Goal: Task Accomplishment & Management: Complete application form

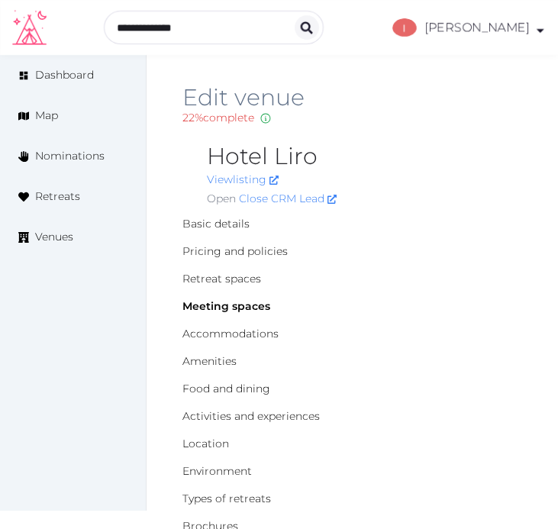
click at [475, 196] on div "Open Close CRM Lead" at bounding box center [364, 199] width 315 height 16
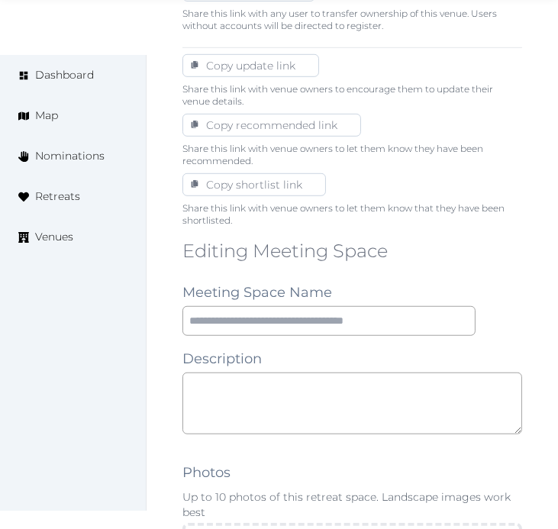
scroll to position [1102, 0]
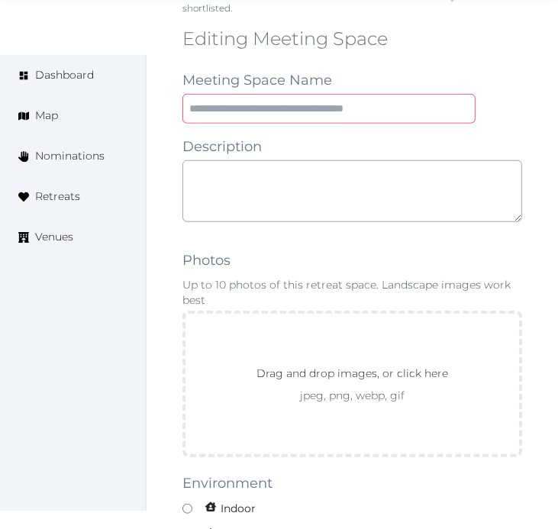
click at [385, 110] on input "text" at bounding box center [328, 109] width 293 height 30
type input "**********"
click at [325, 177] on textarea at bounding box center [352, 191] width 340 height 62
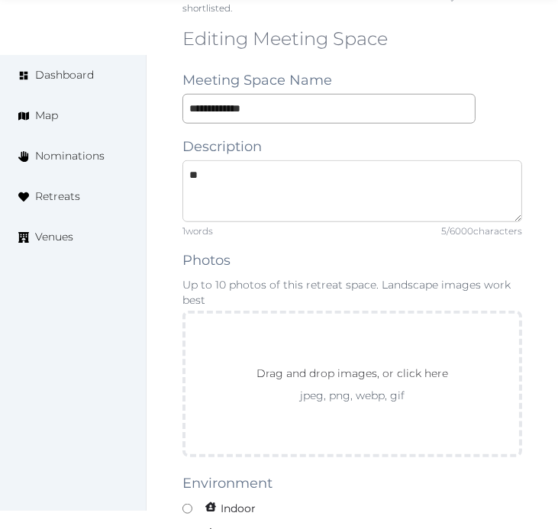
type textarea "*"
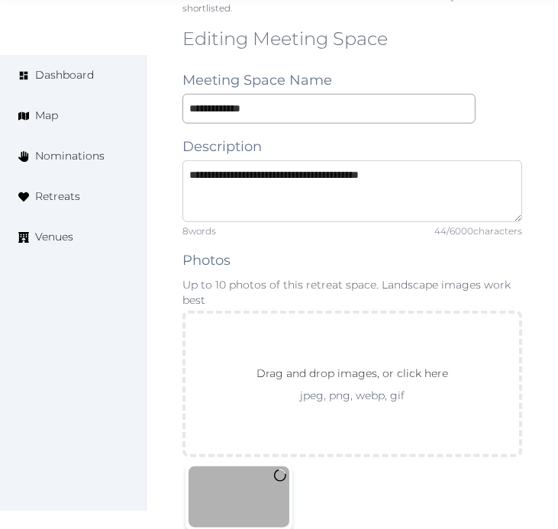
click at [405, 178] on textarea "**********" at bounding box center [352, 191] width 340 height 62
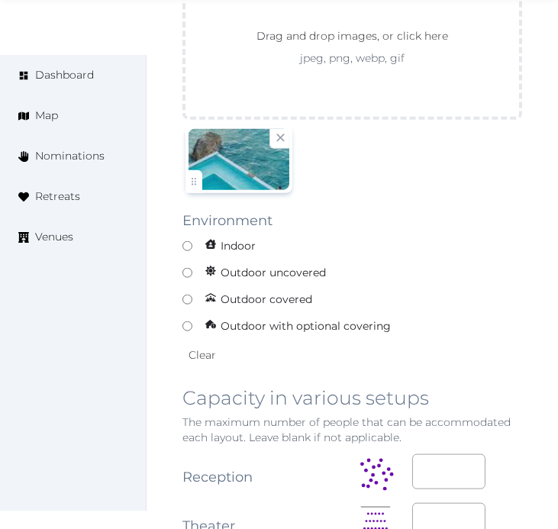
scroll to position [1441, 0]
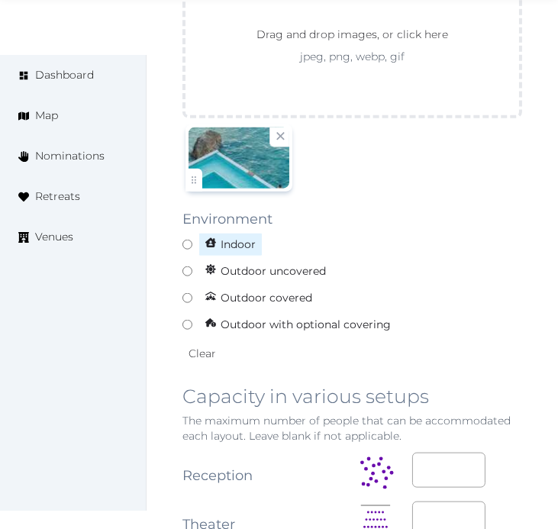
type textarea "**********"
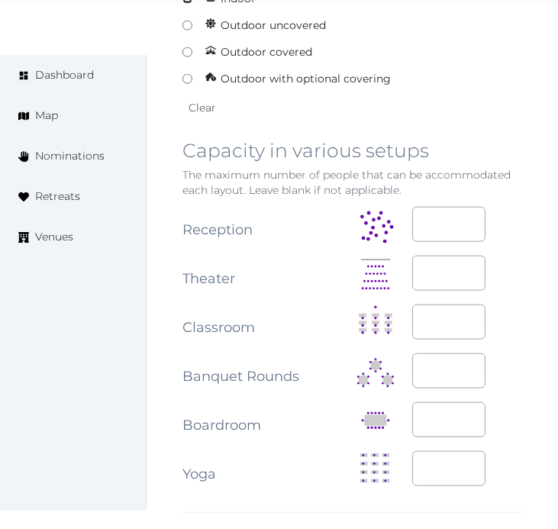
scroll to position [1696, 0]
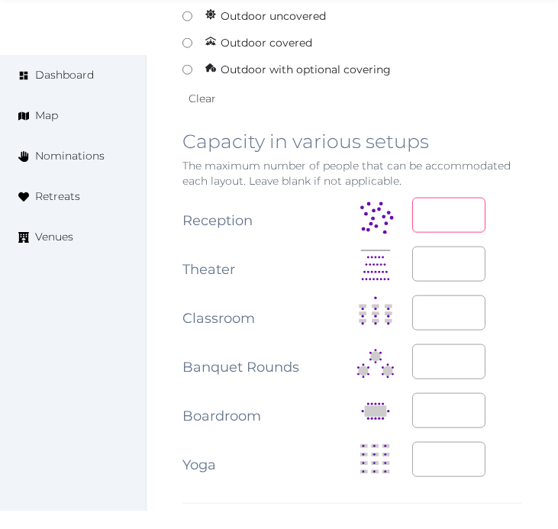
click at [449, 218] on input "number" at bounding box center [448, 215] width 73 height 35
type input "*"
type input "**"
click at [505, 288] on td at bounding box center [467, 264] width 110 height 49
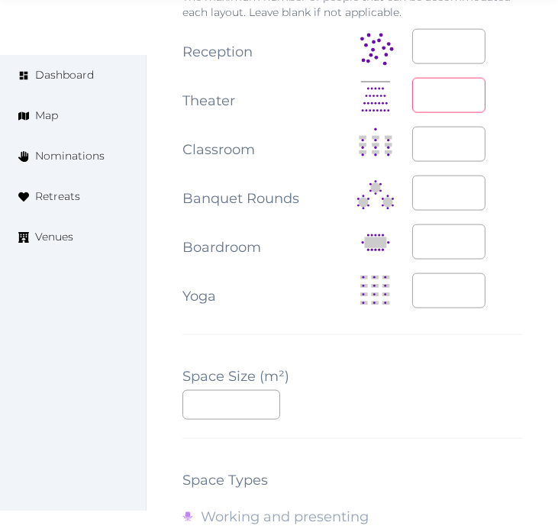
scroll to position [1865, 0]
click at [220, 402] on input "number" at bounding box center [231, 404] width 98 height 30
type input "**"
click at [423, 419] on div "**" at bounding box center [352, 404] width 340 height 30
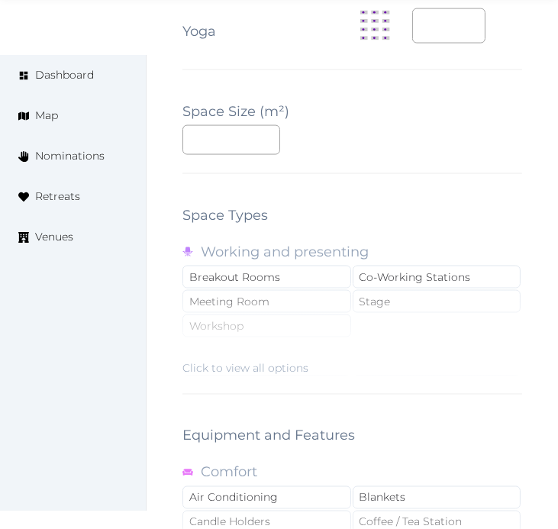
scroll to position [2204, 0]
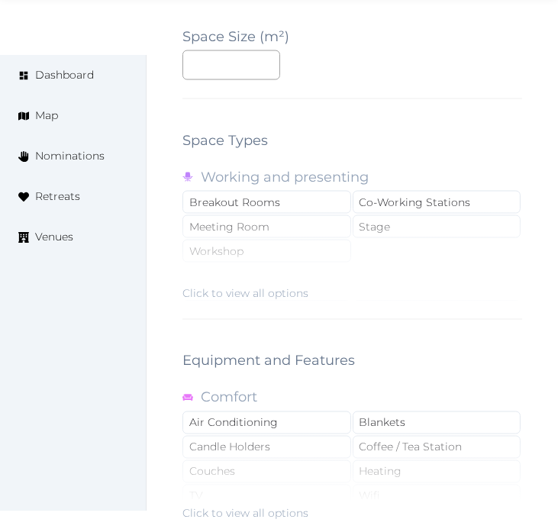
click at [262, 291] on div "Click to view all options" at bounding box center [245, 292] width 126 height 15
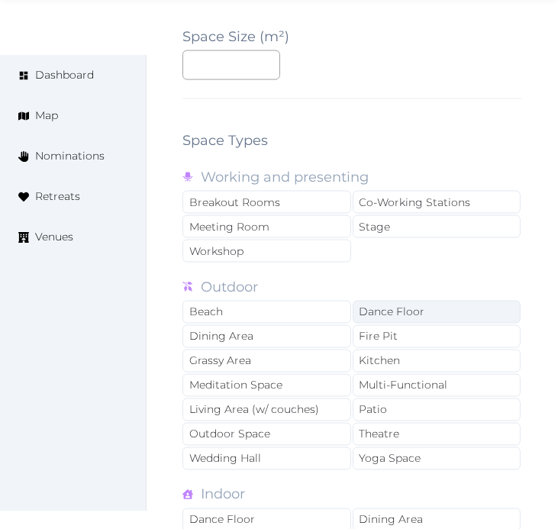
scroll to position [2289, 0]
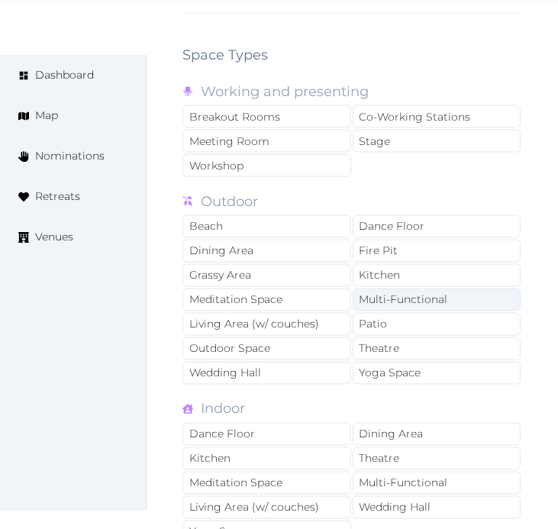
click at [433, 301] on div "Multi-Functional" at bounding box center [437, 299] width 169 height 23
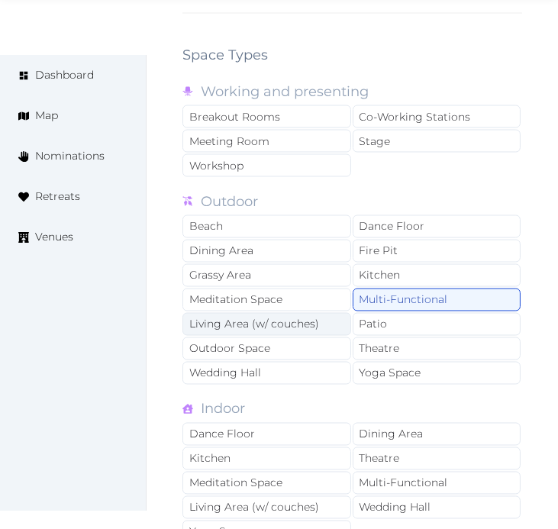
click at [325, 328] on div "Living Area (w/ couches)" at bounding box center [266, 324] width 169 height 23
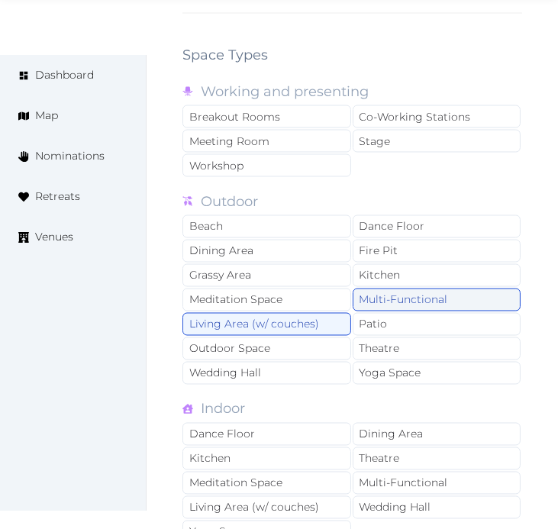
click at [378, 307] on div "Multi-Functional" at bounding box center [437, 299] width 169 height 23
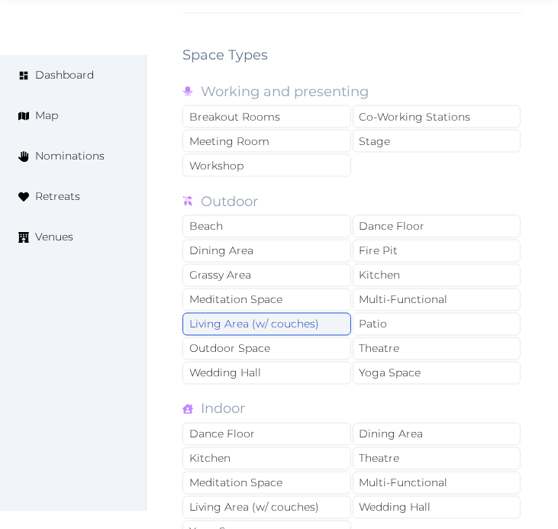
click at [313, 324] on div "Living Area (w/ couches)" at bounding box center [266, 324] width 169 height 23
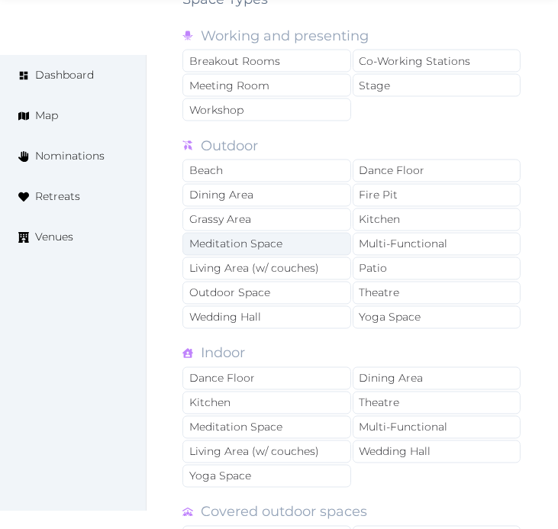
scroll to position [2374, 0]
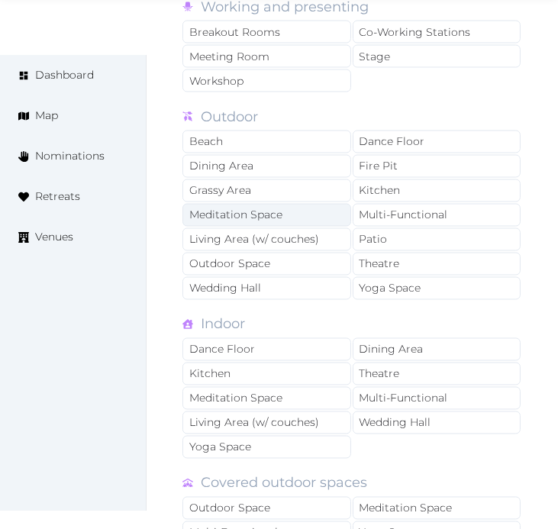
click at [294, 273] on div "Outdoor Space" at bounding box center [266, 264] width 169 height 23
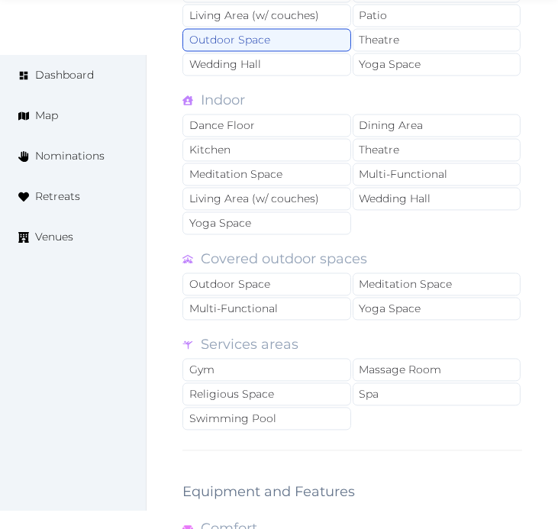
scroll to position [2628, 0]
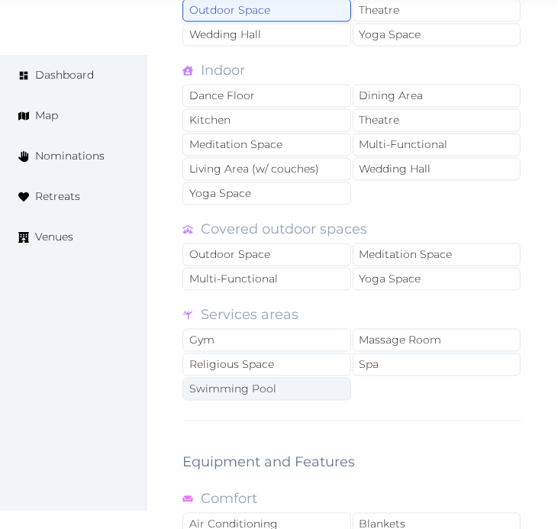
click at [333, 389] on div "Swimming Pool" at bounding box center [266, 388] width 169 height 23
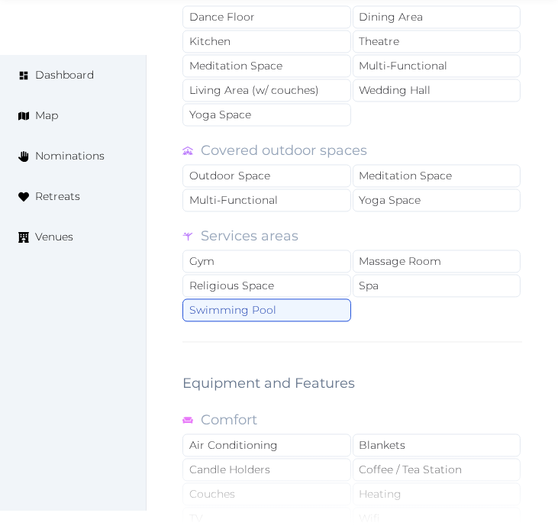
scroll to position [2882, 0]
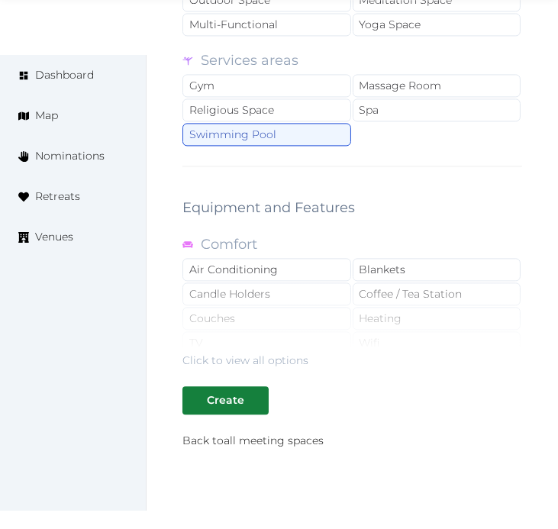
click at [286, 368] on div "Click to view all options" at bounding box center [245, 360] width 126 height 15
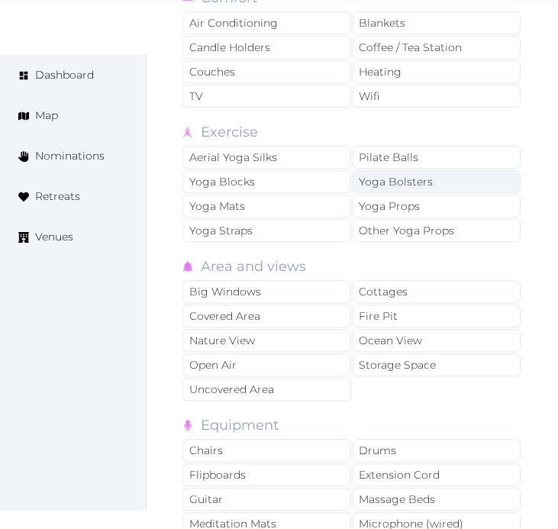
scroll to position [3137, 0]
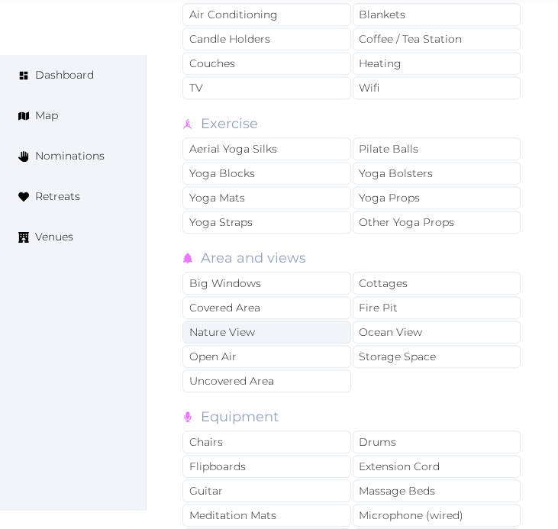
click at [292, 343] on div "Nature View" at bounding box center [266, 331] width 169 height 23
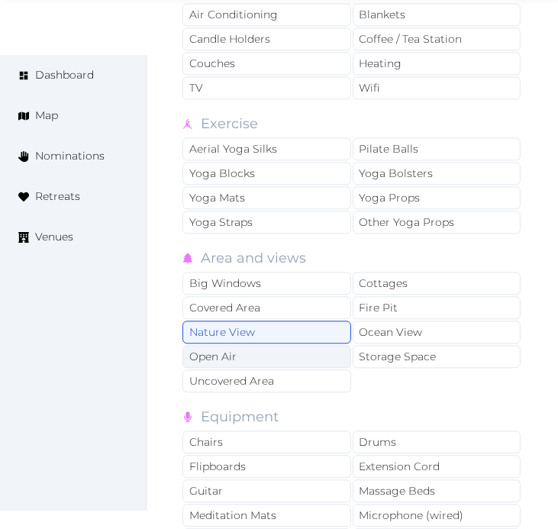
click at [287, 363] on div "Open Air" at bounding box center [266, 356] width 169 height 23
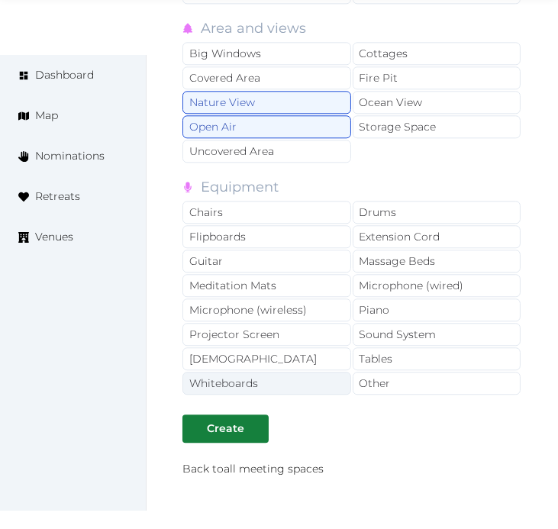
scroll to position [3391, 0]
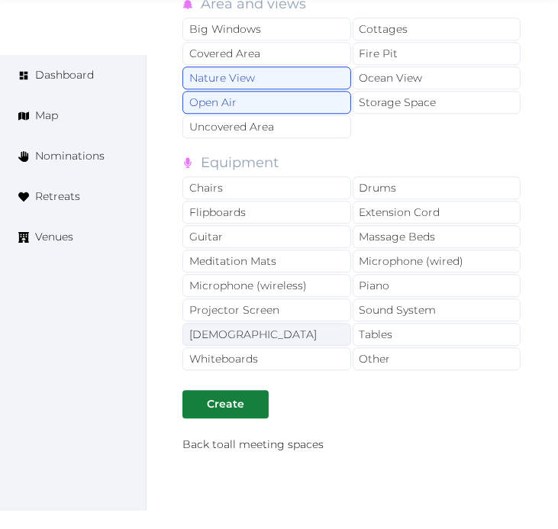
click at [290, 339] on div "Sunbeds" at bounding box center [266, 334] width 169 height 23
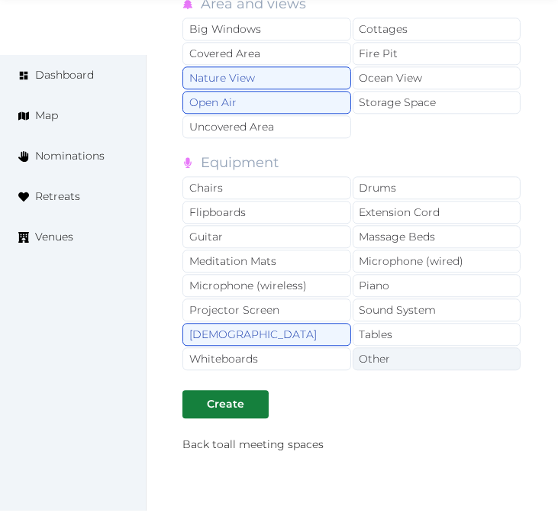
click at [356, 360] on div "Other" at bounding box center [437, 358] width 169 height 23
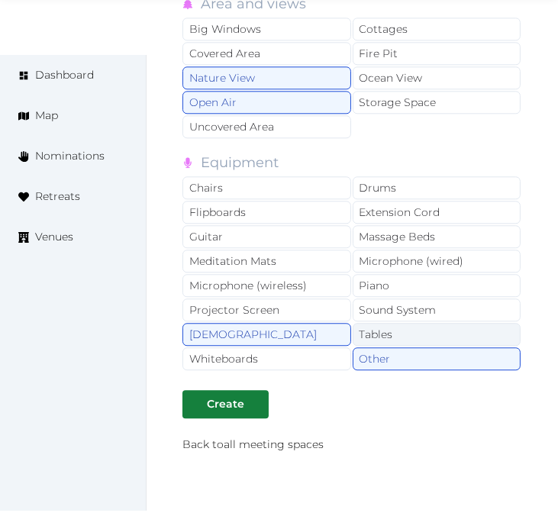
click at [369, 345] on div "Tables" at bounding box center [437, 334] width 169 height 23
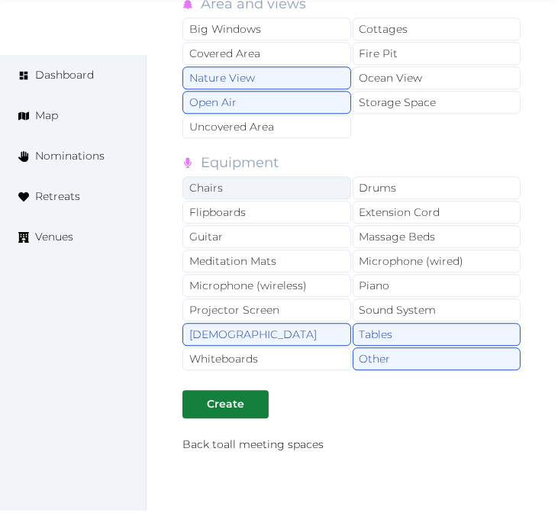
click at [281, 199] on div "Chairs" at bounding box center [266, 187] width 169 height 23
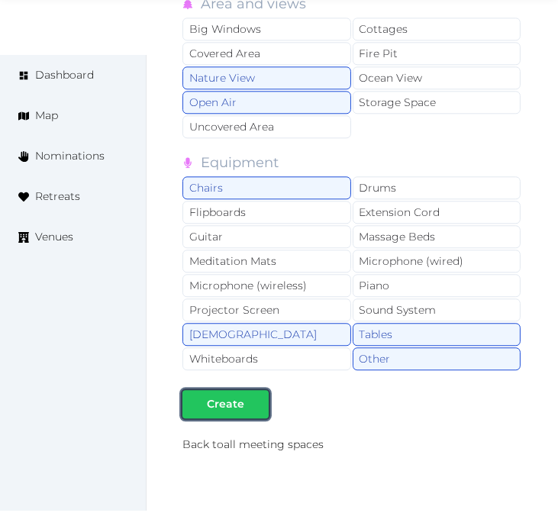
click at [249, 418] on button "Create" at bounding box center [225, 404] width 86 height 28
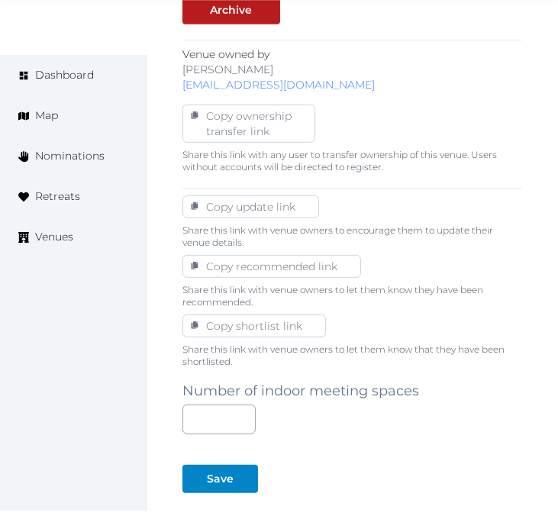
scroll to position [932, 0]
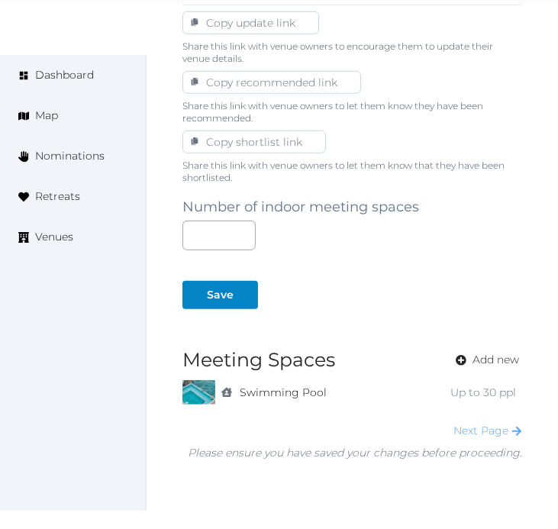
click at [470, 425] on link "Next Page" at bounding box center [487, 430] width 69 height 14
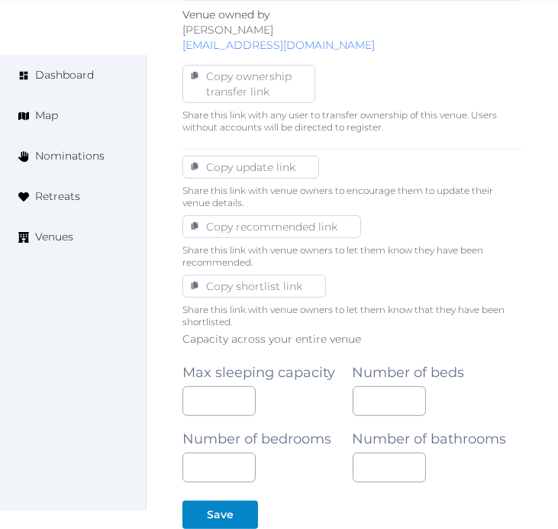
scroll to position [932, 0]
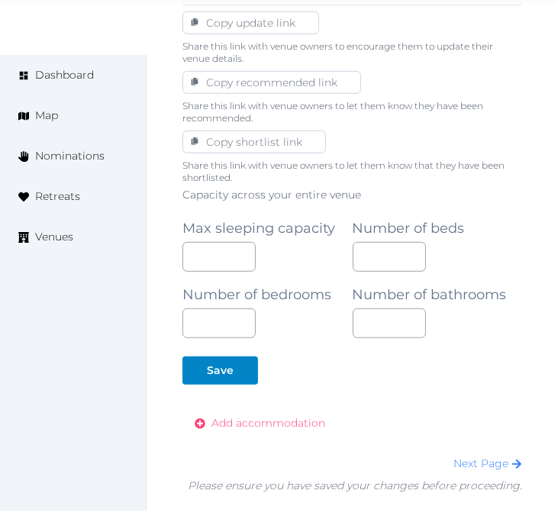
click at [275, 433] on link "Add accommodation" at bounding box center [259, 423] width 155 height 28
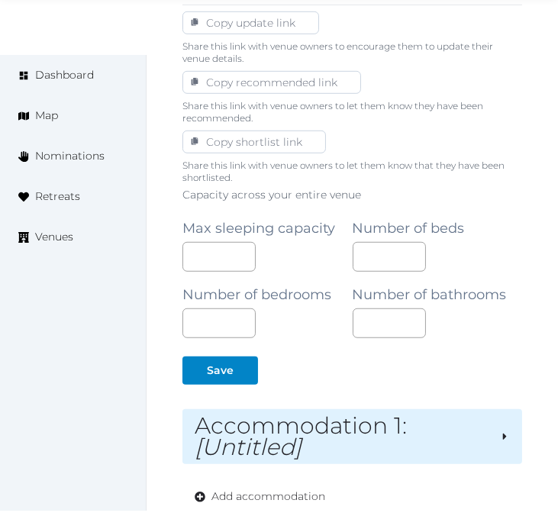
click at [272, 448] on em "[Untitled]" at bounding box center [248, 447] width 107 height 28
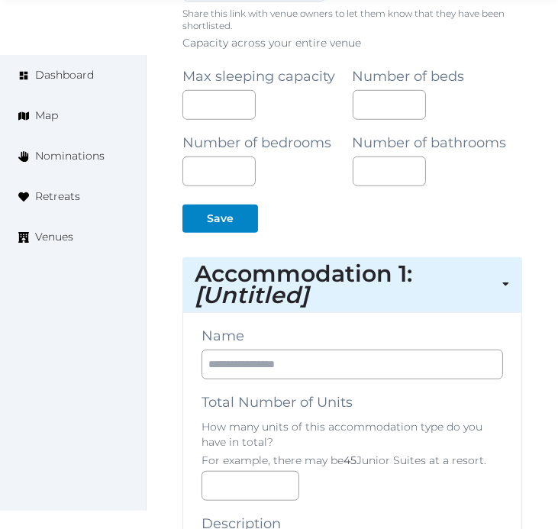
scroll to position [1102, 0]
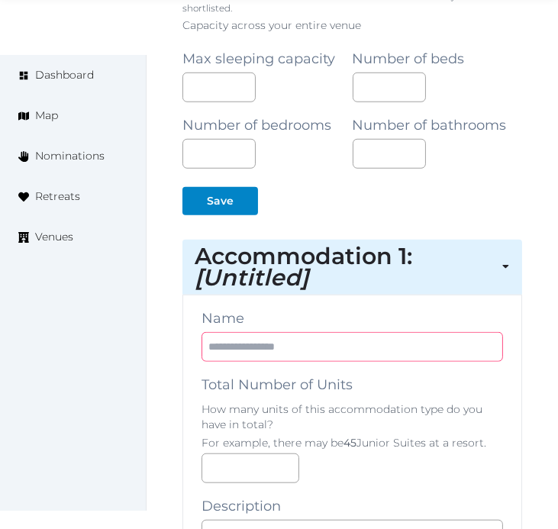
click at [355, 336] on input "text" at bounding box center [351, 347] width 301 height 30
paste input "**********"
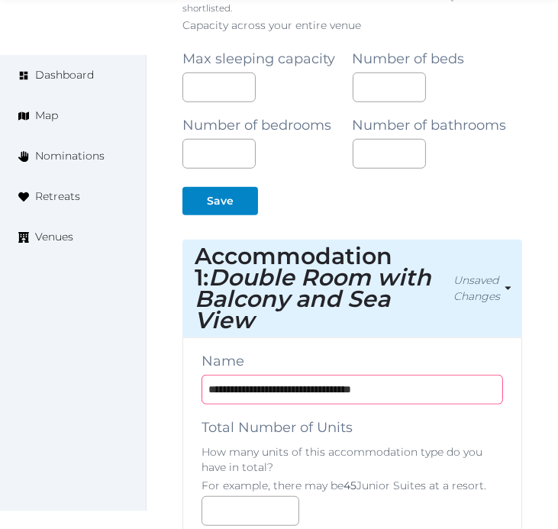
type input "**********"
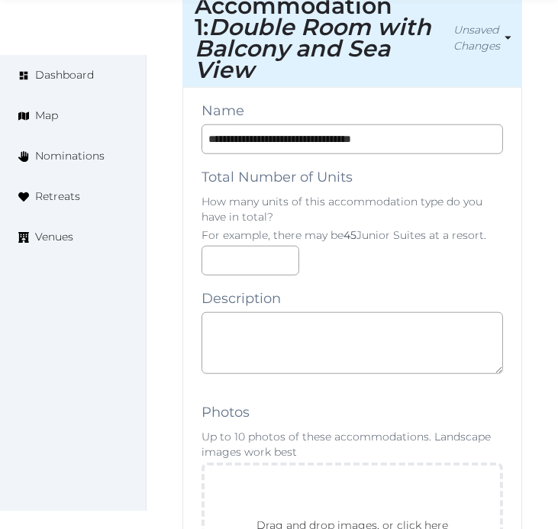
scroll to position [1441, 0]
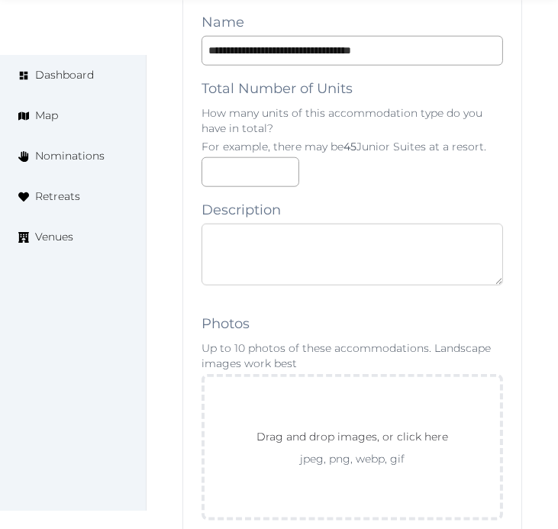
click at [303, 256] on textarea at bounding box center [351, 255] width 301 height 62
paste textarea "**********"
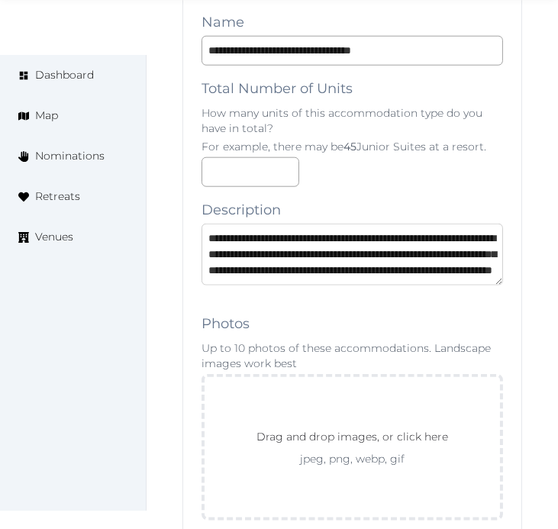
scroll to position [24, 0]
type textarea "**********"
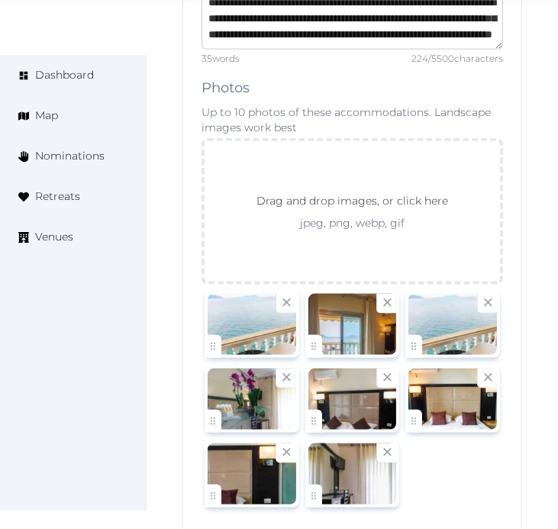
scroll to position [1696, 0]
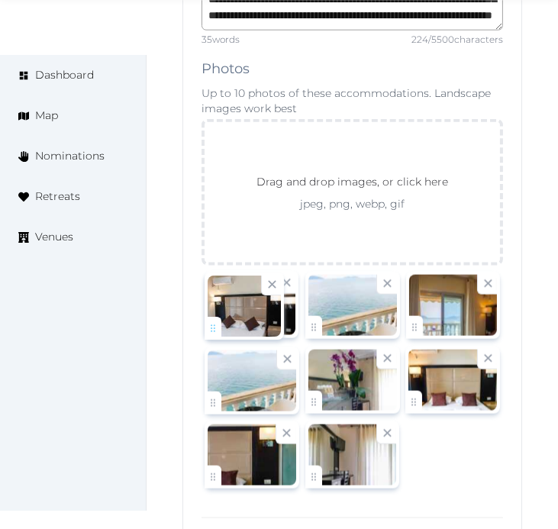
drag, startPoint x: 299, startPoint y: 378, endPoint x: 221, endPoint y: 299, distance: 111.2
click at [221, 299] on body "Irene Gonzales Account My Venue Listings My Retreats Logout Dashboard Map Nomin…" at bounding box center [279, 451] width 558 height 4295
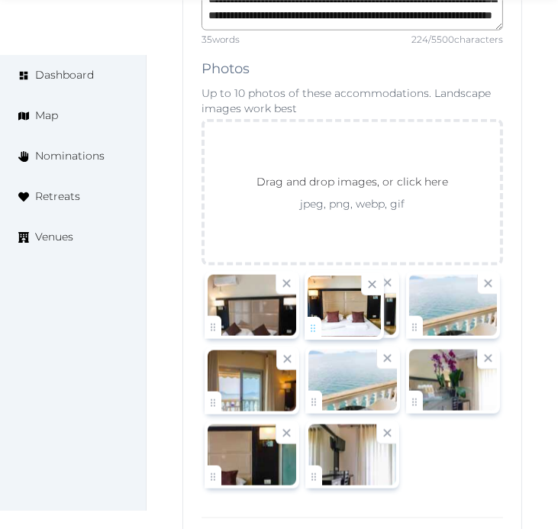
drag, startPoint x: 412, startPoint y: 395, endPoint x: 292, endPoint y: 316, distance: 143.3
click at [292, 316] on body "Irene Gonzales Account My Venue Listings My Retreats Logout Dashboard Map Nomin…" at bounding box center [279, 451] width 558 height 4295
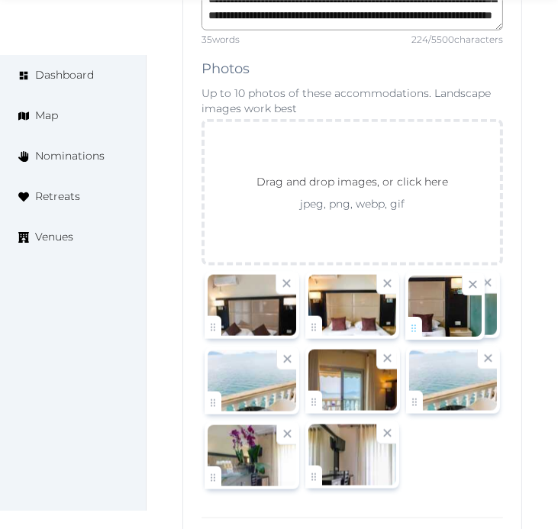
drag, startPoint x: 219, startPoint y: 467, endPoint x: 389, endPoint y: 298, distance: 239.6
click at [389, 298] on body "Irene Gonzales Account My Venue Listings My Retreats Logout Dashboard Map Nomin…" at bounding box center [279, 451] width 558 height 4295
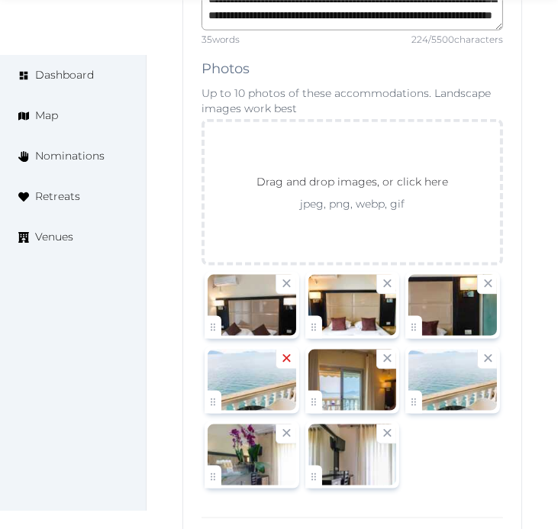
click at [279, 356] on icon at bounding box center [286, 358] width 14 height 14
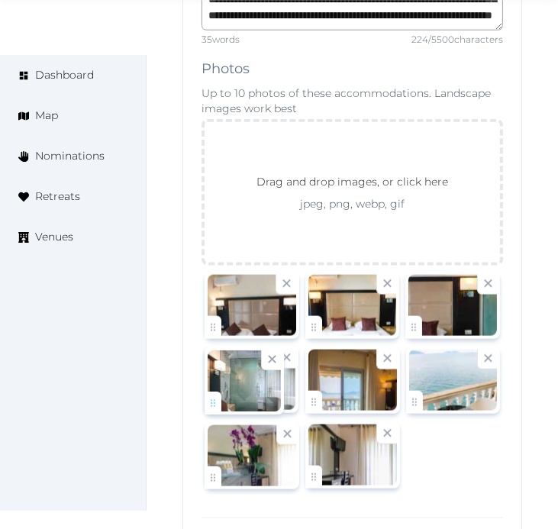
drag, startPoint x: 310, startPoint y: 470, endPoint x: 212, endPoint y: 401, distance: 119.8
click at [212, 401] on body "Irene Gonzales Account My Venue Listings My Retreats Logout Dashboard Map Nomin…" at bounding box center [279, 451] width 558 height 4295
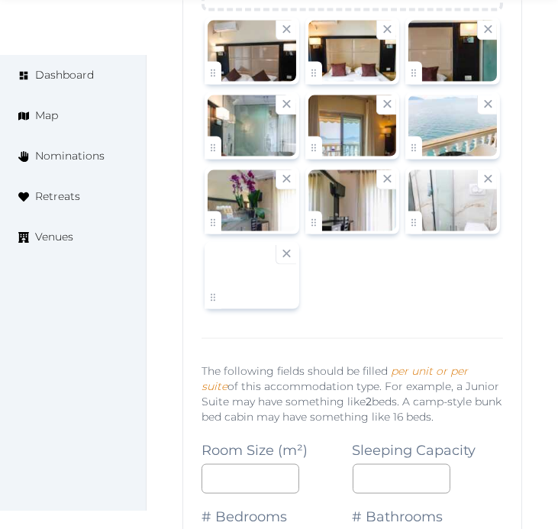
scroll to position [2034, 0]
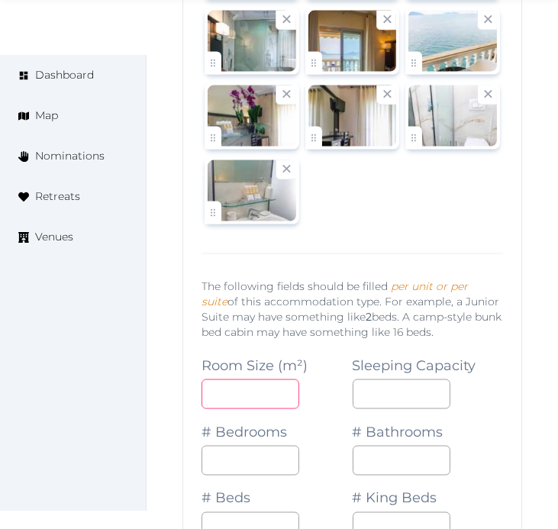
click at [250, 394] on input "number" at bounding box center [250, 394] width 98 height 30
type input "**"
click at [378, 401] on input "number" at bounding box center [402, 394] width 98 height 30
type input "*"
click at [240, 459] on input "*" at bounding box center [250, 461] width 98 height 30
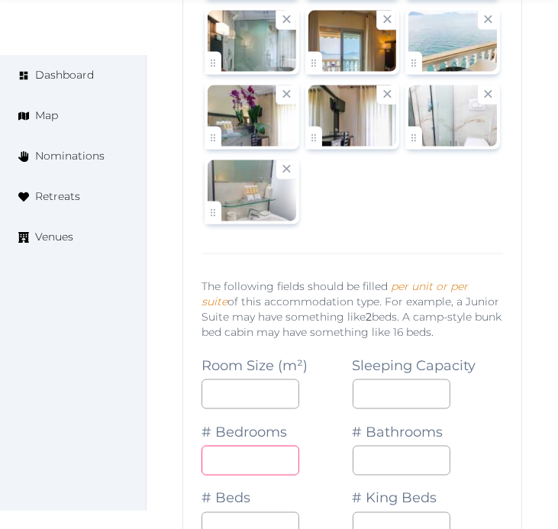
type input "*"
click at [387, 459] on input "number" at bounding box center [402, 461] width 98 height 30
type input "*"
click at [283, 491] on div "# Beds" at bounding box center [276, 508] width 151 height 66
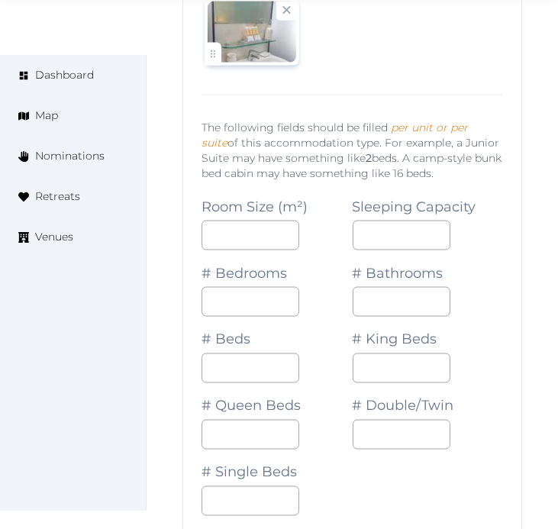
scroll to position [2204, 0]
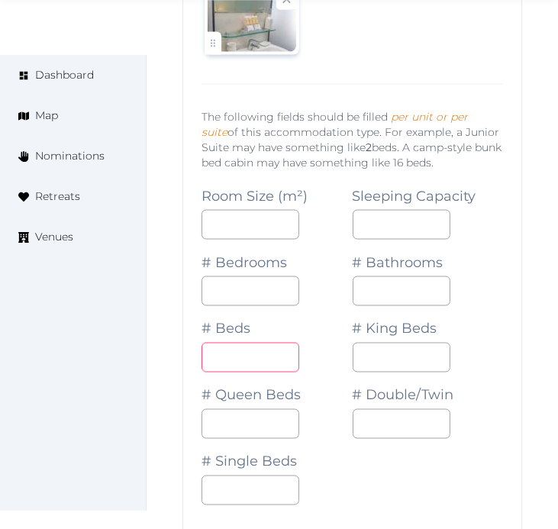
click at [227, 357] on input "number" at bounding box center [250, 358] width 98 height 30
type input "*"
click at [380, 420] on input "number" at bounding box center [402, 424] width 98 height 30
type input "*"
click at [385, 454] on div "Room Size (m²) ** Sleeping Capacity * # Bedrooms * # Bathrooms * # Beds * # Kin…" at bounding box center [351, 339] width 301 height 332
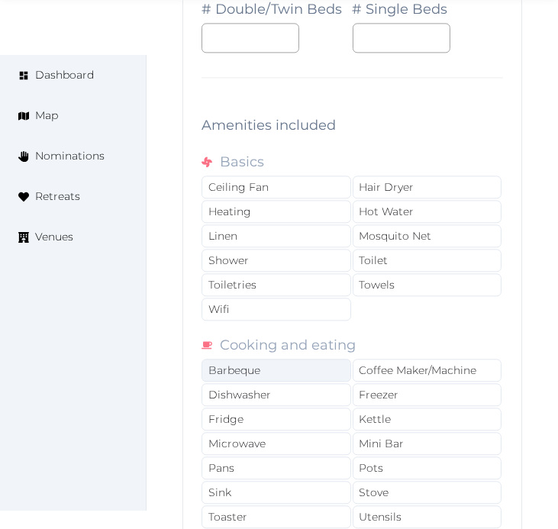
scroll to position [3052, 0]
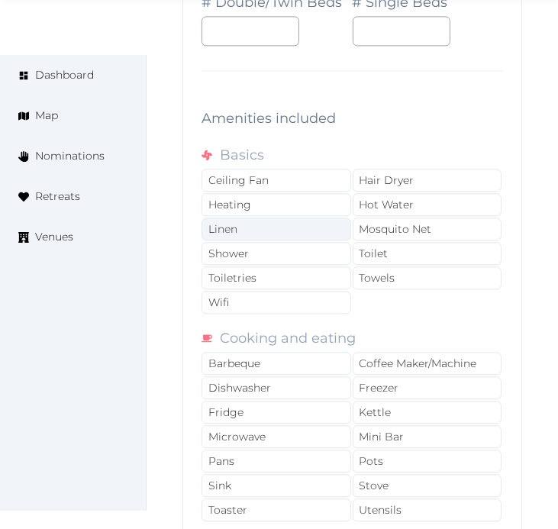
click at [303, 240] on div "Linen" at bounding box center [276, 228] width 150 height 23
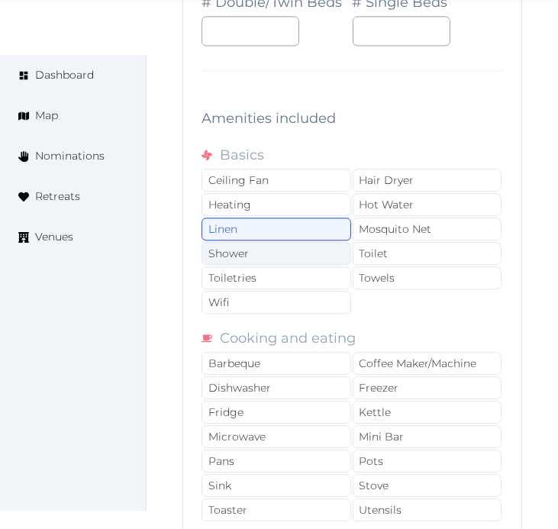
click at [267, 254] on div "Shower" at bounding box center [276, 253] width 150 height 23
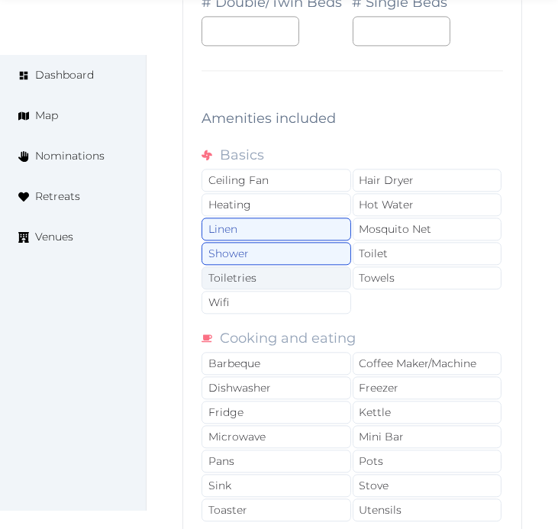
click at [269, 286] on div "Toiletries" at bounding box center [276, 277] width 150 height 23
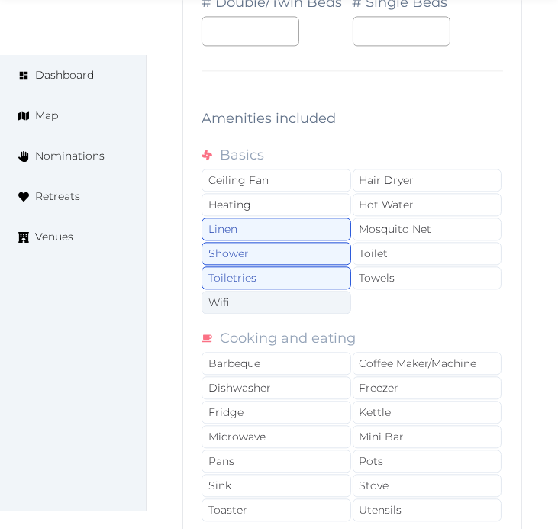
click at [269, 310] on div "Wifi" at bounding box center [276, 302] width 150 height 23
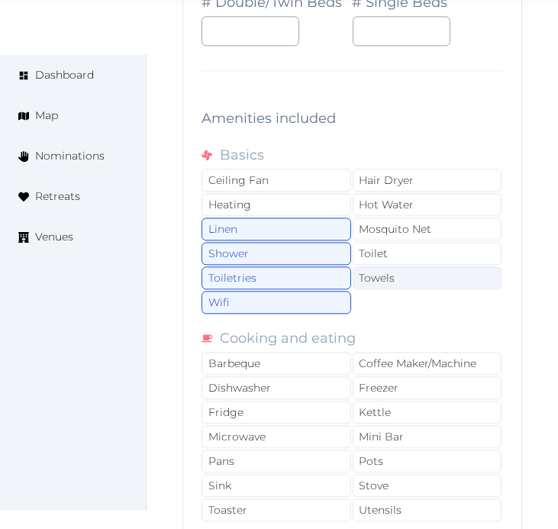
click at [370, 281] on div "Towels" at bounding box center [428, 277] width 150 height 23
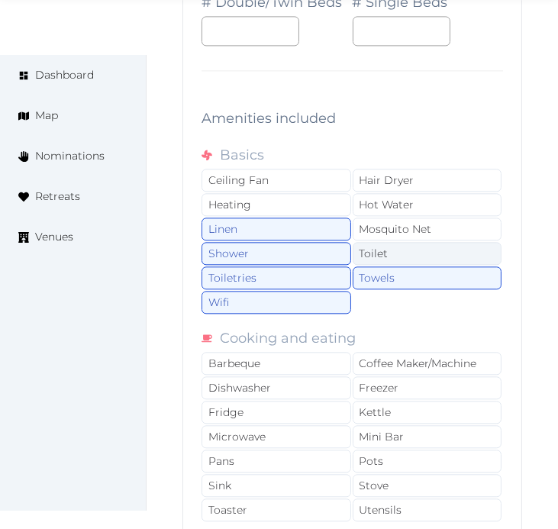
click at [369, 263] on div "Toilet" at bounding box center [428, 253] width 150 height 23
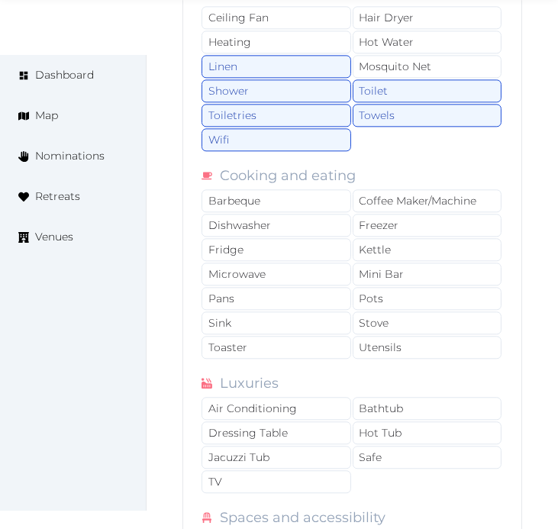
scroll to position [3222, 0]
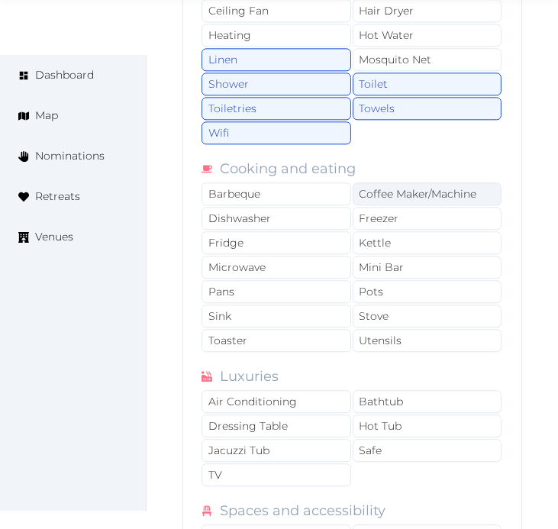
click at [392, 201] on div "Coffee Maker/Machine" at bounding box center [428, 193] width 150 height 23
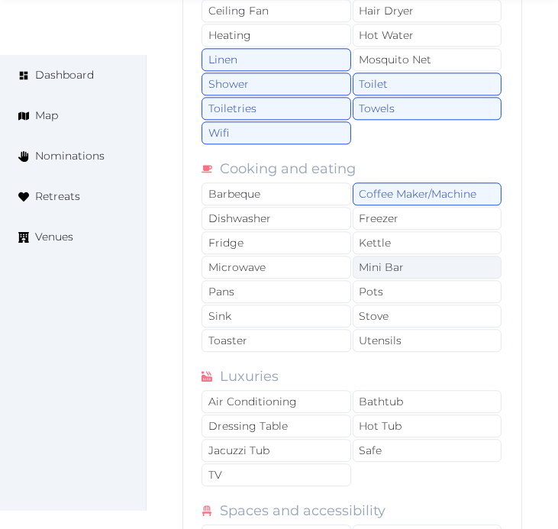
click at [379, 276] on div "Mini Bar" at bounding box center [428, 267] width 150 height 23
click at [484, 269] on div "Mini Bar" at bounding box center [428, 267] width 150 height 23
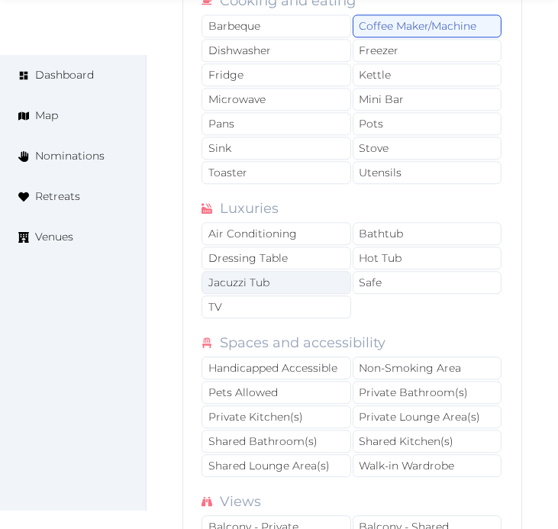
scroll to position [3391, 0]
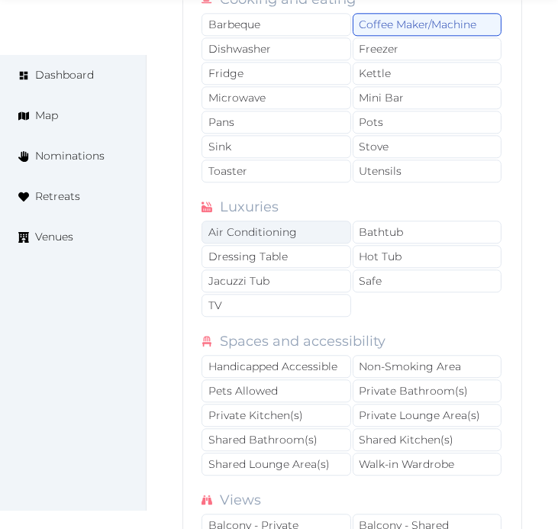
click at [271, 230] on div "Air Conditioning" at bounding box center [276, 232] width 150 height 23
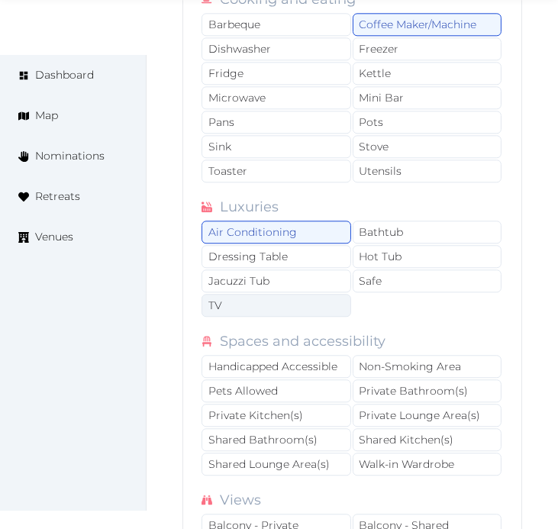
click at [307, 310] on div "TV" at bounding box center [276, 305] width 150 height 23
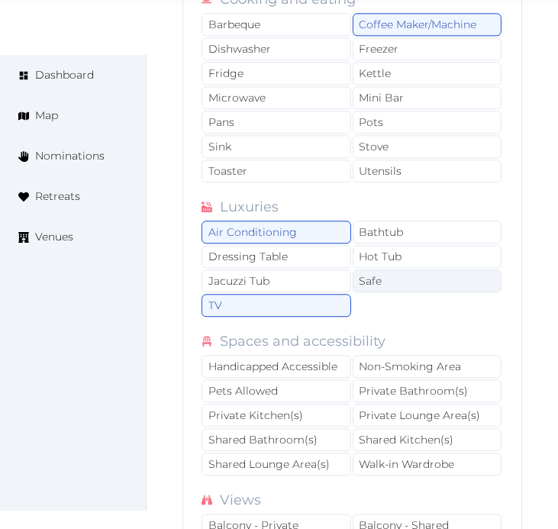
click at [377, 284] on div "Safe" at bounding box center [428, 280] width 150 height 23
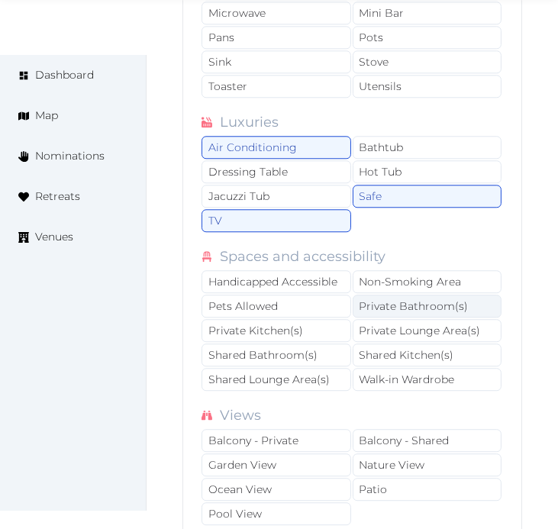
click at [412, 313] on div "Private Bathroom(s)" at bounding box center [428, 306] width 150 height 23
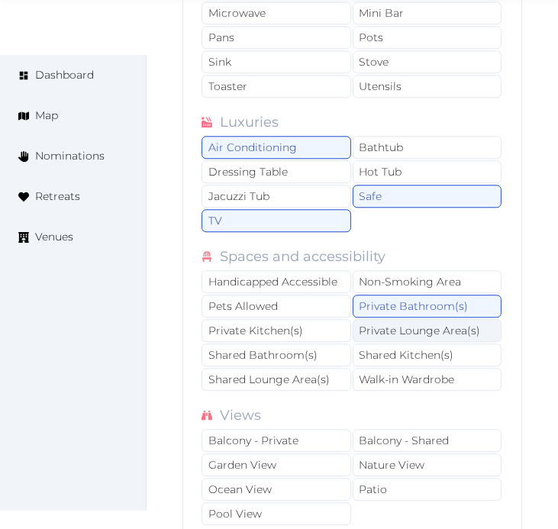
click at [406, 342] on div "Private Lounge Area(s)" at bounding box center [428, 330] width 150 height 23
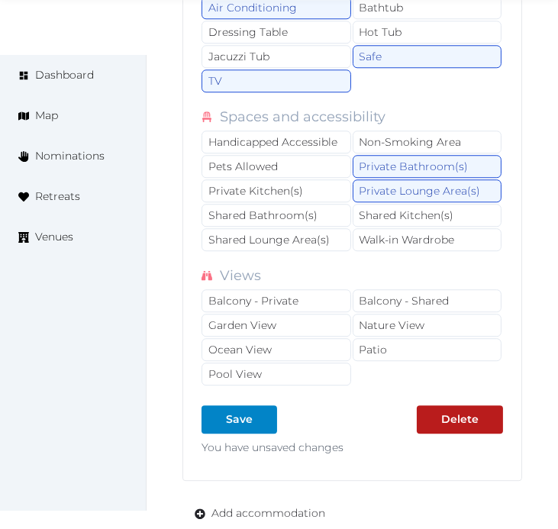
scroll to position [3645, 0]
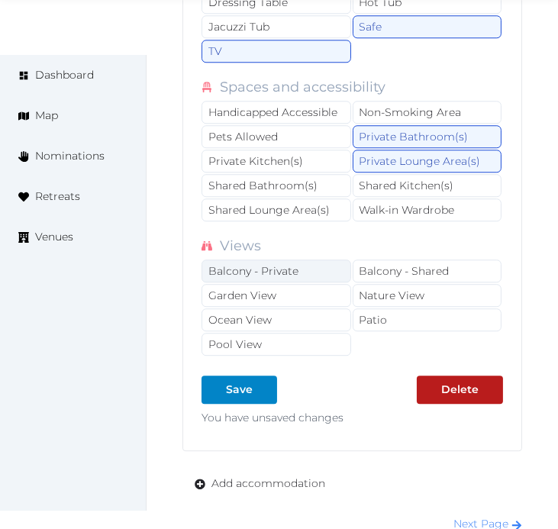
click at [291, 273] on div "Balcony - Private" at bounding box center [276, 270] width 150 height 23
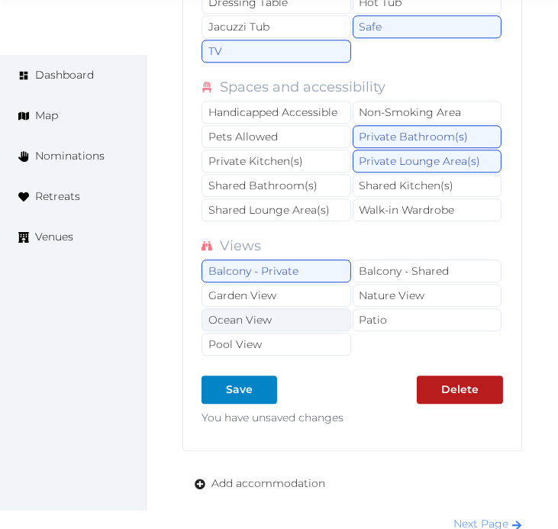
click at [319, 329] on div "Ocean View" at bounding box center [276, 319] width 150 height 23
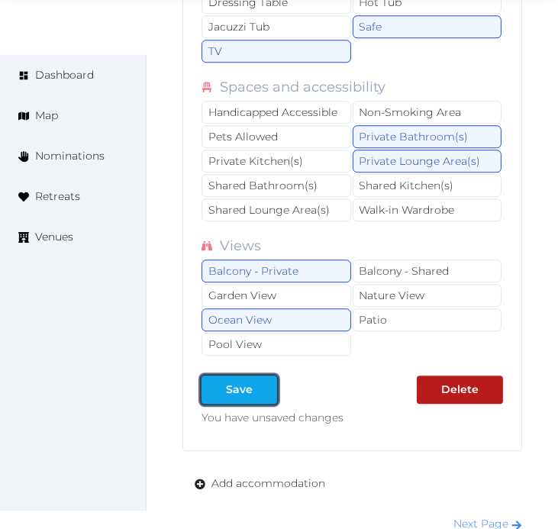
click at [241, 395] on div "Save" at bounding box center [239, 390] width 27 height 16
type input "*"
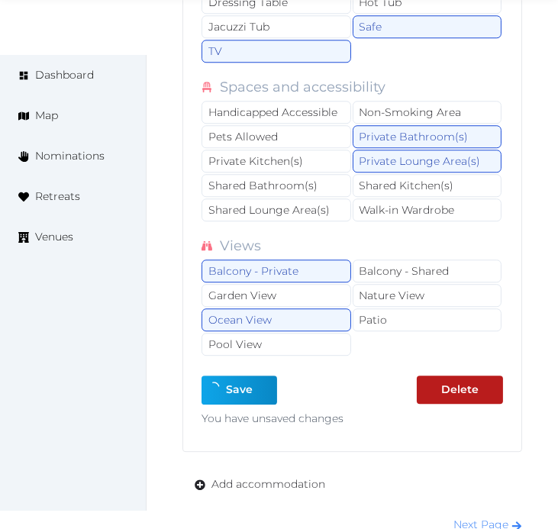
type input "*"
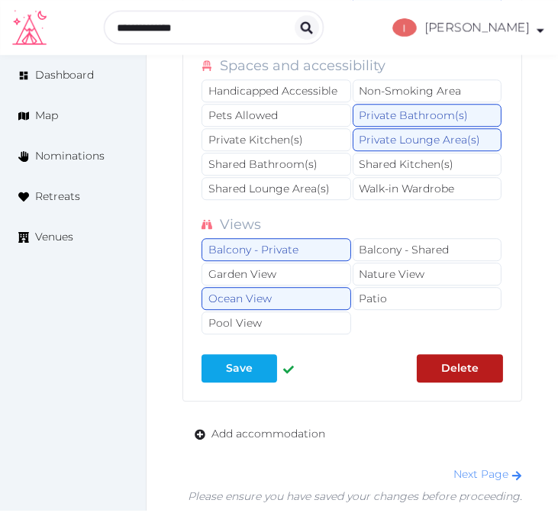
scroll to position [3625, 0]
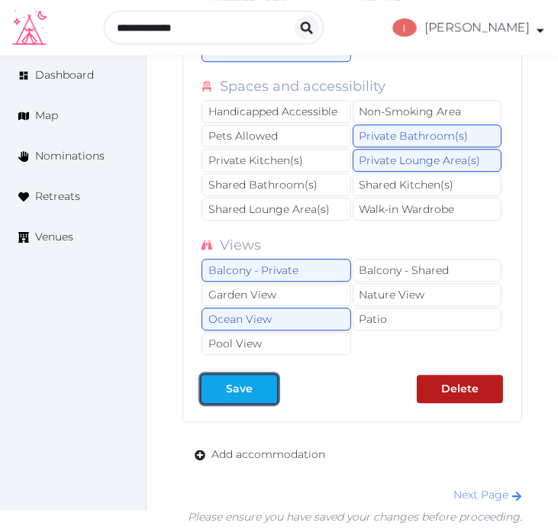
click at [253, 397] on div "Save" at bounding box center [239, 389] width 69 height 16
click at [473, 499] on link "Next Page" at bounding box center [487, 495] width 69 height 14
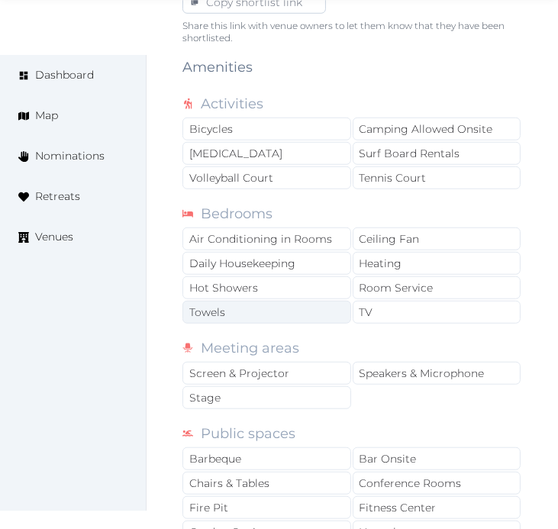
scroll to position [1102, 0]
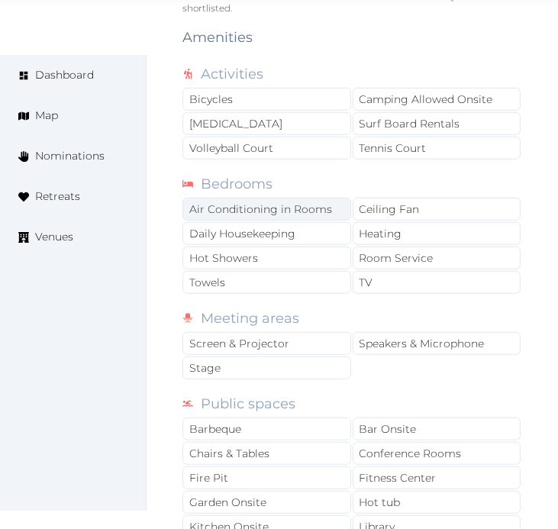
click at [305, 211] on div "Air Conditioning in Rooms" at bounding box center [266, 209] width 169 height 23
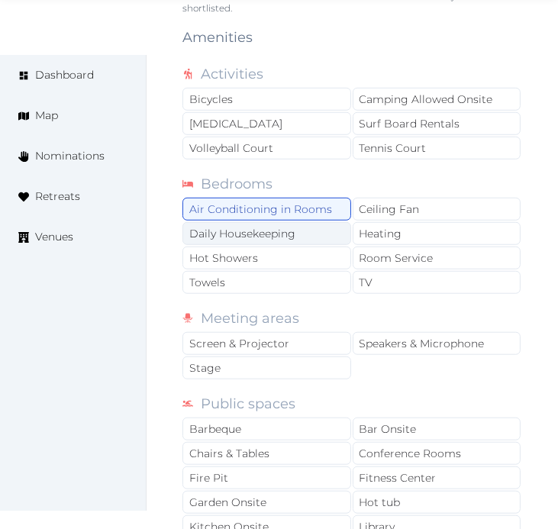
click at [317, 241] on div "Daily Housekeeping" at bounding box center [266, 233] width 169 height 23
click at [311, 264] on div "Hot Showers" at bounding box center [266, 257] width 169 height 23
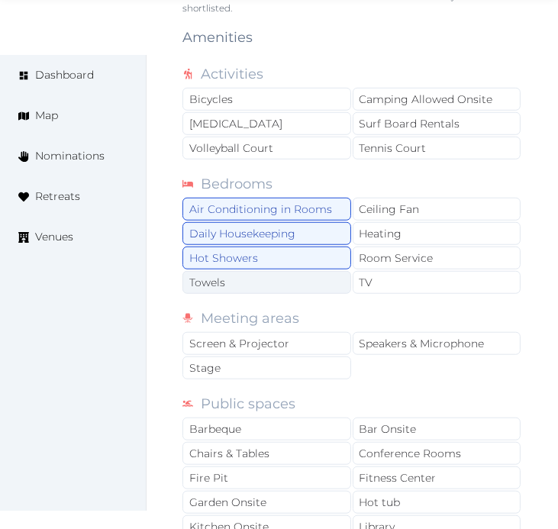
click at [320, 282] on div "Towels" at bounding box center [266, 282] width 169 height 23
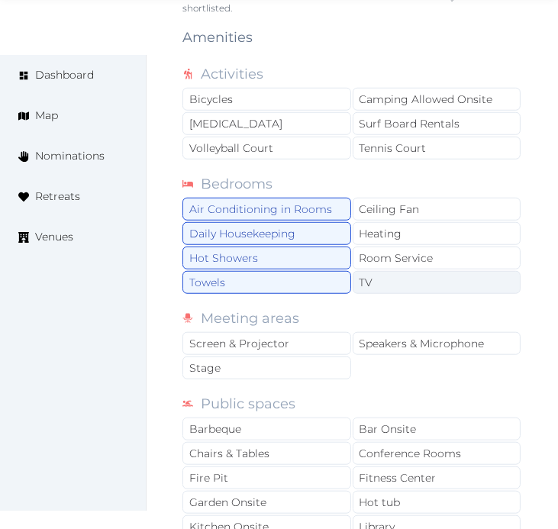
click at [368, 286] on div "TV" at bounding box center [437, 282] width 169 height 23
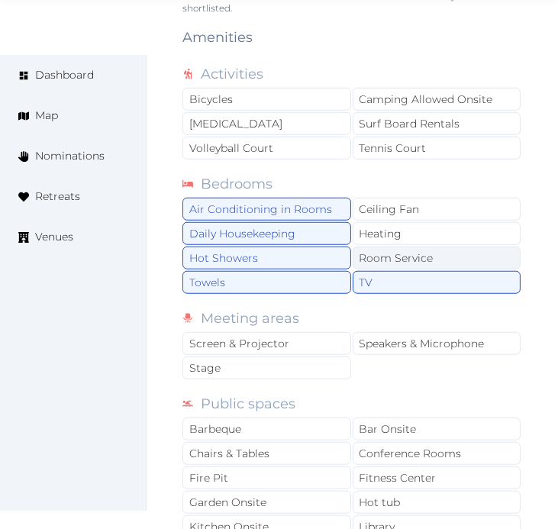
click at [376, 256] on div "Room Service" at bounding box center [437, 257] width 169 height 23
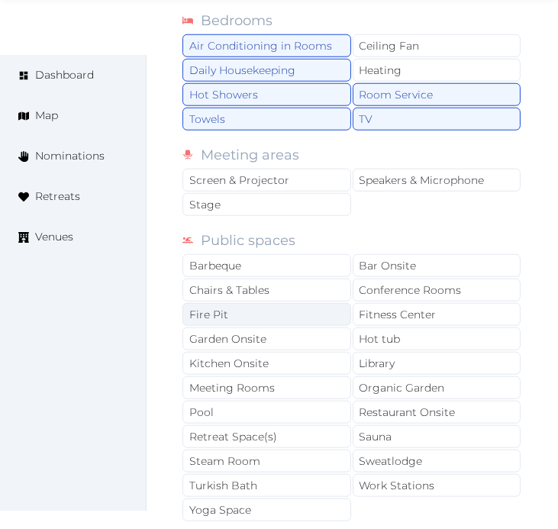
scroll to position [1271, 0]
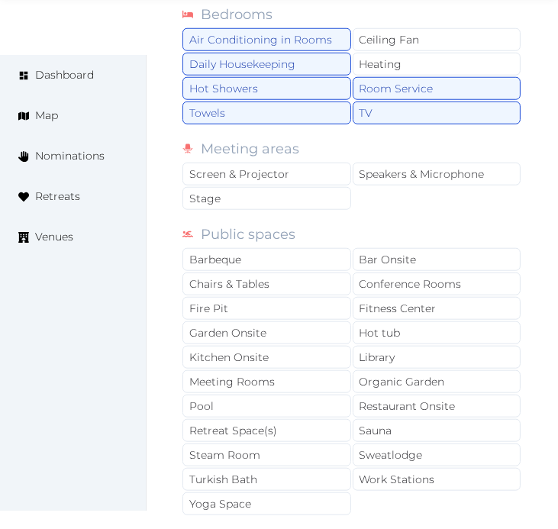
drag, startPoint x: 275, startPoint y: 281, endPoint x: 313, endPoint y: 237, distance: 58.4
click at [311, 238] on div "Public spaces Barbeque Bar Onsite Chairs & Tables Conference Rooms Fire Pit Fit…" at bounding box center [352, 370] width 340 height 293
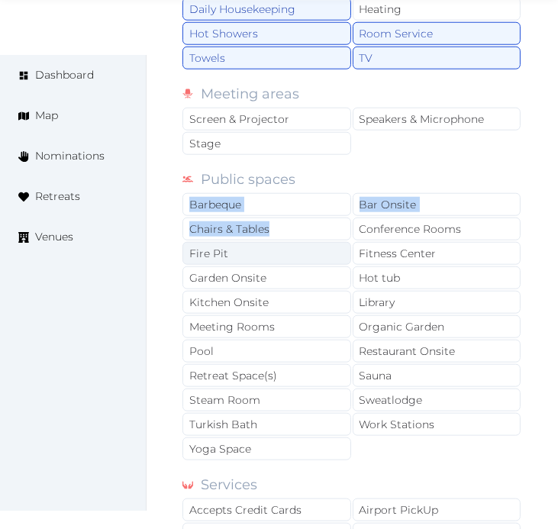
scroll to position [1356, 0]
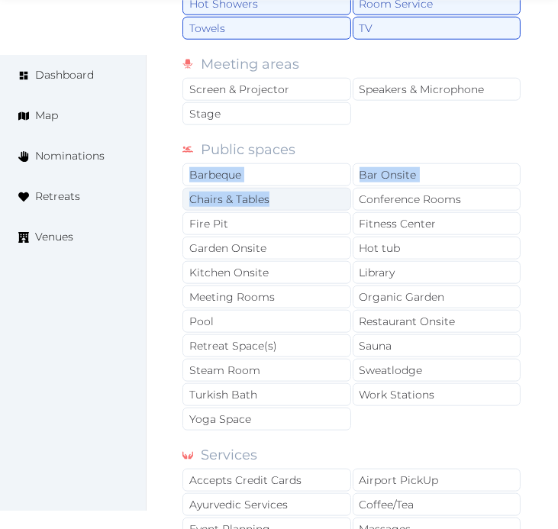
click at [272, 198] on div "Chairs & Tables" at bounding box center [266, 199] width 169 height 23
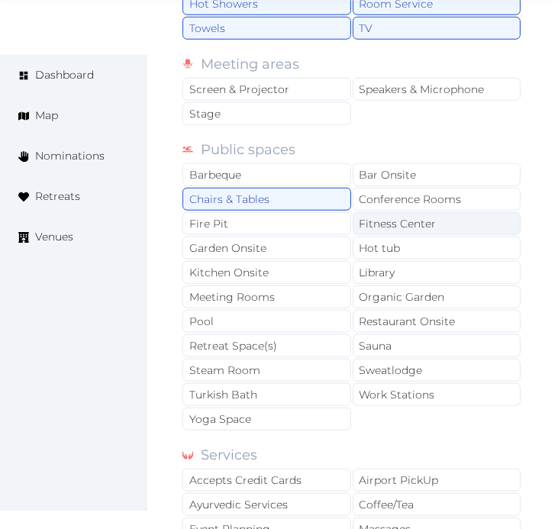
click at [406, 229] on div "Fitness Center" at bounding box center [437, 223] width 169 height 23
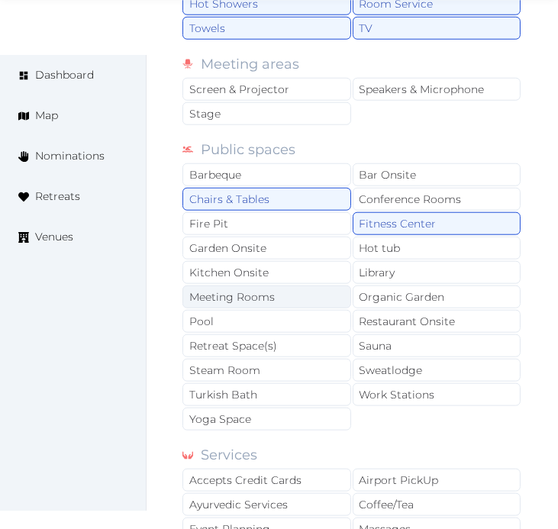
click at [279, 301] on div "Meeting Rooms" at bounding box center [266, 296] width 169 height 23
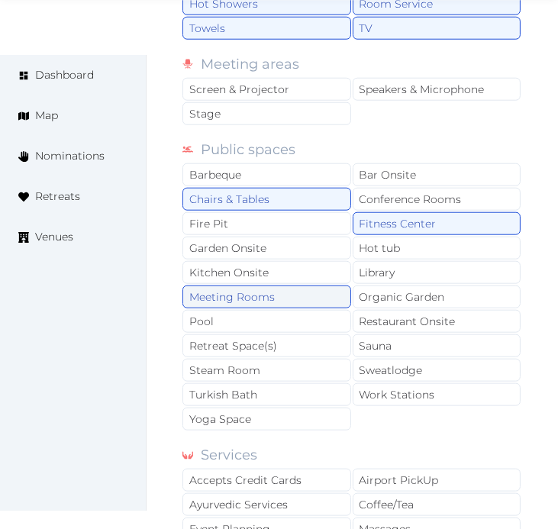
click at [327, 293] on div "Meeting Rooms" at bounding box center [266, 296] width 169 height 23
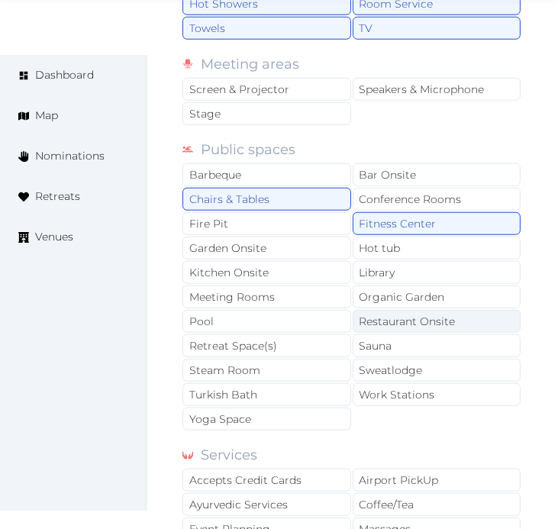
click at [409, 315] on div "Restaurant Onsite" at bounding box center [437, 321] width 169 height 23
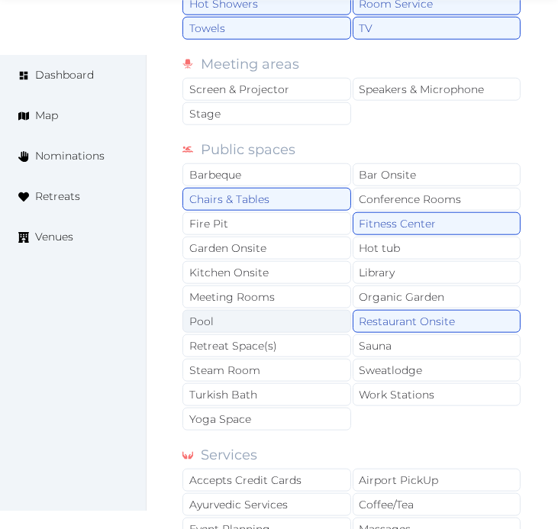
drag, startPoint x: 280, startPoint y: 320, endPoint x: 287, endPoint y: 326, distance: 8.7
click at [281, 319] on div "Pool" at bounding box center [266, 321] width 169 height 23
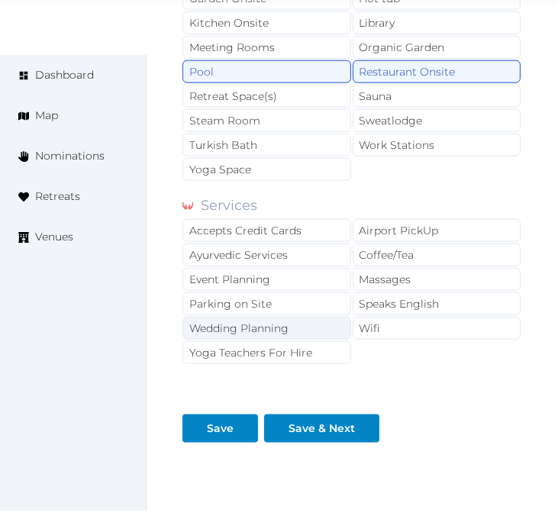
scroll to position [1611, 0]
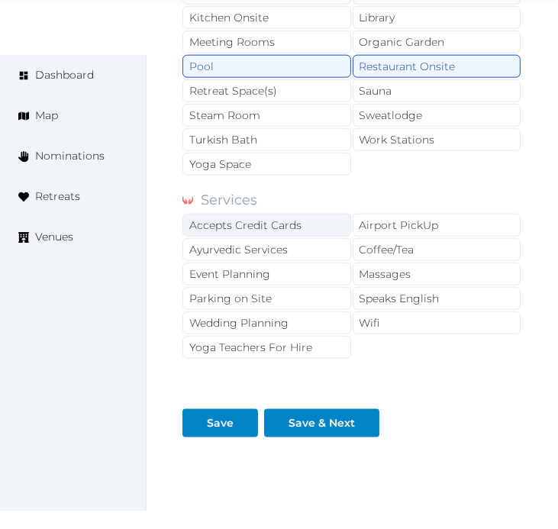
drag, startPoint x: 314, startPoint y: 227, endPoint x: 322, endPoint y: 226, distance: 8.5
click at [317, 226] on div "Accepts Credit Cards" at bounding box center [266, 225] width 169 height 23
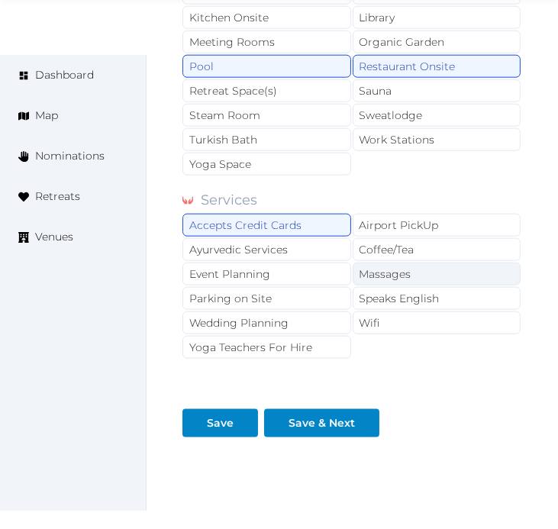
click at [392, 281] on div "Massages" at bounding box center [437, 273] width 169 height 23
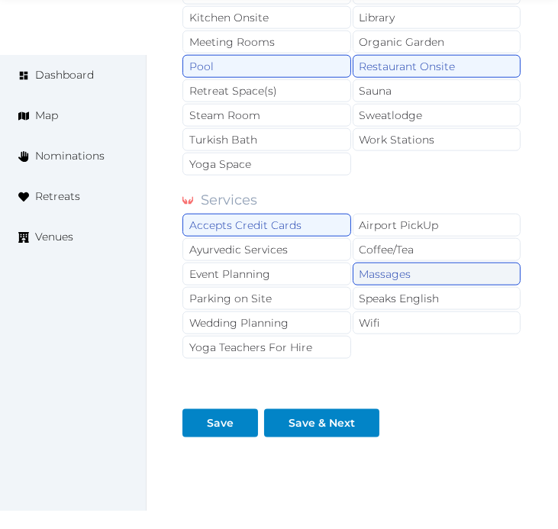
click at [380, 273] on div "Massages" at bounding box center [437, 273] width 169 height 23
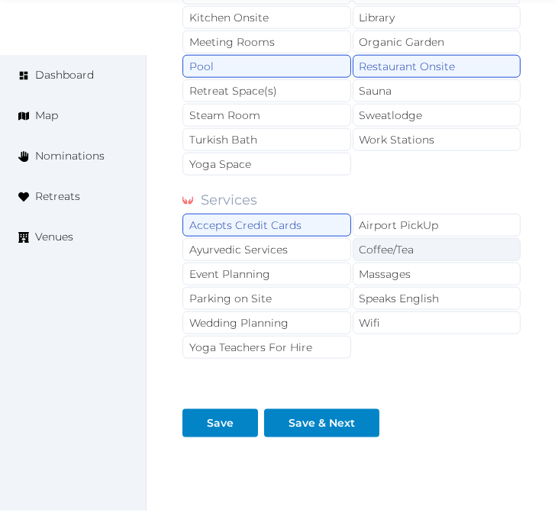
click at [383, 256] on div "Coffee/Tea" at bounding box center [437, 249] width 169 height 23
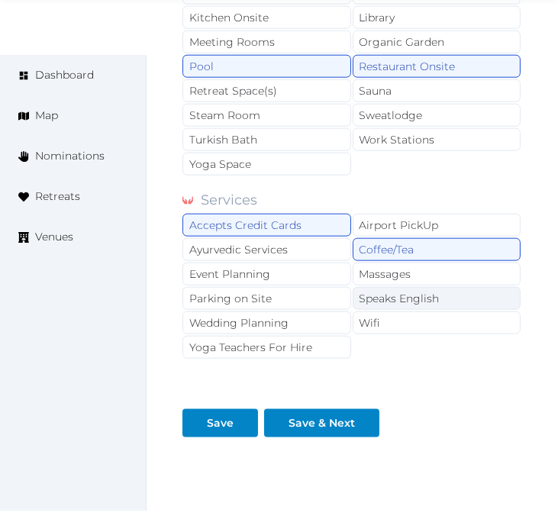
drag, startPoint x: 380, startPoint y: 303, endPoint x: 382, endPoint y: 314, distance: 10.8
click at [382, 309] on div "Speaks English" at bounding box center [437, 298] width 169 height 23
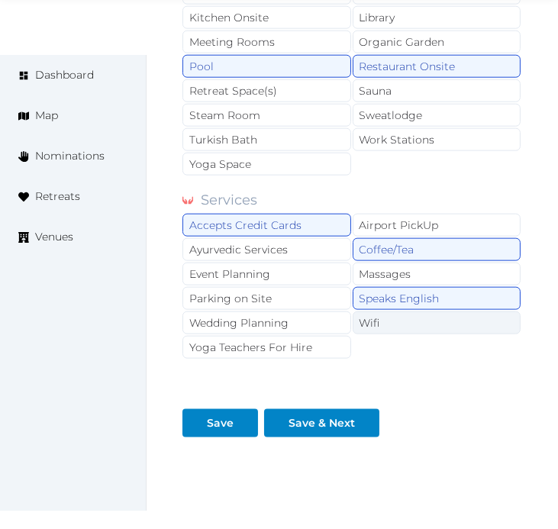
click at [376, 326] on div "Wifi" at bounding box center [437, 322] width 169 height 23
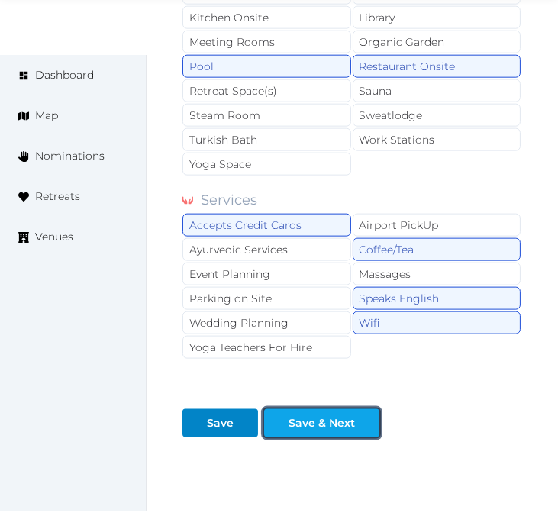
click at [341, 431] on div "Save & Next" at bounding box center [321, 423] width 66 height 16
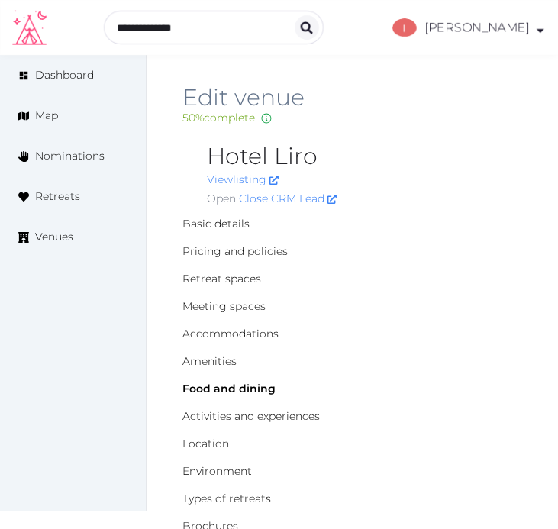
click at [300, 156] on h2 "Hotel Liro" at bounding box center [364, 156] width 315 height 24
copy h2 "Hotel Liro"
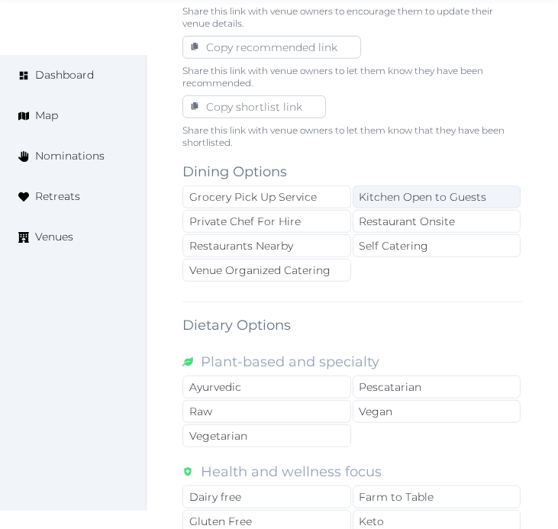
scroll to position [1102, 0]
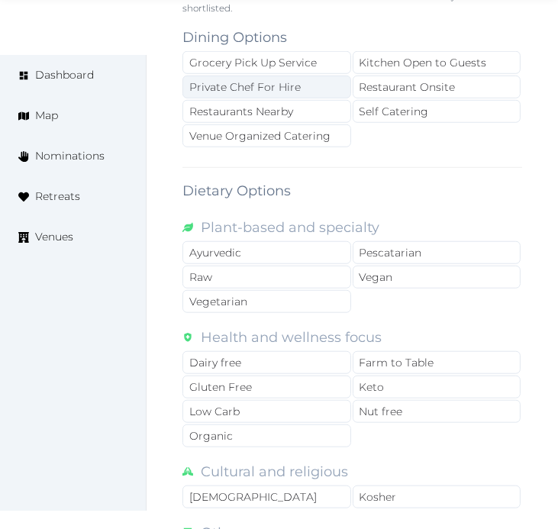
click at [307, 92] on div "Private Chef For Hire" at bounding box center [266, 87] width 169 height 23
click at [325, 81] on div "Private Chef For Hire" at bounding box center [266, 87] width 169 height 23
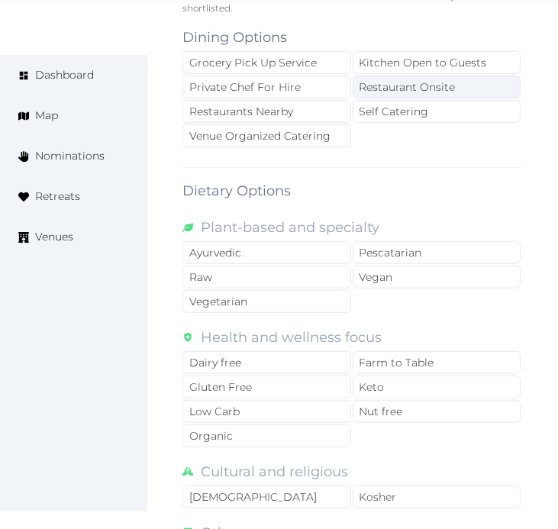
click at [364, 81] on div "Restaurant Onsite" at bounding box center [437, 87] width 169 height 23
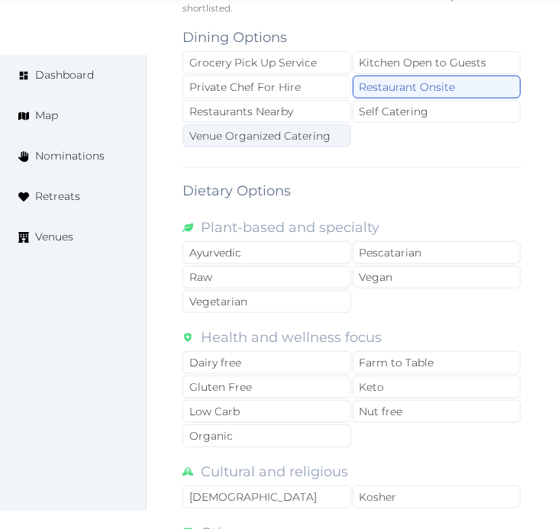
click at [238, 134] on div "Venue Organized Catering" at bounding box center [266, 135] width 169 height 23
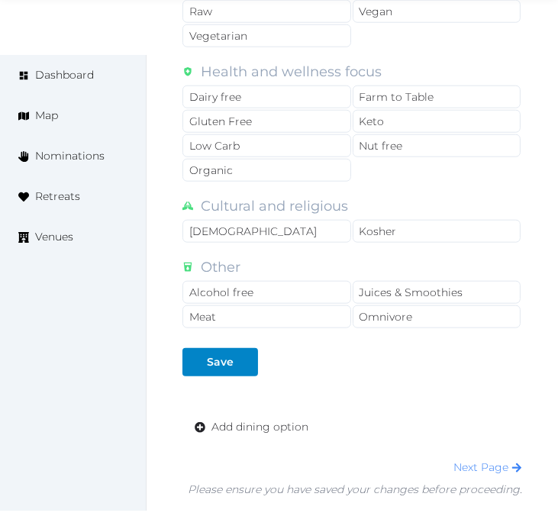
scroll to position [1509, 0]
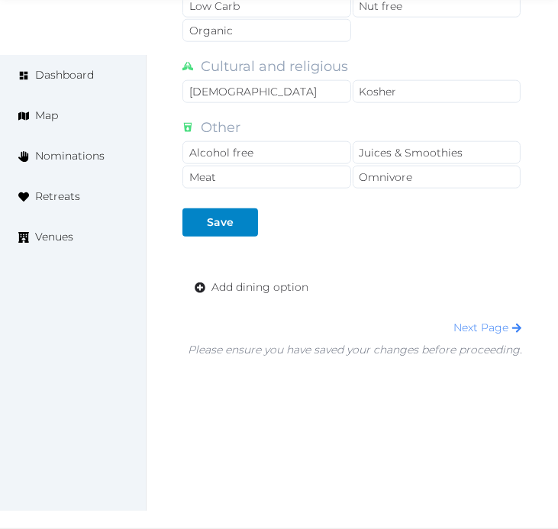
click at [208, 211] on button "Save" at bounding box center [220, 222] width 76 height 28
click at [278, 299] on link "Add dining option" at bounding box center [251, 287] width 138 height 28
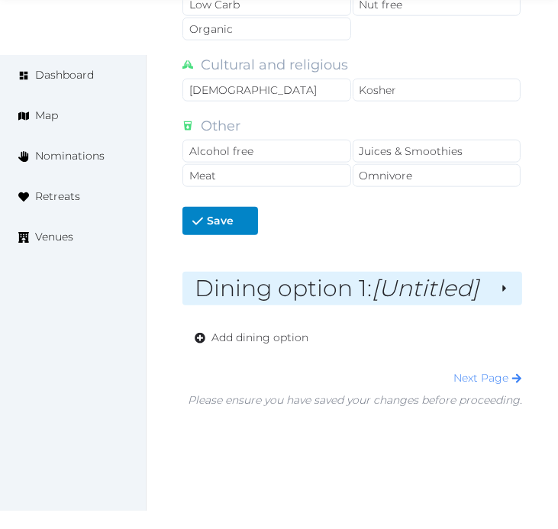
click at [420, 294] on em "[Untitled]" at bounding box center [425, 288] width 107 height 28
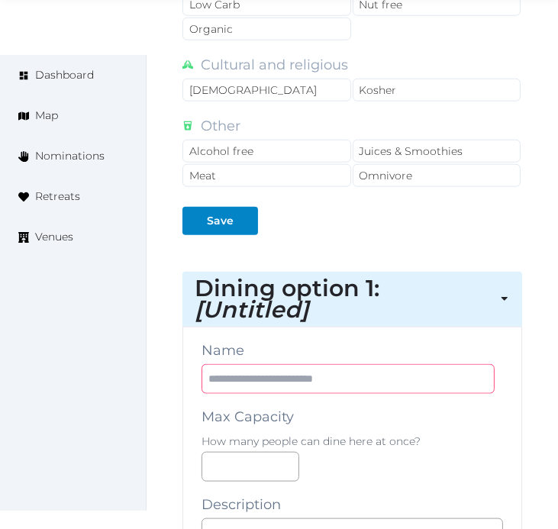
click at [349, 383] on input "text" at bounding box center [347, 379] width 293 height 30
paste input "**********"
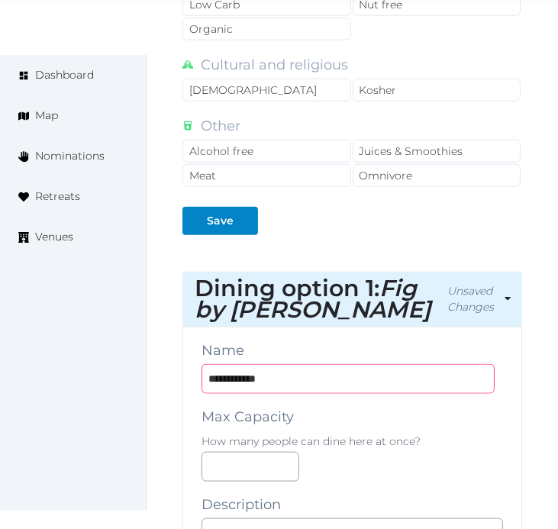
click at [264, 380] on input "**********" at bounding box center [347, 379] width 293 height 30
paste input "**********"
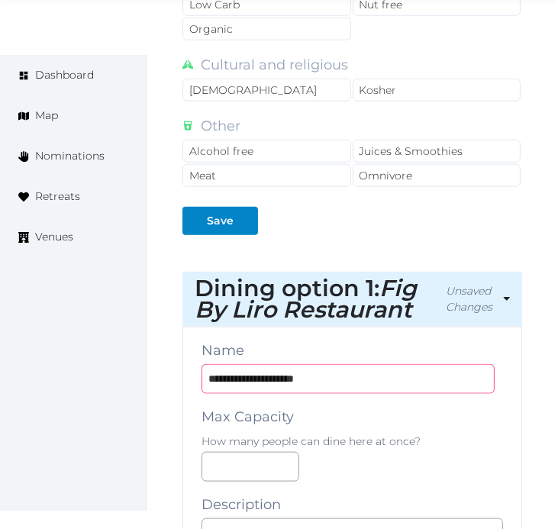
type input "**********"
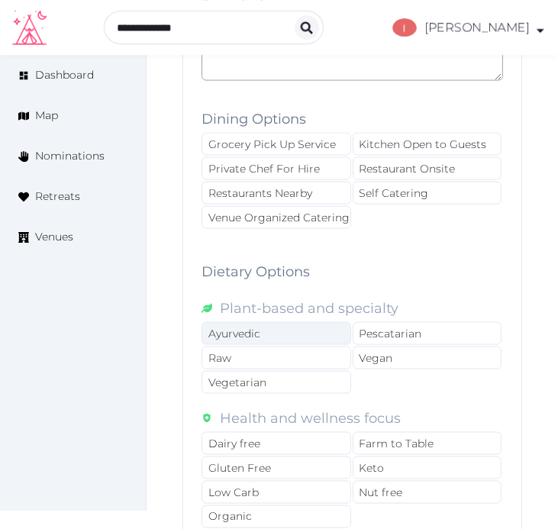
scroll to position [1763, 0]
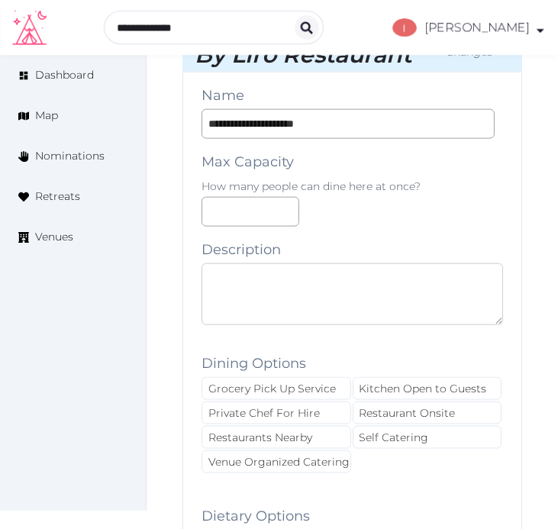
click at [405, 325] on textarea at bounding box center [351, 294] width 301 height 62
paste textarea "**********"
drag, startPoint x: 237, startPoint y: 308, endPoint x: 187, endPoint y: 269, distance: 63.5
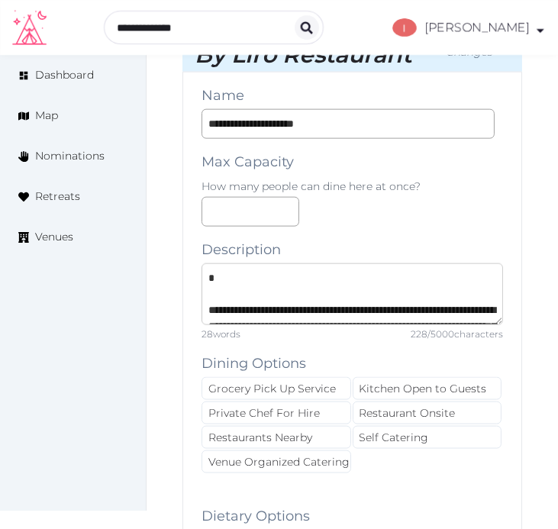
drag, startPoint x: 209, startPoint y: 308, endPoint x: 214, endPoint y: 258, distance: 50.6
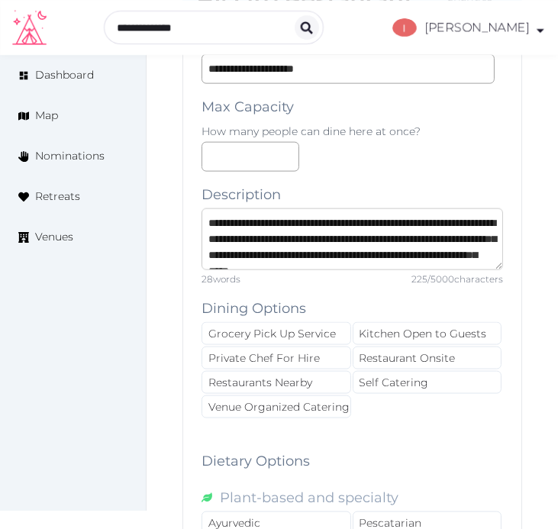
scroll to position [1848, 0]
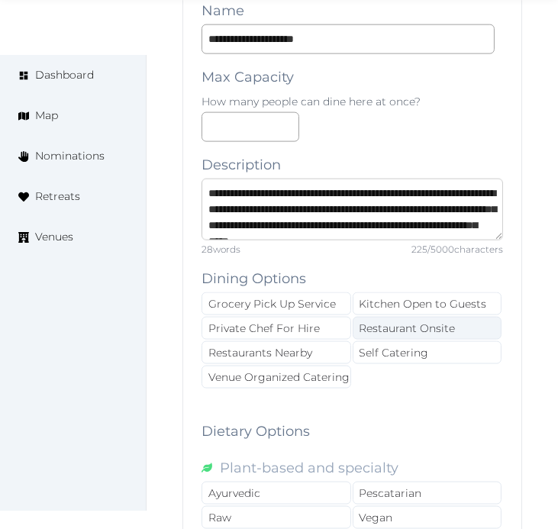
type textarea "**********"
click at [378, 325] on div "Restaurant Onsite" at bounding box center [428, 328] width 150 height 23
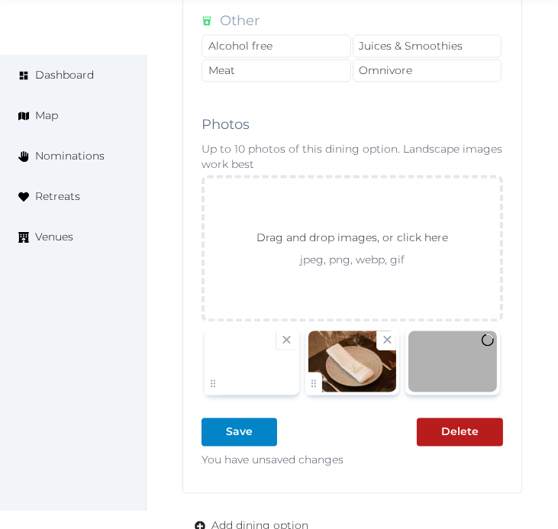
scroll to position [2696, 0]
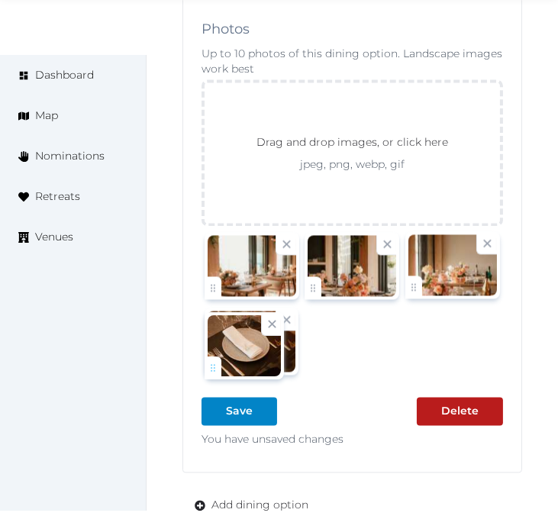
drag, startPoint x: 328, startPoint y: 286, endPoint x: 229, endPoint y: 371, distance: 130.4
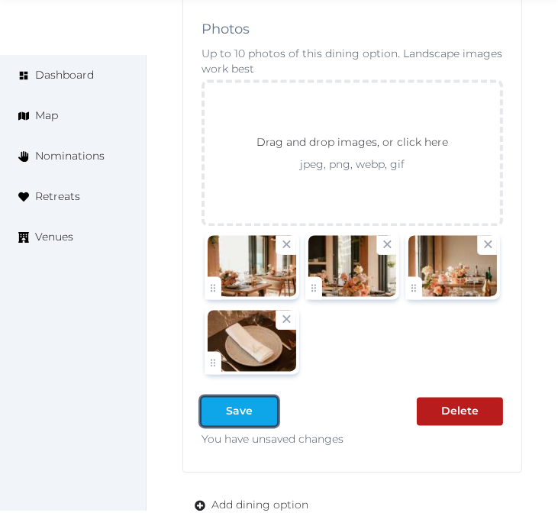
click at [261, 419] on div at bounding box center [265, 411] width 18 height 16
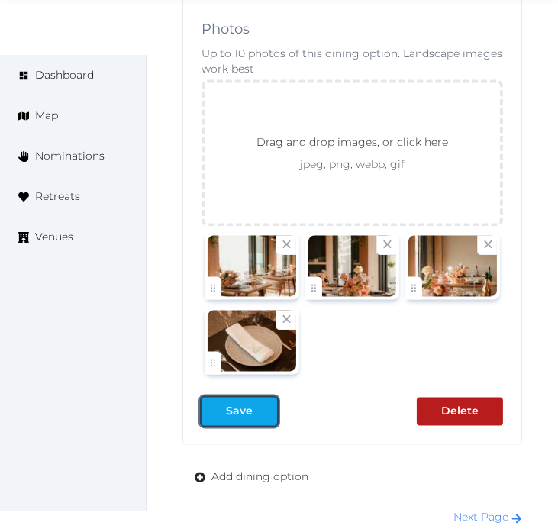
click at [256, 413] on div at bounding box center [265, 411] width 18 height 16
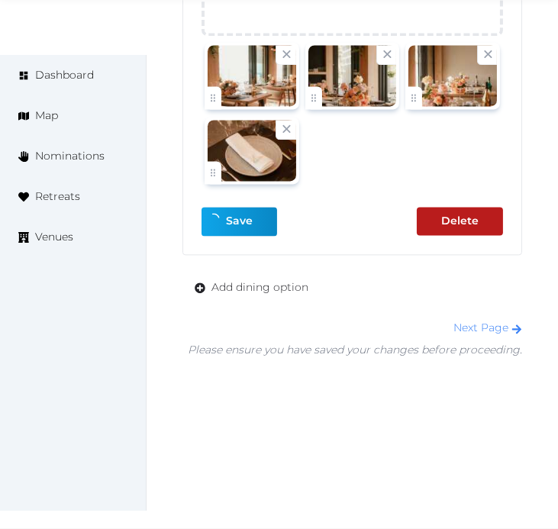
scroll to position [2890, 0]
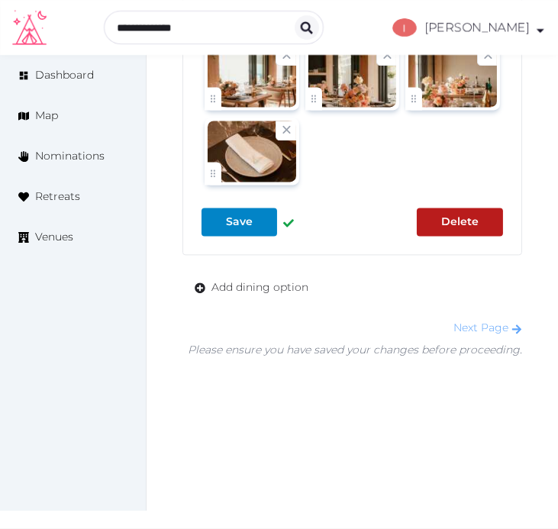
click at [498, 324] on link "Next Page" at bounding box center [487, 327] width 69 height 14
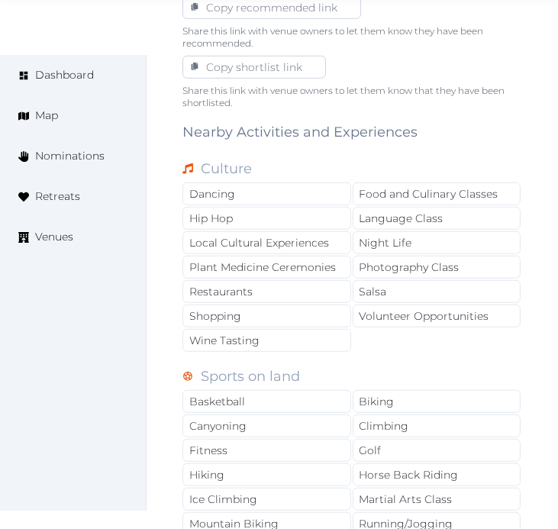
scroll to position [1017, 0]
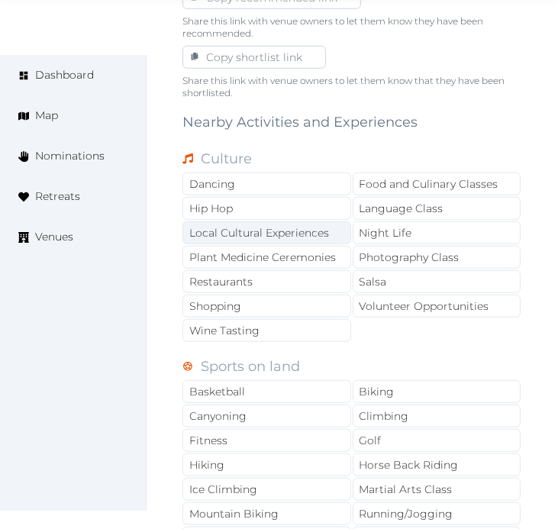
click at [311, 234] on div "Local Cultural Experiences" at bounding box center [266, 232] width 169 height 23
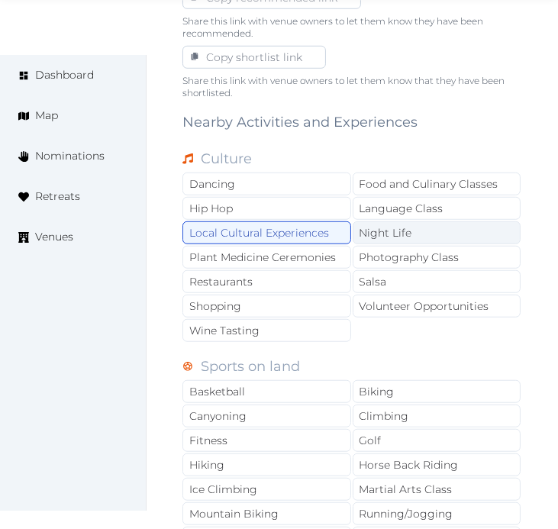
click at [388, 239] on div "Night Life" at bounding box center [437, 232] width 169 height 23
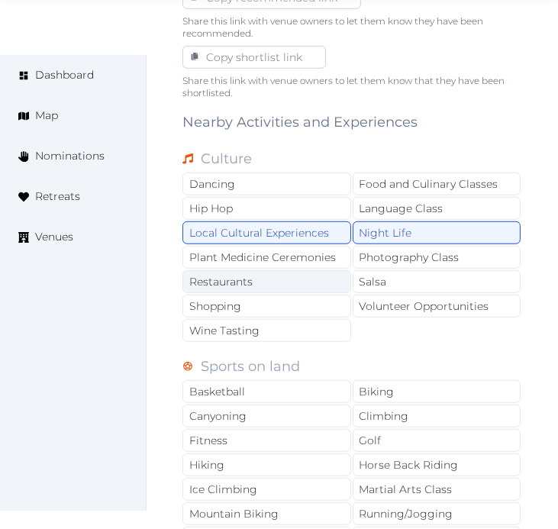
click at [337, 275] on div "Restaurants" at bounding box center [266, 281] width 169 height 23
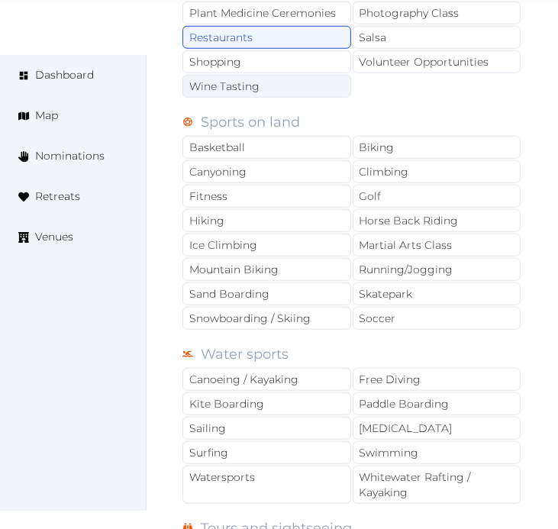
scroll to position [1271, 0]
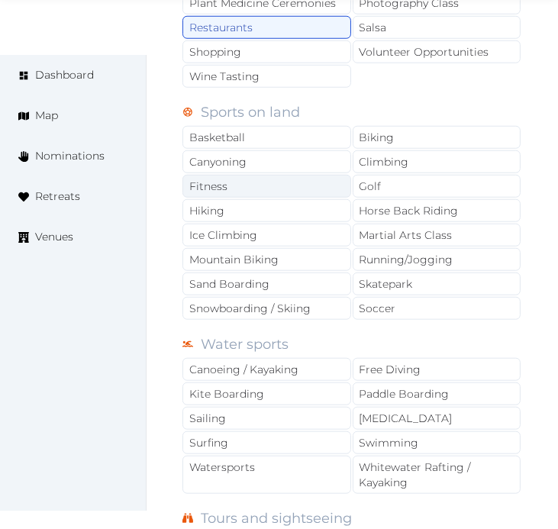
click at [301, 191] on div "Fitness" at bounding box center [266, 186] width 169 height 23
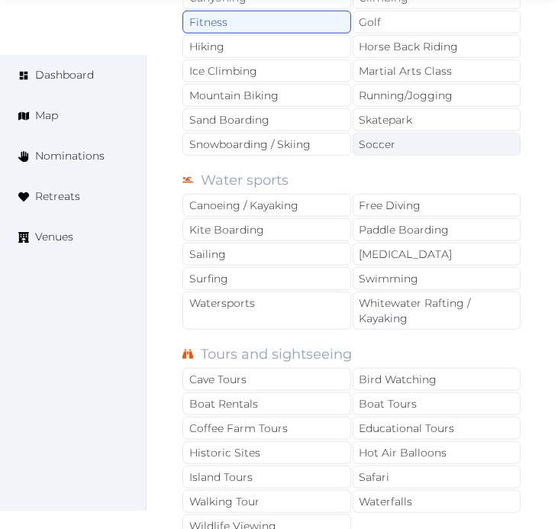
scroll to position [1441, 0]
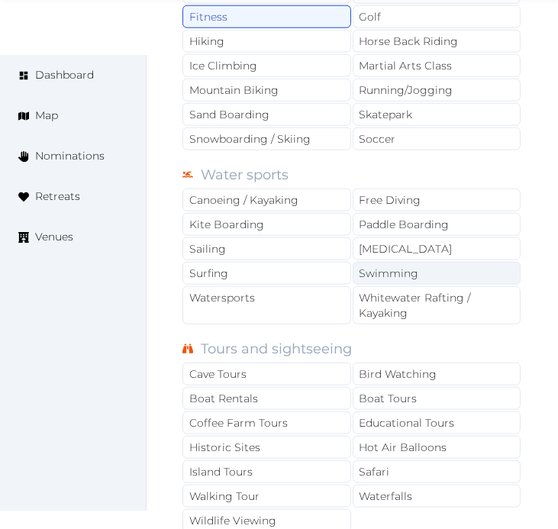
click at [385, 269] on div "Swimming" at bounding box center [437, 273] width 169 height 23
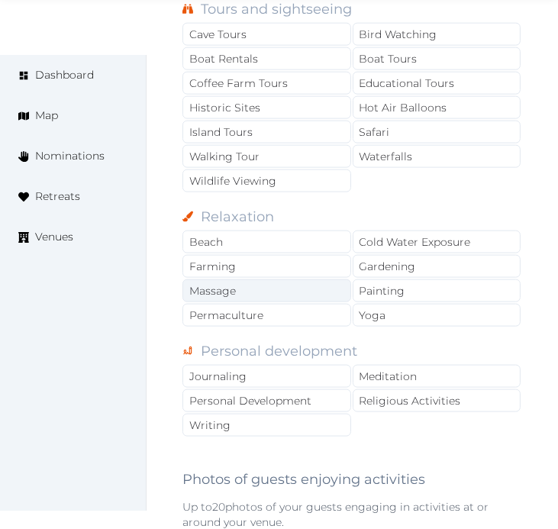
scroll to position [1865, 0]
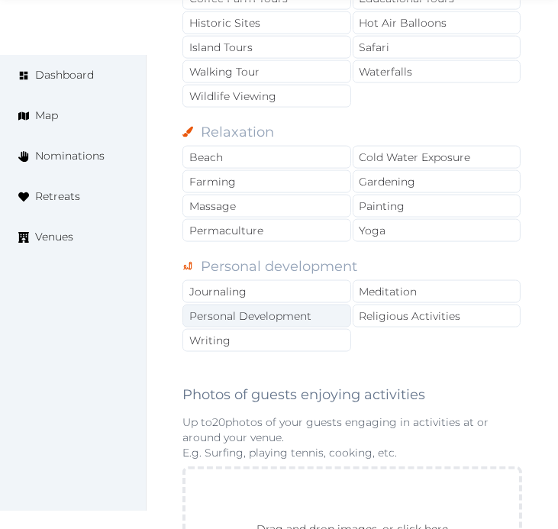
click at [286, 318] on div "Personal Development" at bounding box center [266, 315] width 169 height 23
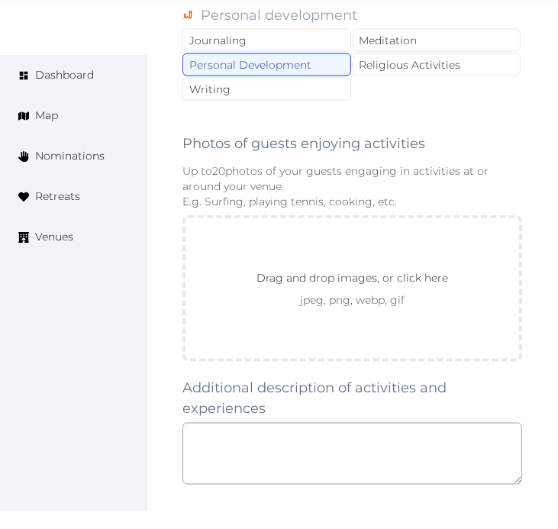
scroll to position [2119, 0]
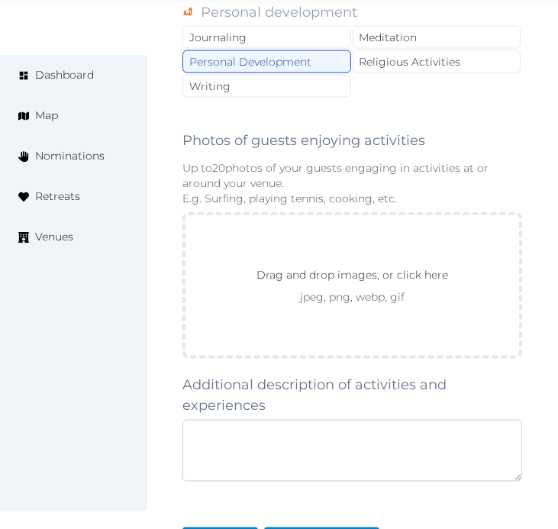
click at [479, 431] on textarea at bounding box center [352, 451] width 340 height 62
paste textarea "**********"
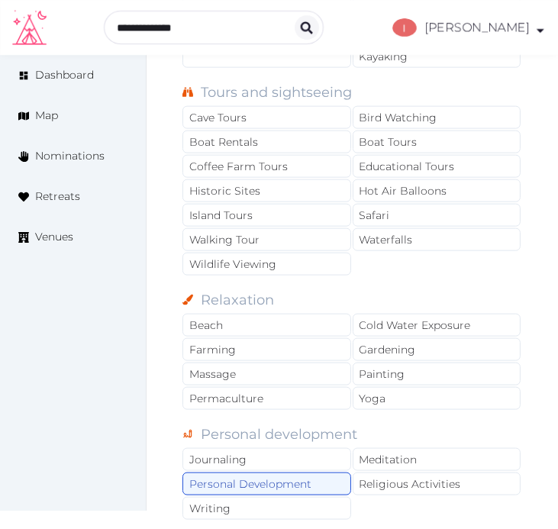
scroll to position [1696, 0]
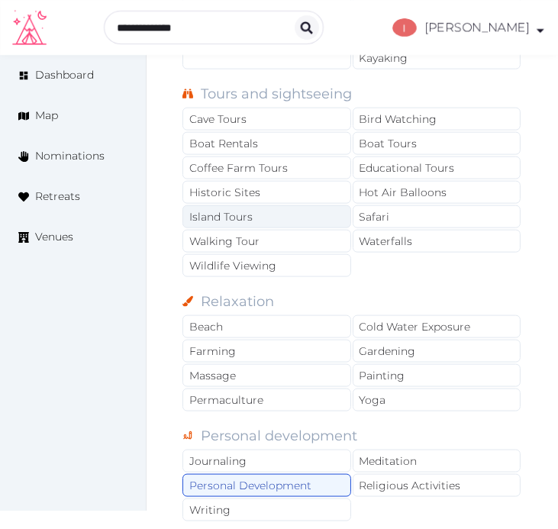
type textarea "**********"
click at [293, 224] on div "Island Tours" at bounding box center [266, 216] width 169 height 23
click at [293, 219] on div "Island Tours" at bounding box center [266, 216] width 169 height 23
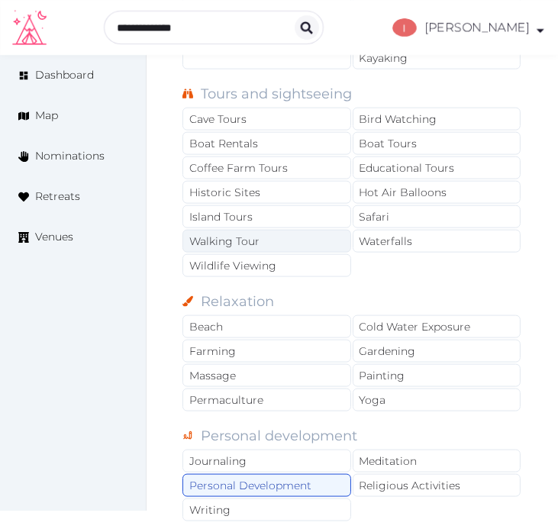
click at [288, 242] on div "Walking Tour" at bounding box center [266, 241] width 169 height 23
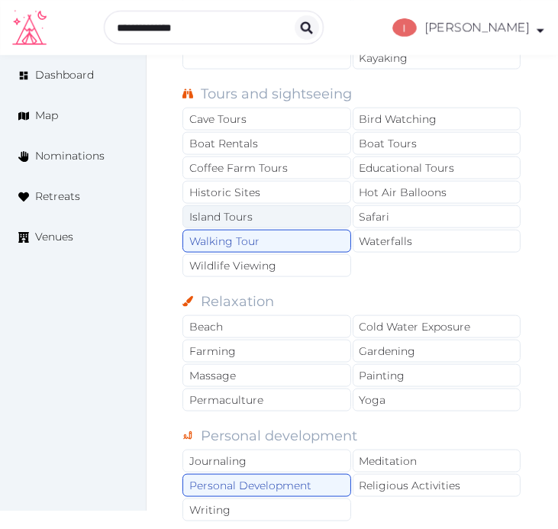
drag, startPoint x: 288, startPoint y: 220, endPoint x: 294, endPoint y: 214, distance: 8.1
click at [290, 218] on div "Island Tours" at bounding box center [266, 216] width 169 height 23
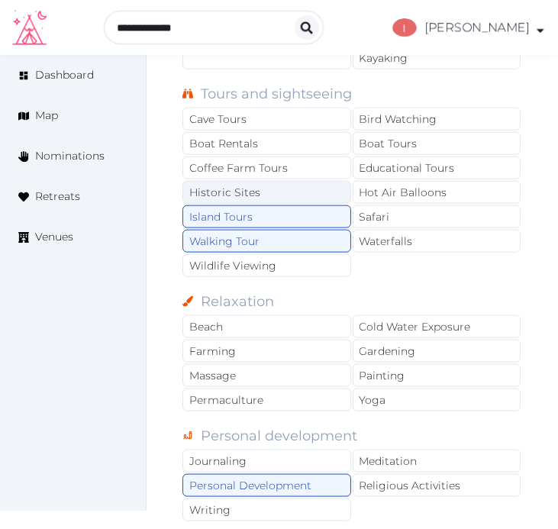
click at [301, 199] on div "Historic Sites" at bounding box center [266, 192] width 169 height 23
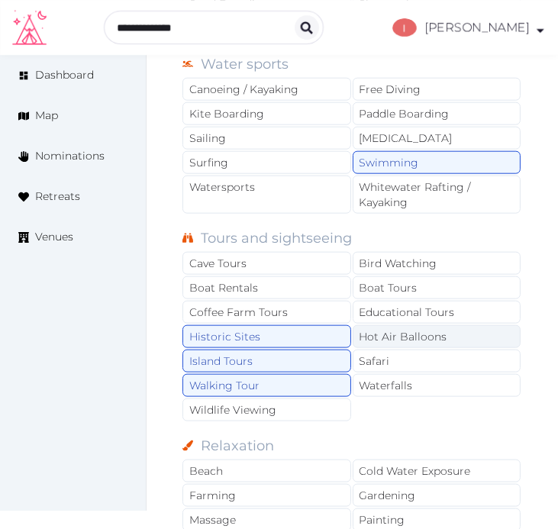
scroll to position [1526, 0]
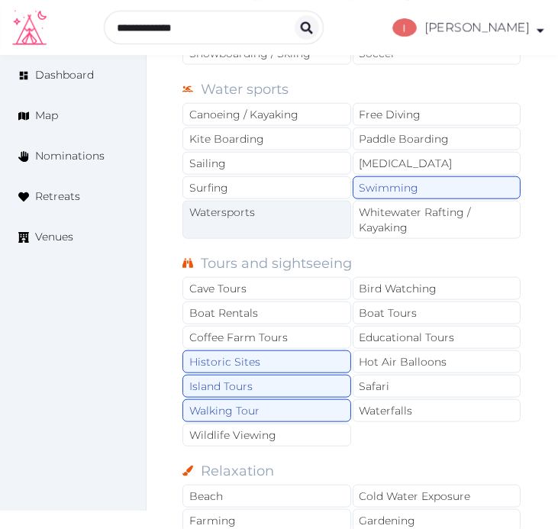
click at [319, 222] on div "Watersports" at bounding box center [266, 220] width 169 height 38
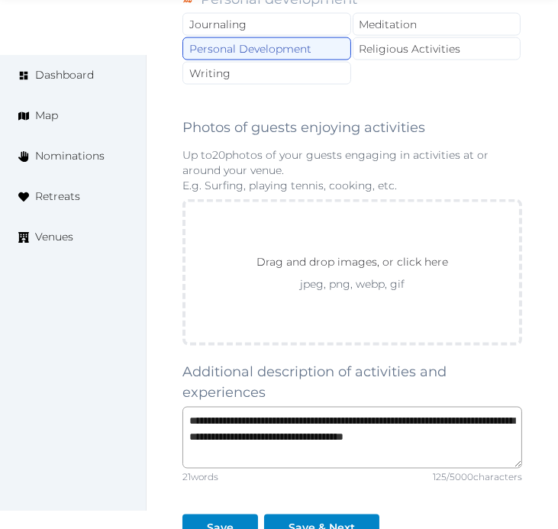
scroll to position [2322, 0]
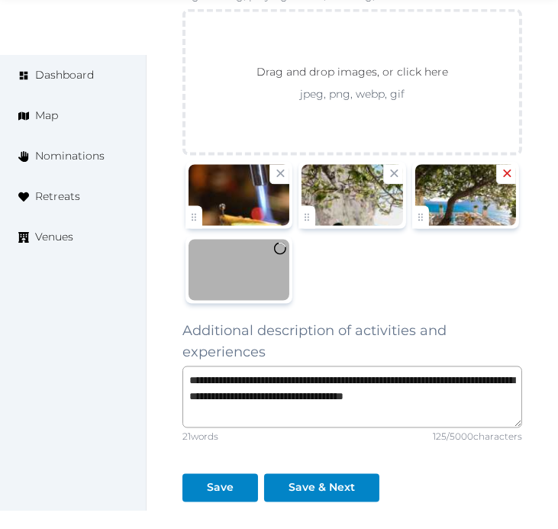
click at [500, 174] on icon at bounding box center [507, 173] width 14 height 14
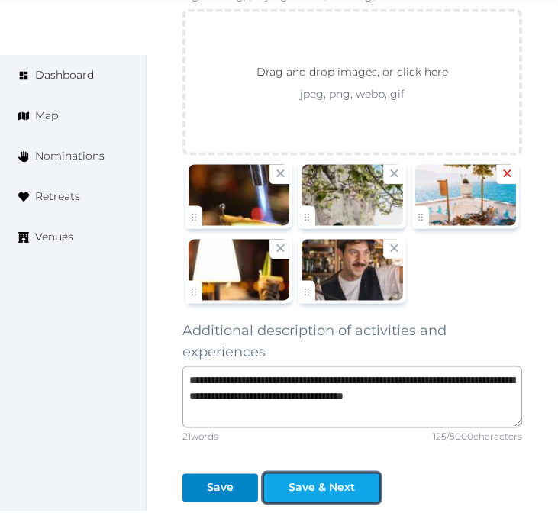
click at [319, 502] on button "Save & Next" at bounding box center [321, 488] width 115 height 28
click at [317, 492] on div "Save & Next" at bounding box center [321, 488] width 66 height 16
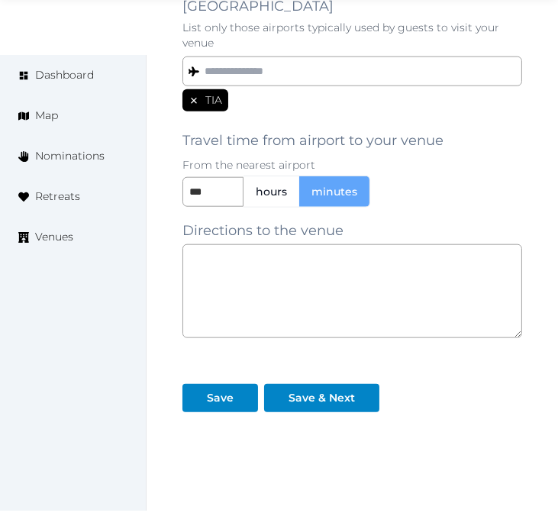
scroll to position [1448, 0]
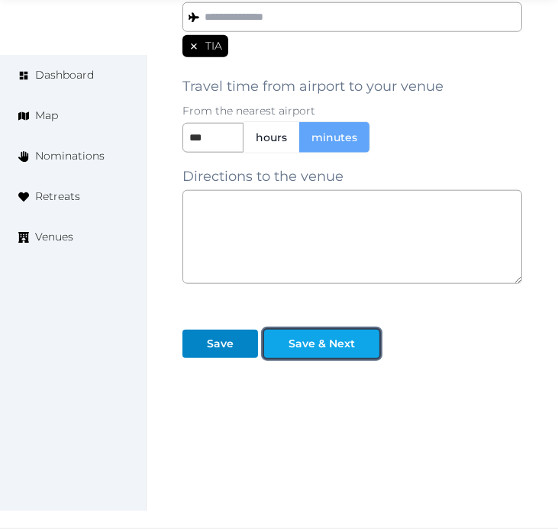
click at [370, 352] on div at bounding box center [367, 344] width 18 height 16
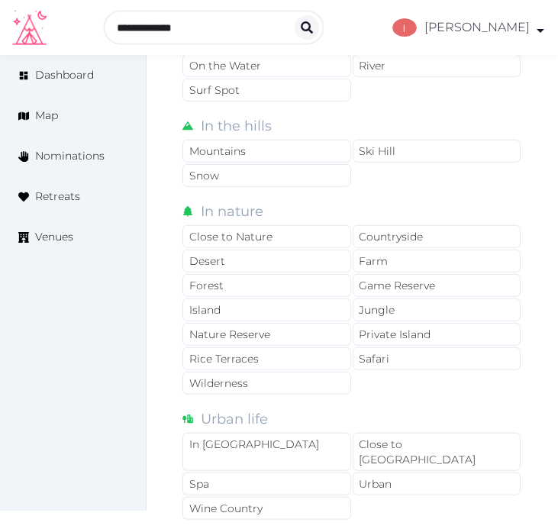
scroll to position [1102, 0]
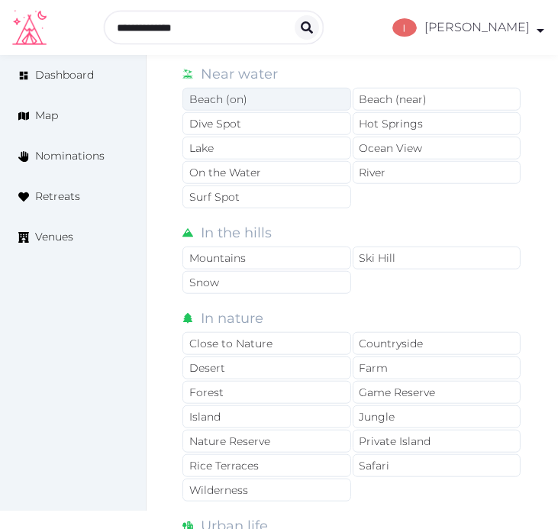
click at [291, 101] on div "Beach (on)" at bounding box center [266, 99] width 169 height 23
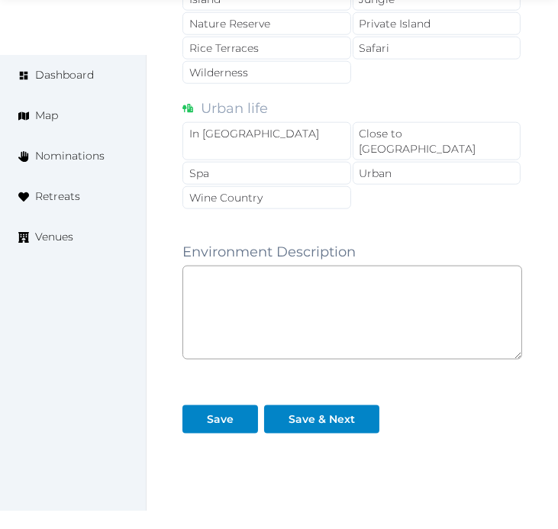
scroll to position [1582, 0]
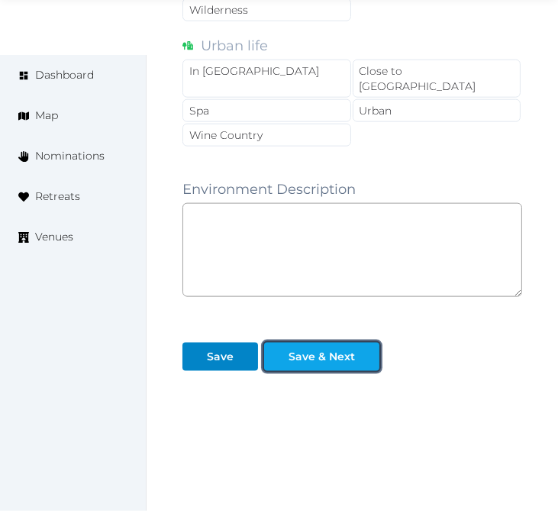
click at [321, 349] on div "Save & Next" at bounding box center [321, 357] width 66 height 16
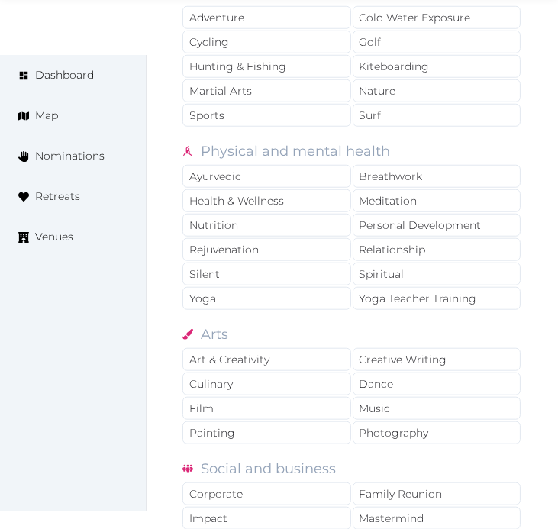
scroll to position [1187, 0]
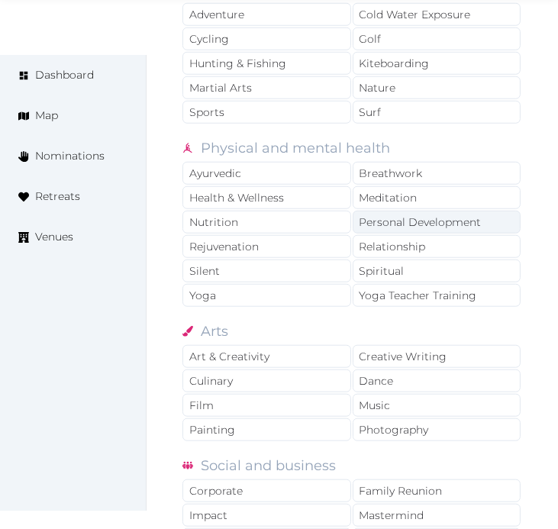
click at [454, 230] on div "Personal Development" at bounding box center [437, 222] width 169 height 23
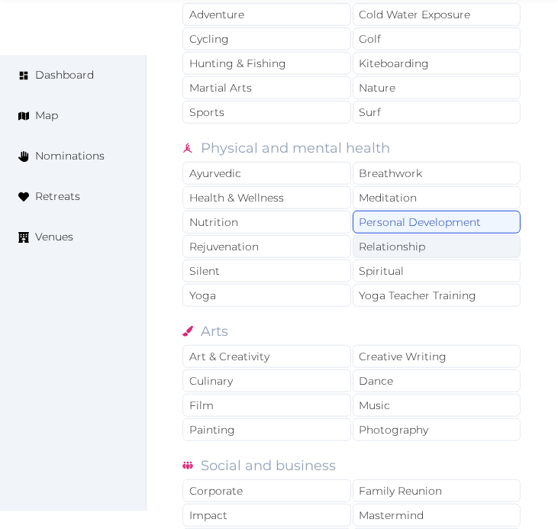
click at [452, 250] on div "Relationship" at bounding box center [437, 246] width 169 height 23
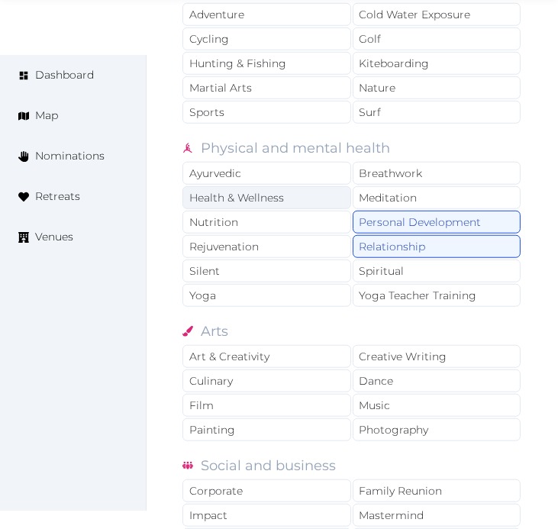
click at [318, 205] on div "Health & Wellness" at bounding box center [266, 197] width 169 height 23
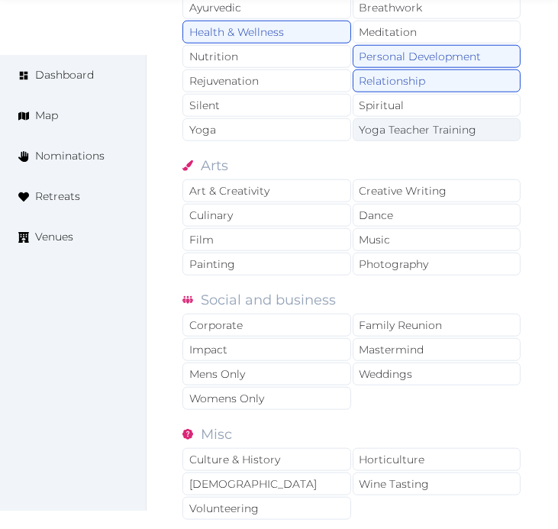
scroll to position [1356, 0]
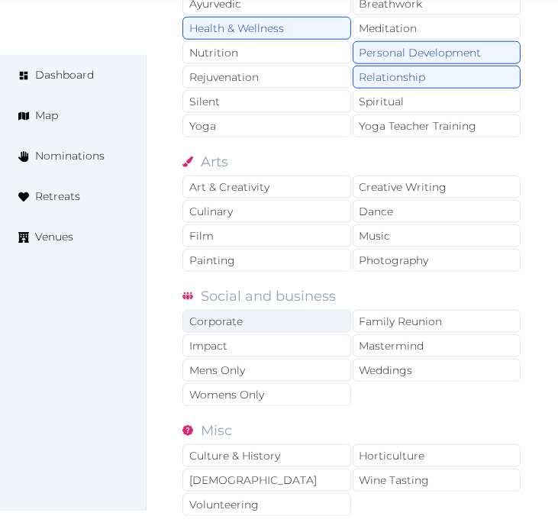
click at [294, 315] on div "Corporate" at bounding box center [266, 321] width 169 height 23
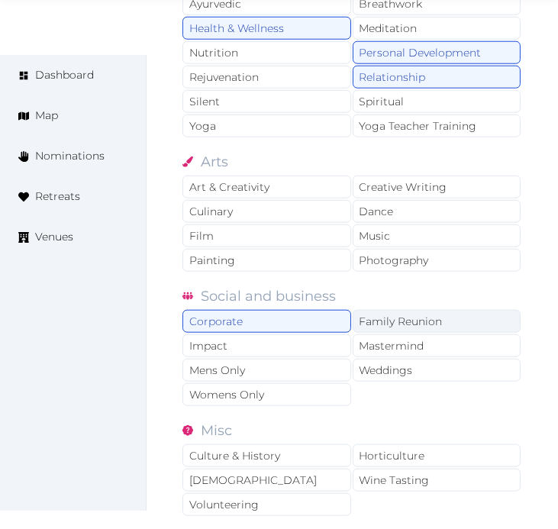
click at [412, 318] on div "Family Reunion" at bounding box center [437, 321] width 169 height 23
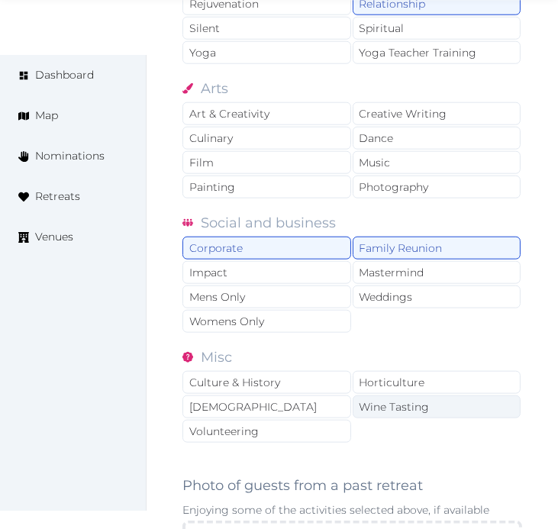
scroll to position [1611, 0]
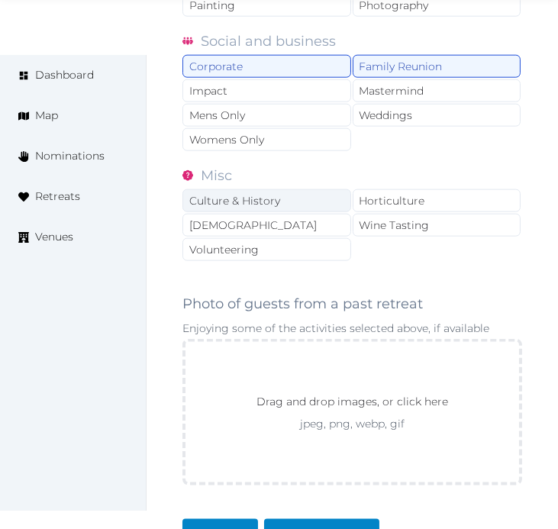
click at [281, 205] on div "Culture & History" at bounding box center [266, 200] width 169 height 23
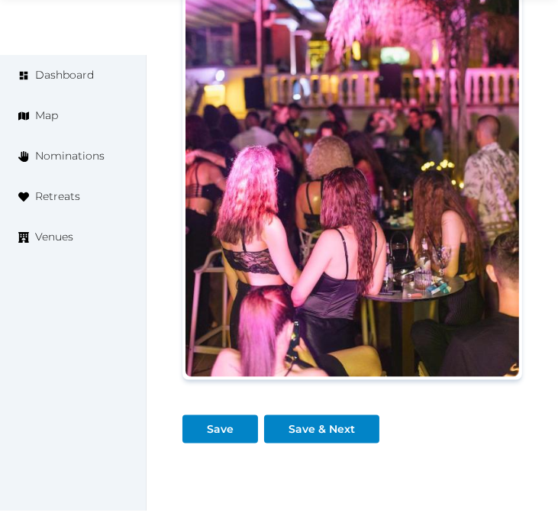
scroll to position [2165, 0]
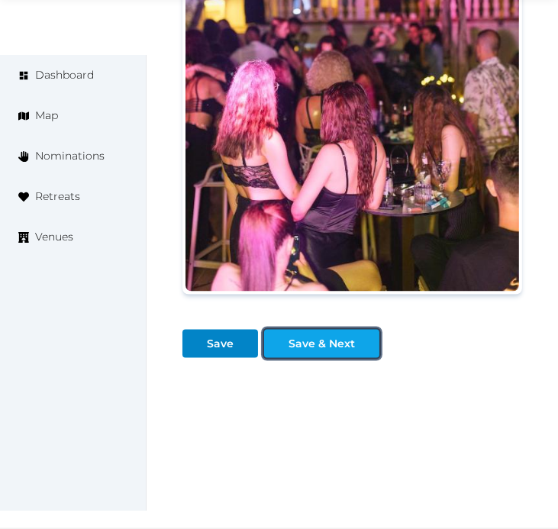
click at [320, 330] on button "Save & Next" at bounding box center [321, 344] width 115 height 28
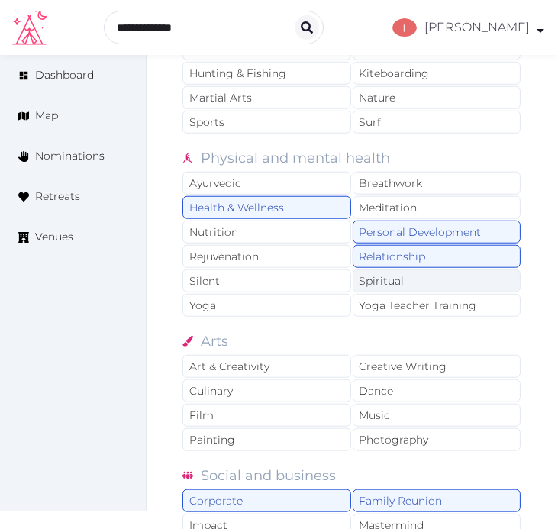
scroll to position [1148, 0]
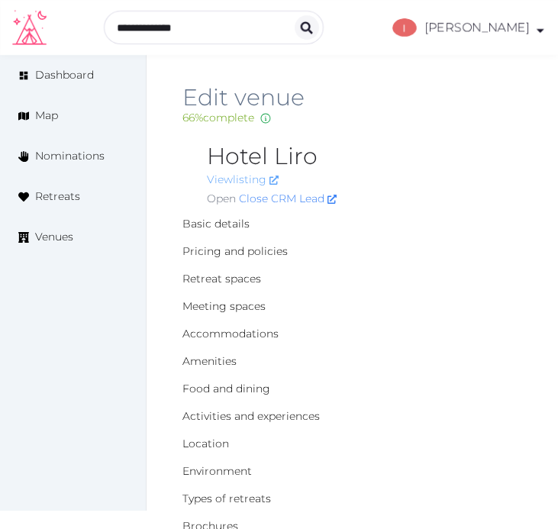
click at [238, 174] on link "View listing" at bounding box center [243, 179] width 72 height 14
click at [275, 197] on link "Close CRM Lead" at bounding box center [288, 199] width 98 height 16
click at [72, 231] on span "Venues" at bounding box center [54, 237] width 38 height 16
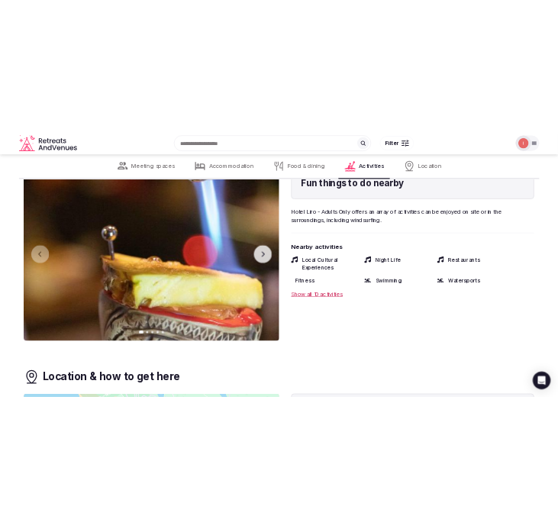
scroll to position [2374, 0]
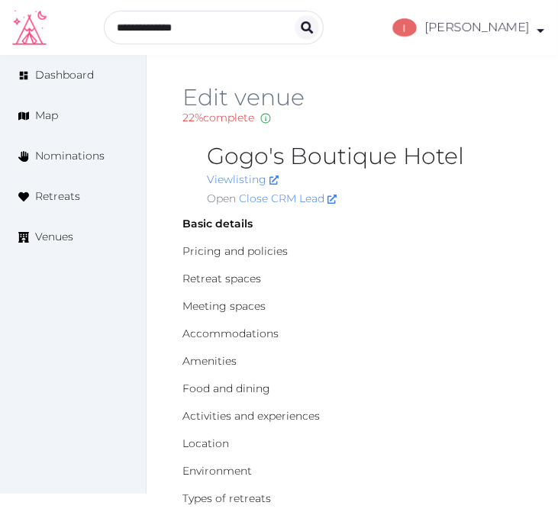
click at [304, 153] on h2 "Gogo's Boutique Hotel" at bounding box center [364, 156] width 315 height 24
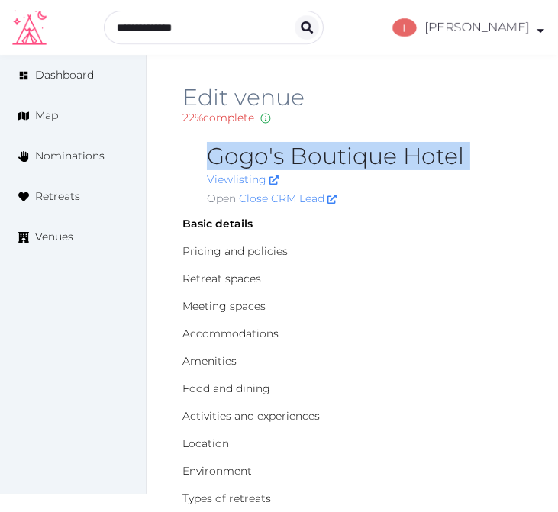
click at [304, 153] on h2 "Gogo's Boutique Hotel" at bounding box center [364, 156] width 315 height 24
copy h2 "Gogo's Boutique Hotel"
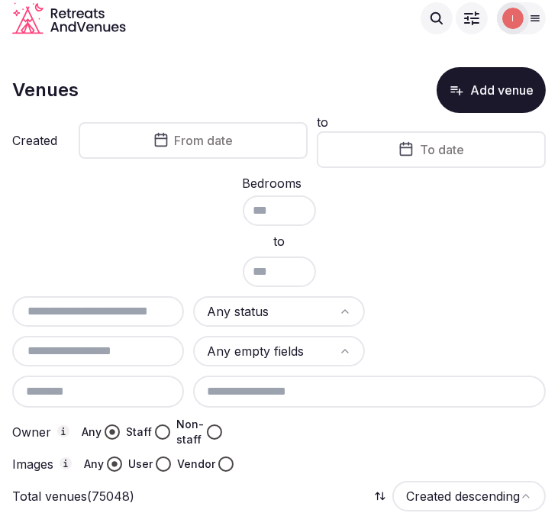
click at [137, 303] on input "text" at bounding box center [97, 311] width 159 height 18
paste input "**********"
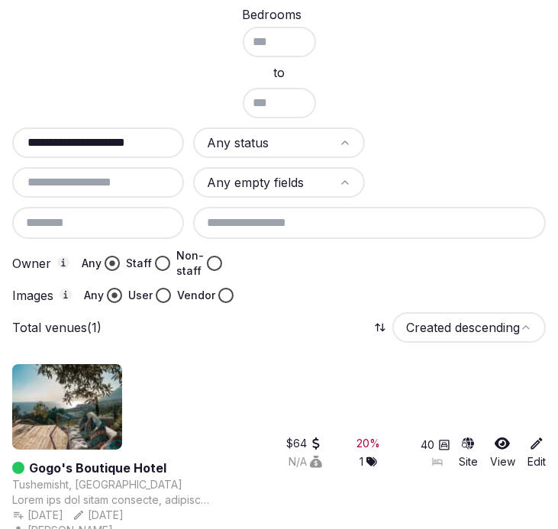
scroll to position [169, 0]
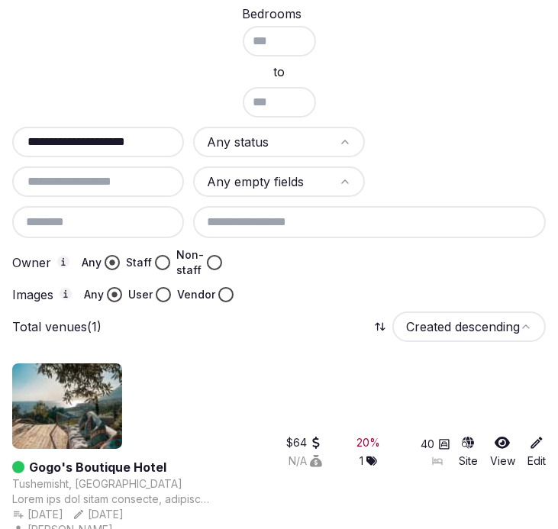
type input "**********"
click at [140, 464] on link "Gogo's Boutique Hotel" at bounding box center [97, 467] width 137 height 18
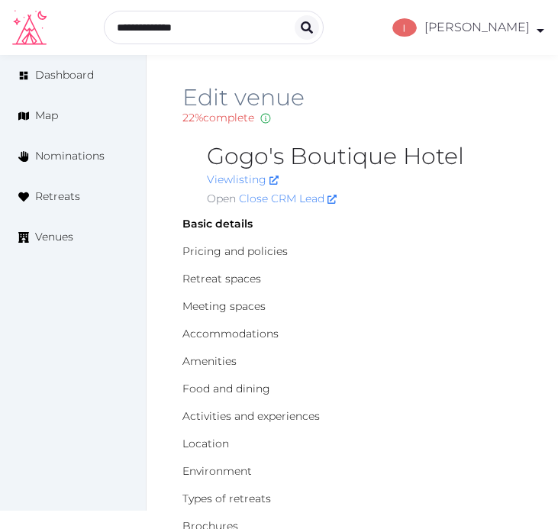
click at [272, 144] on h2 "Gogo's Boutique Hotel" at bounding box center [364, 156] width 315 height 24
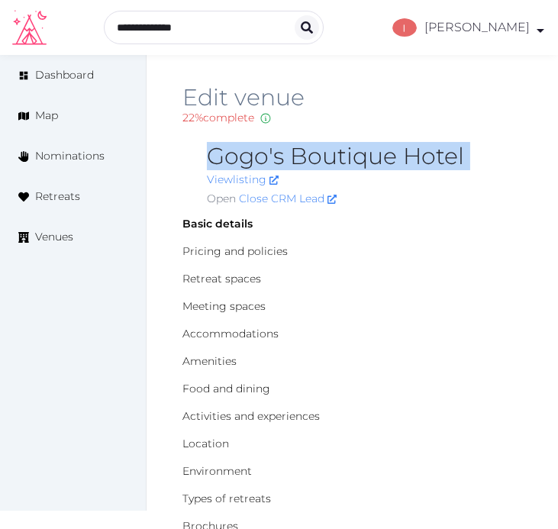
click at [272, 144] on h2 "Gogo's Boutique Hotel" at bounding box center [364, 156] width 315 height 24
copy h2 "Gogo's Boutique Hotel"
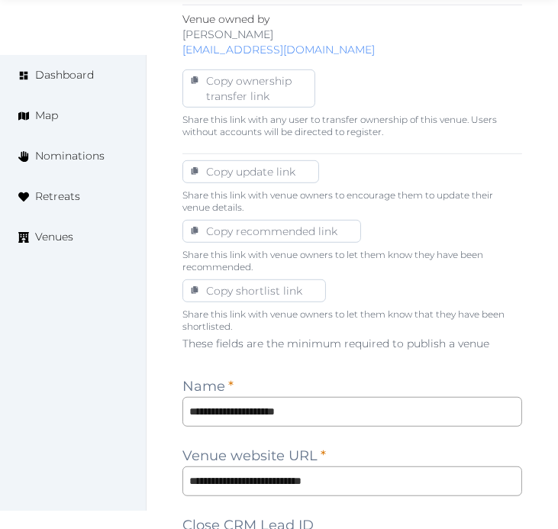
scroll to position [932, 0]
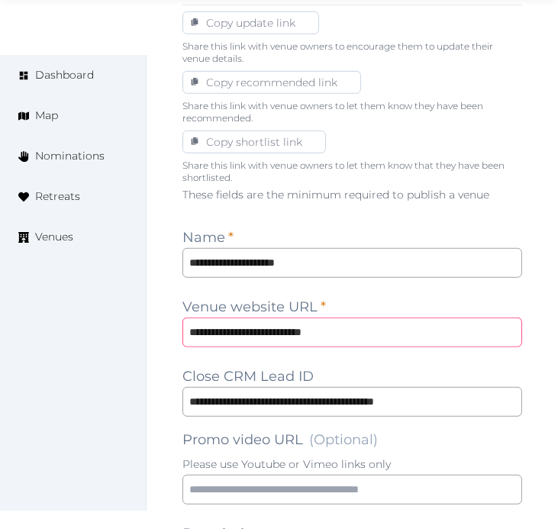
click at [332, 337] on input "**********" at bounding box center [352, 332] width 340 height 30
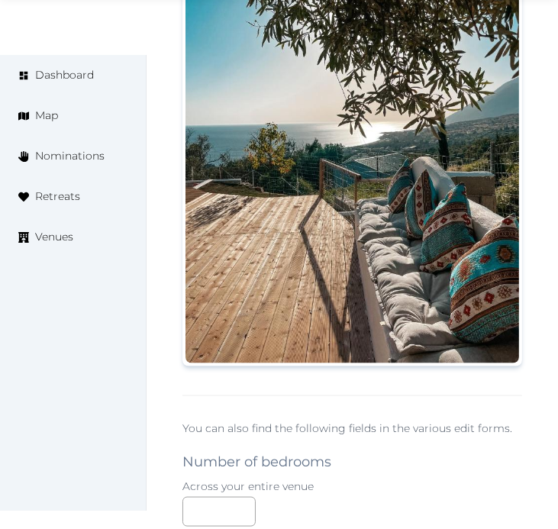
scroll to position [1865, 0]
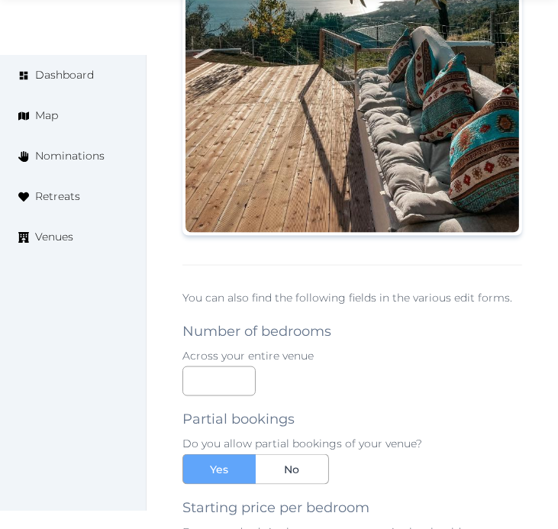
drag, startPoint x: 486, startPoint y: 277, endPoint x: 431, endPoint y: 258, distance: 58.2
click at [486, 277] on div "**********" at bounding box center [352, 241] width 340 height 1974
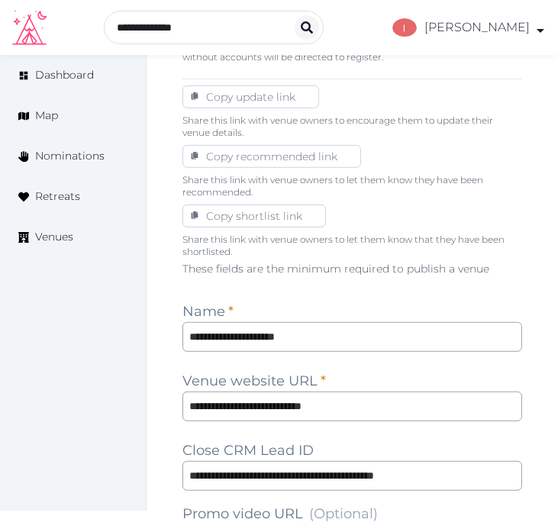
scroll to position [1017, 0]
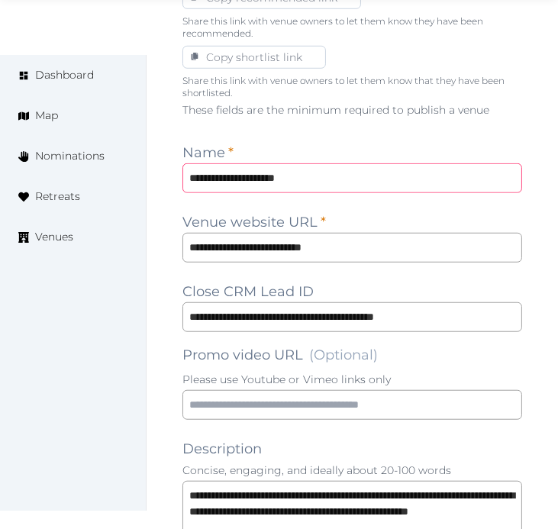
click at [237, 169] on input "**********" at bounding box center [352, 178] width 340 height 30
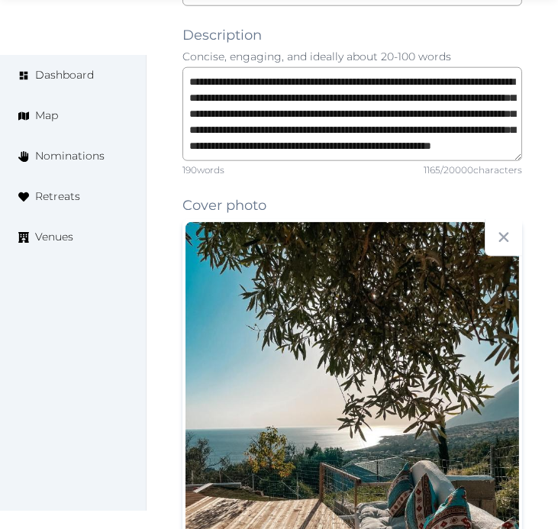
scroll to position [1611, 0]
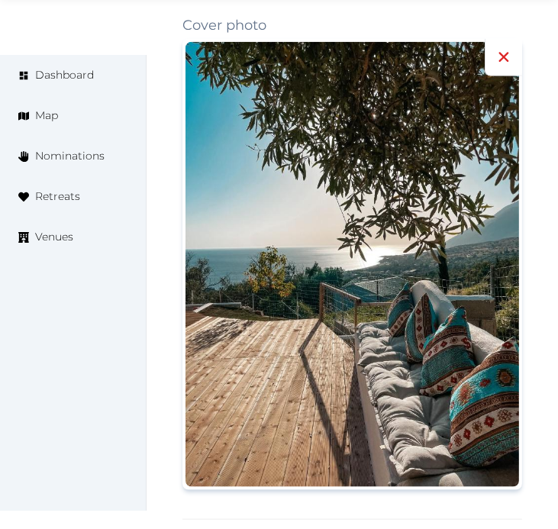
click at [508, 42] on div at bounding box center [503, 57] width 37 height 37
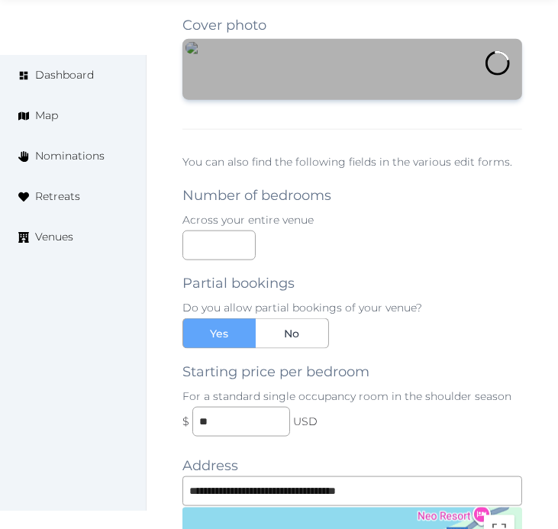
click at [356, 100] on div at bounding box center [352, 69] width 340 height 61
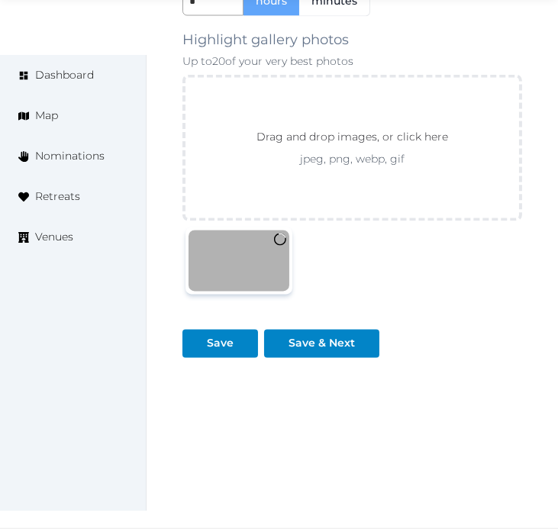
scroll to position [2618, 0]
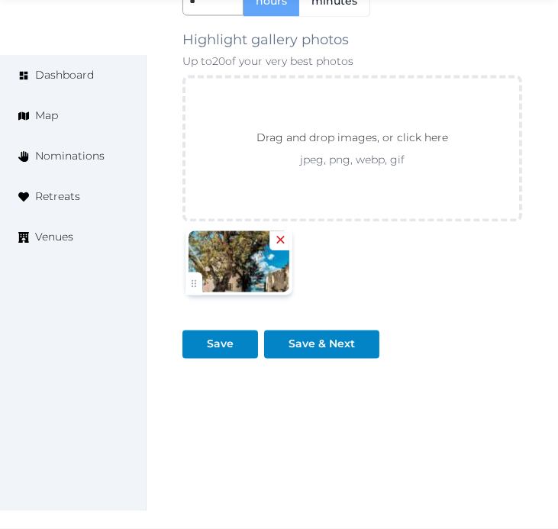
click at [269, 242] on div at bounding box center [279, 240] width 20 height 20
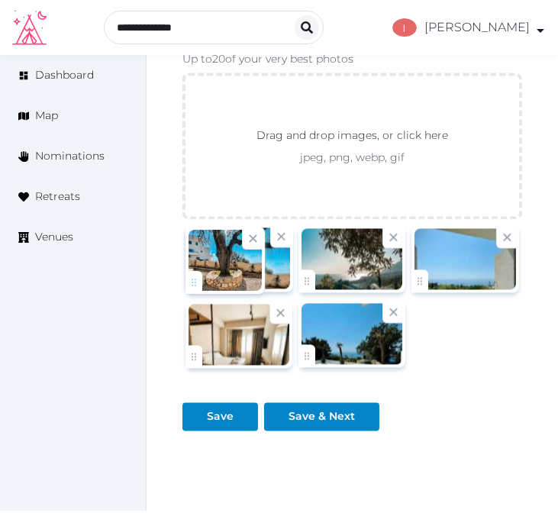
drag, startPoint x: 304, startPoint y: 353, endPoint x: 211, endPoint y: 286, distance: 114.8
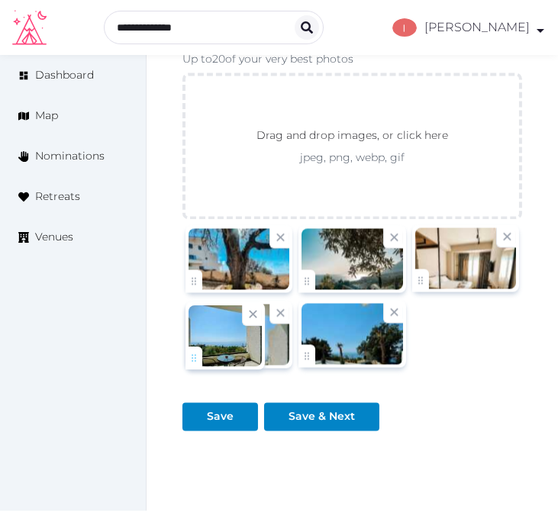
drag, startPoint x: 416, startPoint y: 281, endPoint x: 166, endPoint y: 345, distance: 257.6
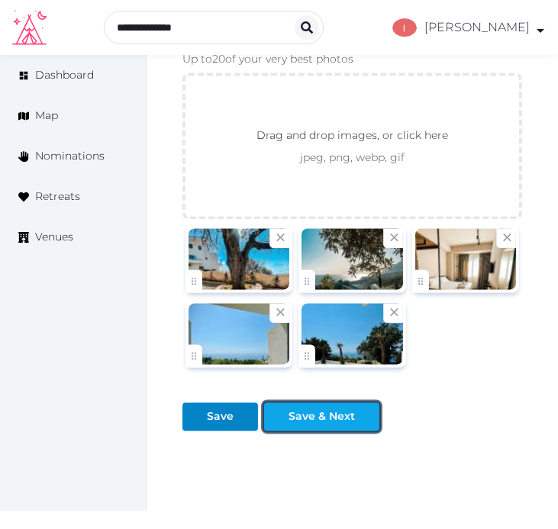
click at [321, 423] on div "Save & Next" at bounding box center [321, 416] width 66 height 16
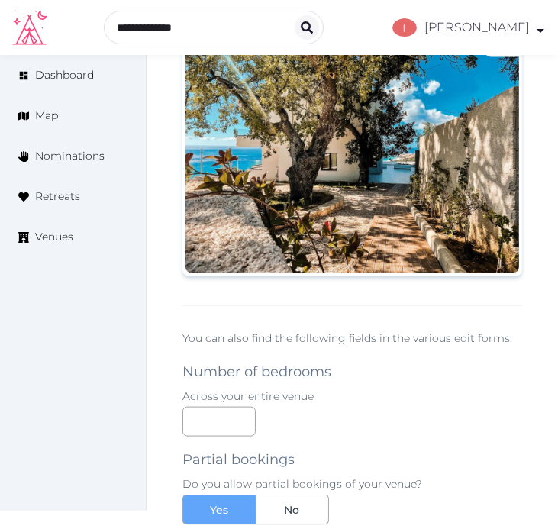
scroll to position [1431, 0]
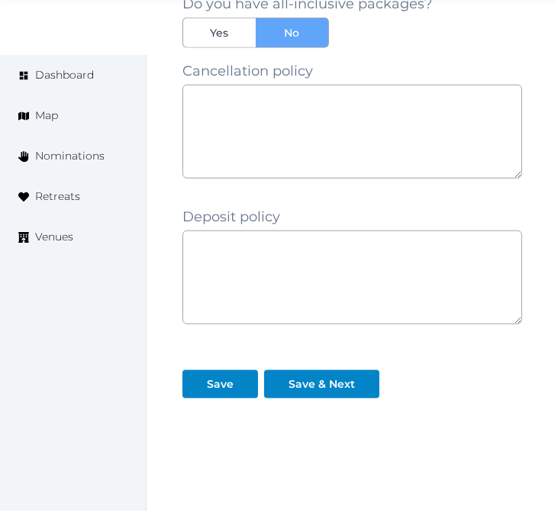
scroll to position [1587, 0]
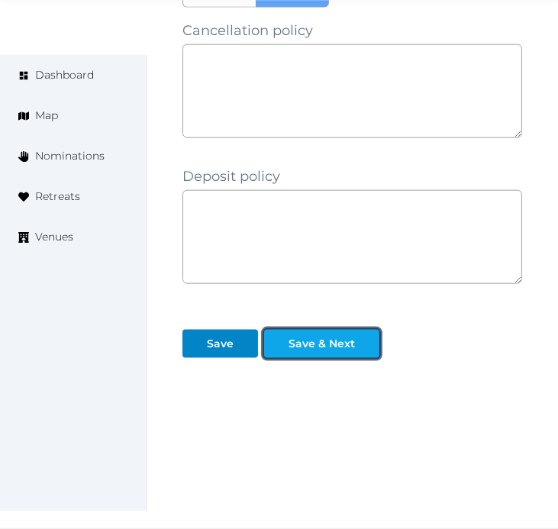
click at [325, 342] on div "Save & Next" at bounding box center [321, 344] width 66 height 16
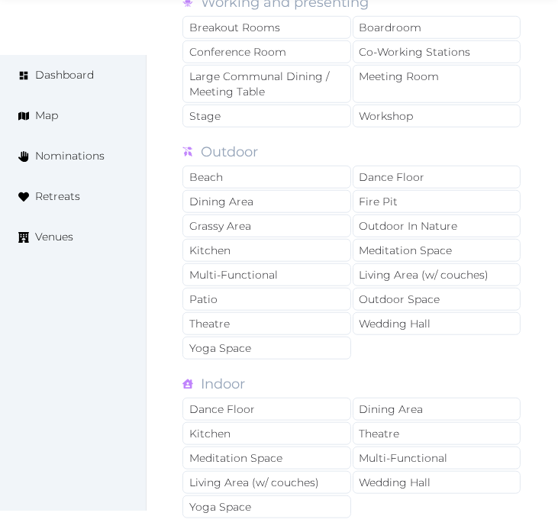
scroll to position [1187, 0]
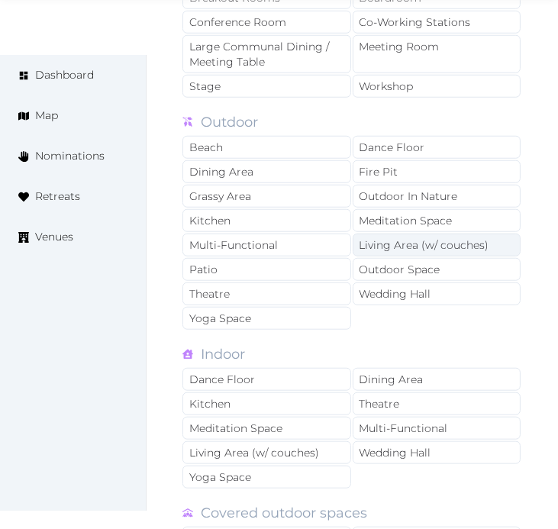
click at [431, 238] on div "Living Area (w/ couches)" at bounding box center [437, 244] width 169 height 23
click at [430, 246] on div "Living Area (w/ couches)" at bounding box center [437, 244] width 169 height 23
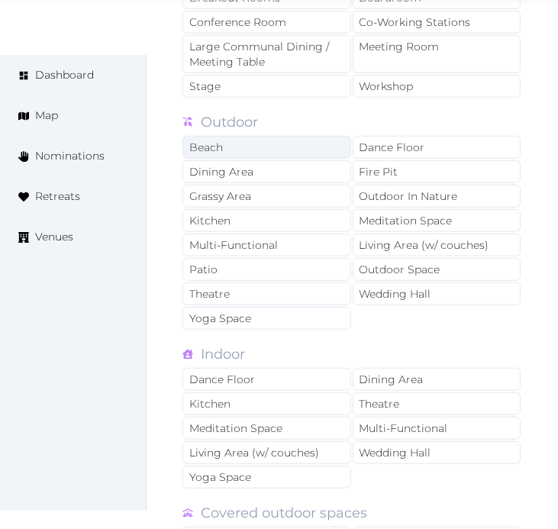
click at [328, 141] on div "Beach" at bounding box center [266, 147] width 169 height 23
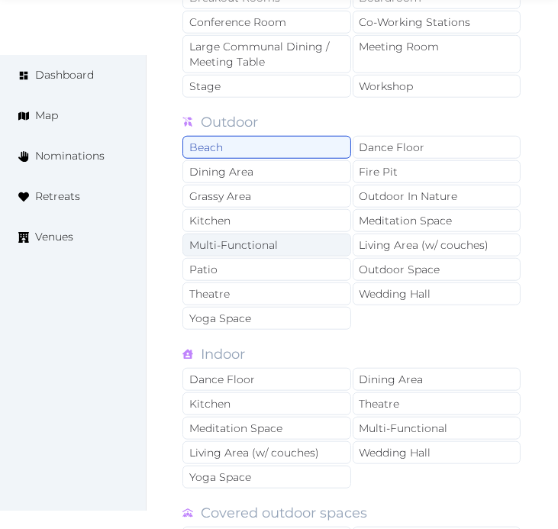
click at [299, 244] on div "Multi-Functional" at bounding box center [266, 244] width 169 height 23
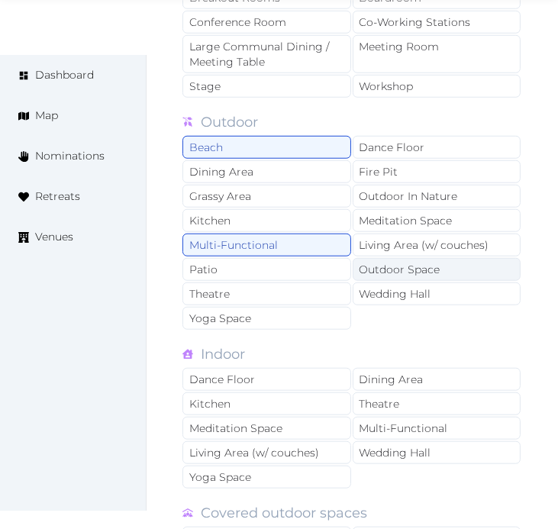
click at [432, 272] on div "Outdoor Space" at bounding box center [437, 269] width 169 height 23
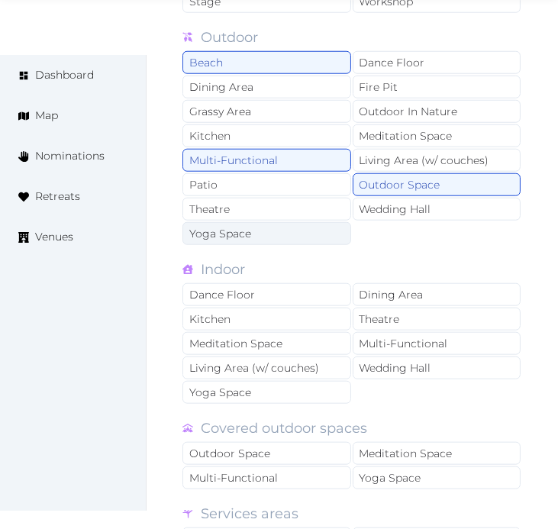
scroll to position [1356, 0]
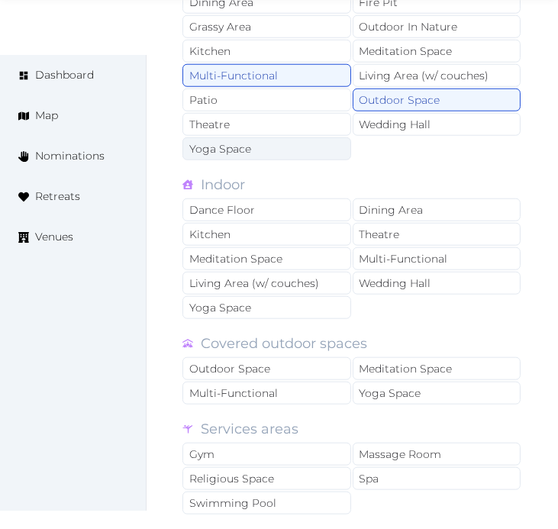
click at [275, 143] on div "Yoga Space" at bounding box center [266, 148] width 169 height 23
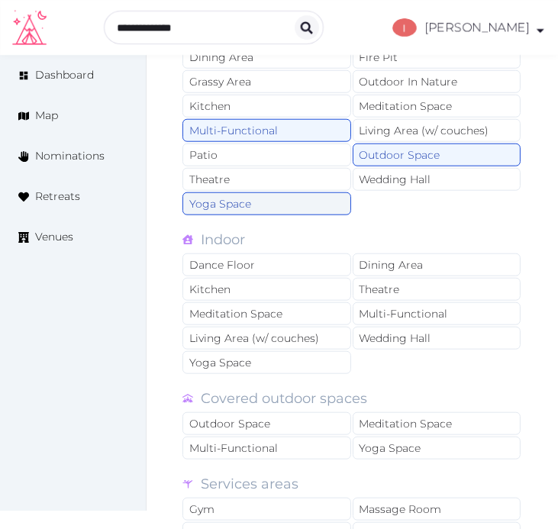
scroll to position [1271, 0]
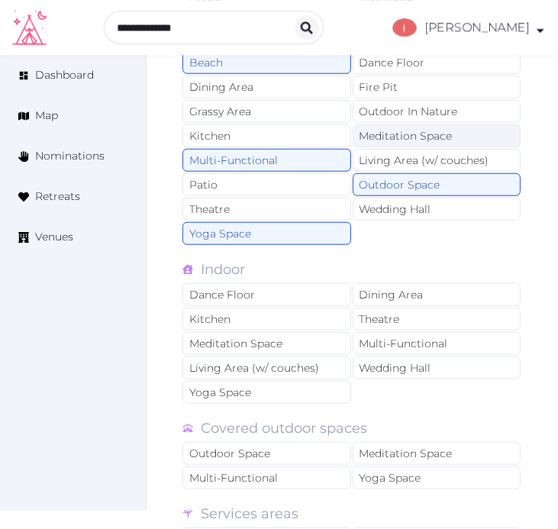
click at [382, 138] on div "Meditation Space" at bounding box center [437, 135] width 169 height 23
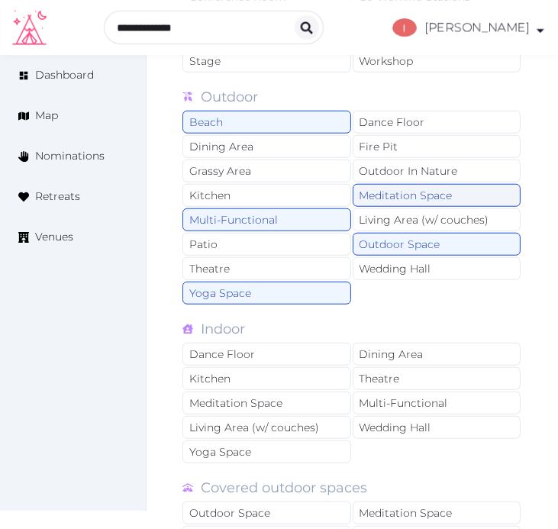
scroll to position [1187, 0]
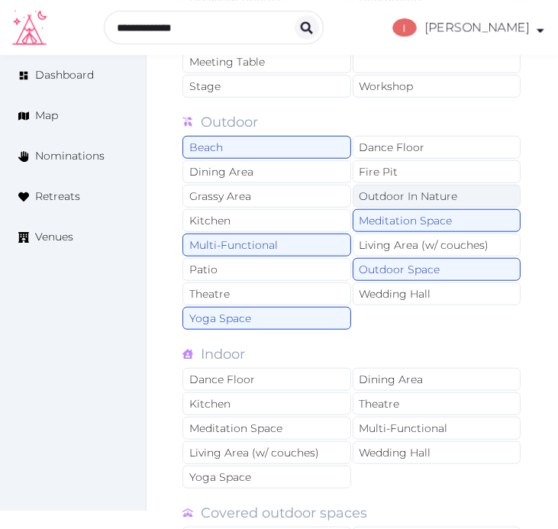
click at [386, 193] on div "Outdoor In Nature" at bounding box center [437, 196] width 169 height 23
click at [447, 330] on div "Beach Dance Floor Dining Area Fire Pit Grassy Area Outdoor In Nature Kitchen Me…" at bounding box center [352, 233] width 340 height 195
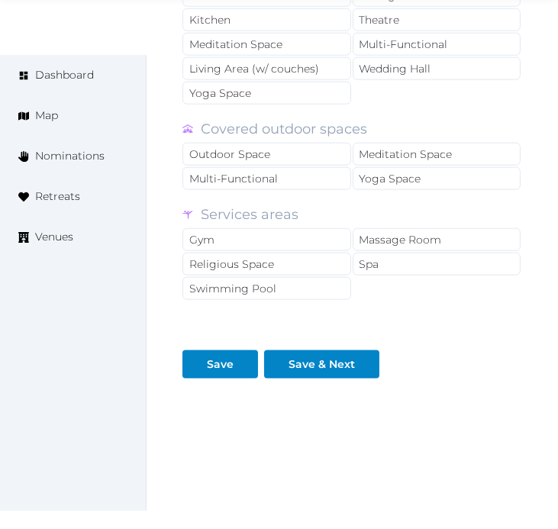
scroll to position [1595, 0]
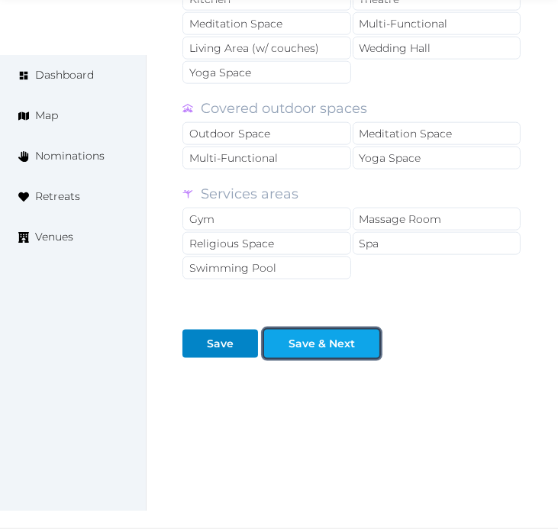
click at [322, 336] on div "Save & Next" at bounding box center [321, 344] width 66 height 16
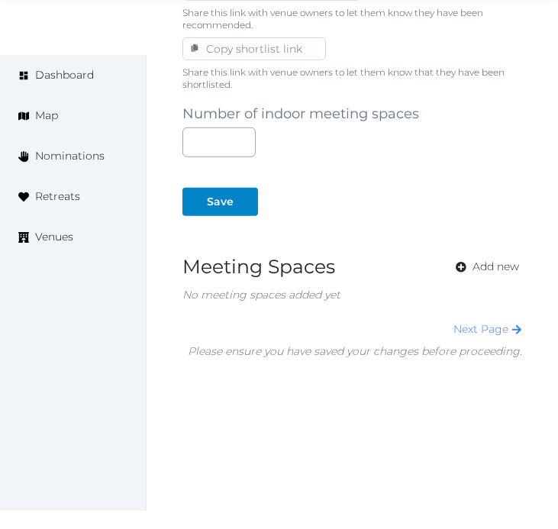
scroll to position [1027, 0]
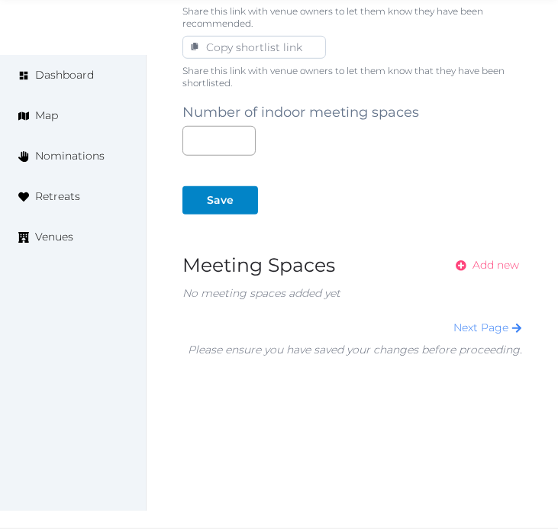
click at [484, 270] on span "Add new" at bounding box center [495, 265] width 47 height 16
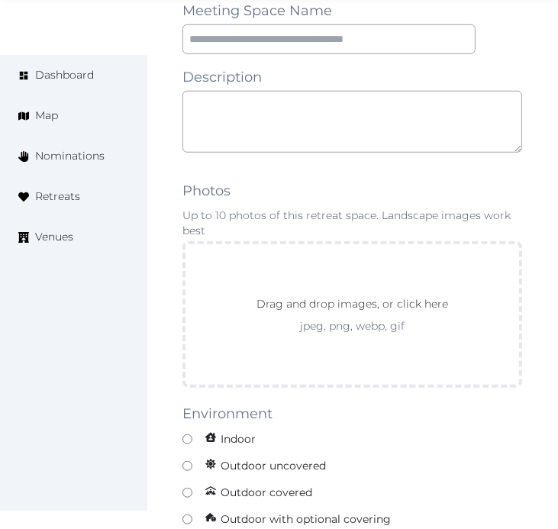
scroll to position [1187, 0]
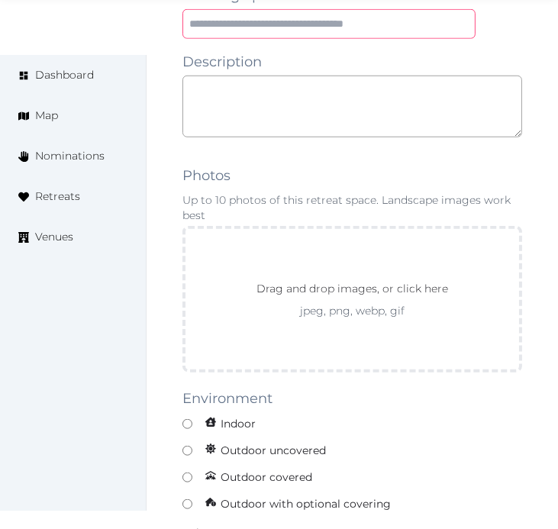
click at [411, 32] on input "text" at bounding box center [328, 24] width 293 height 30
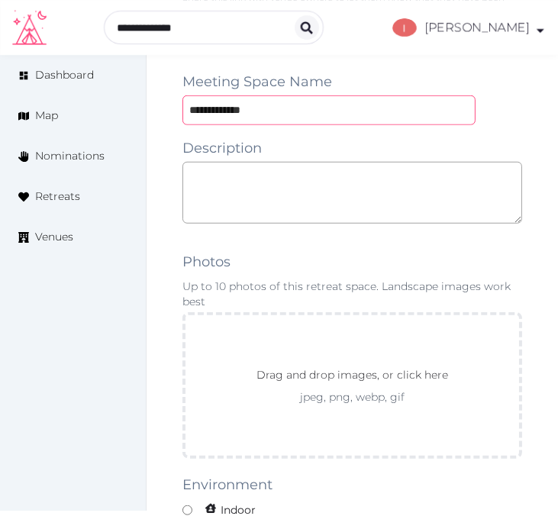
scroll to position [1000, 0]
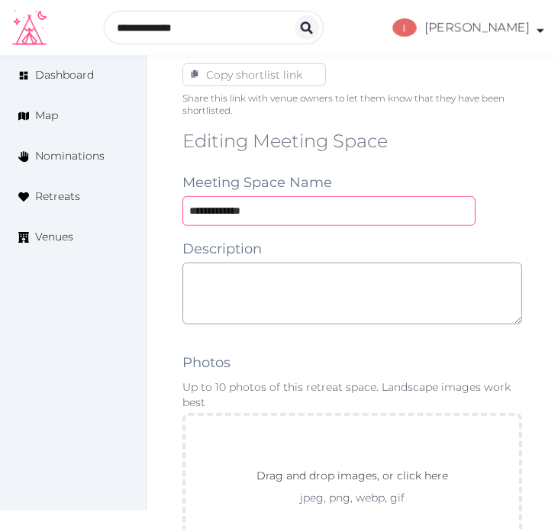
click at [260, 202] on input "**********" at bounding box center [328, 211] width 293 height 30
type input "**********"
click at [426, 291] on textarea at bounding box center [352, 293] width 340 height 62
paste textarea "**********"
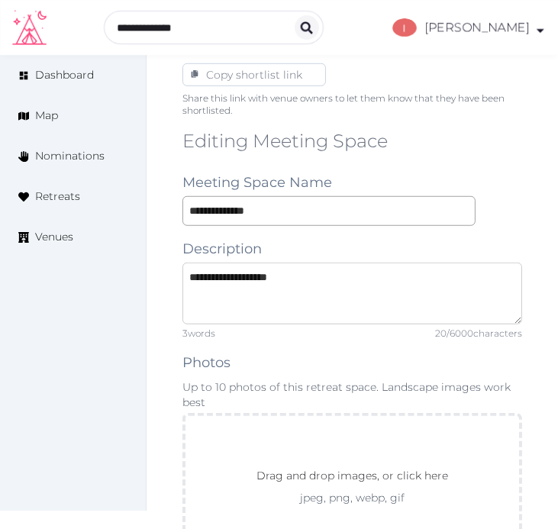
click at [437, 291] on textarea "**********" at bounding box center [352, 293] width 340 height 62
paste textarea "**********"
click at [437, 291] on textarea "**********" at bounding box center [352, 293] width 340 height 62
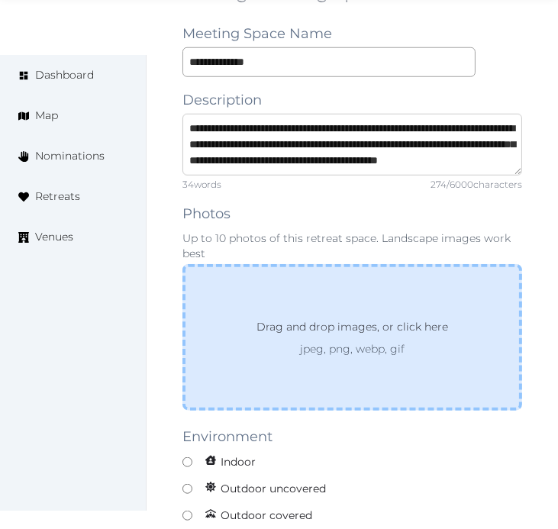
scroll to position [1169, 0]
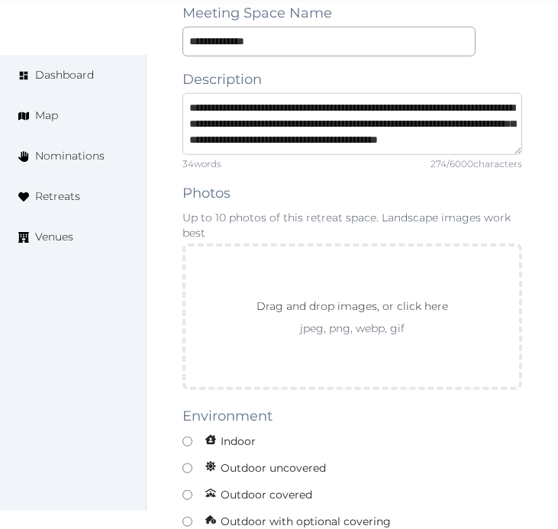
type textarea "**********"
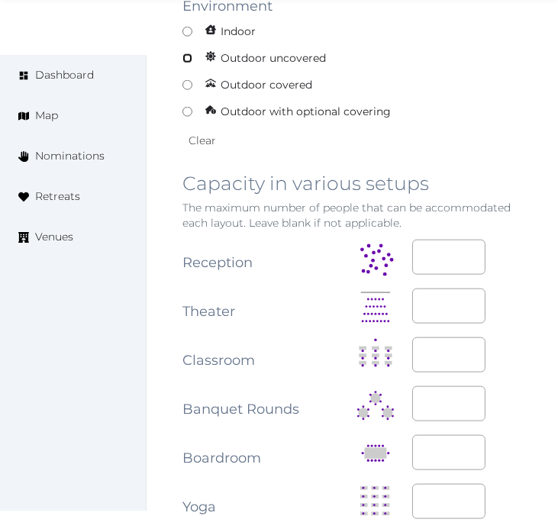
scroll to position [1677, 0]
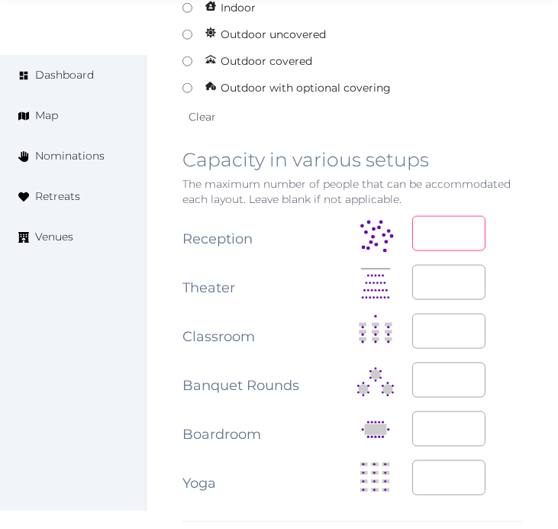
click at [427, 234] on input "number" at bounding box center [448, 233] width 73 height 35
type input "*"
type input "**"
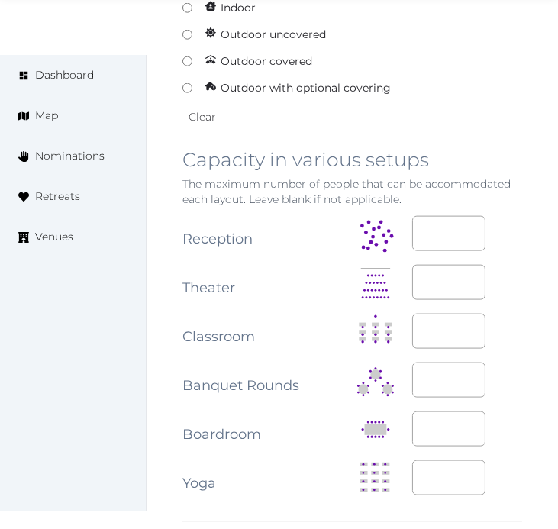
click at [508, 326] on div at bounding box center [467, 331] width 110 height 35
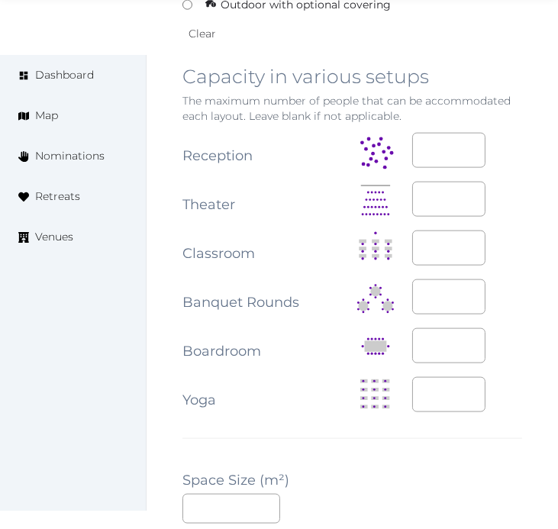
scroll to position [1932, 0]
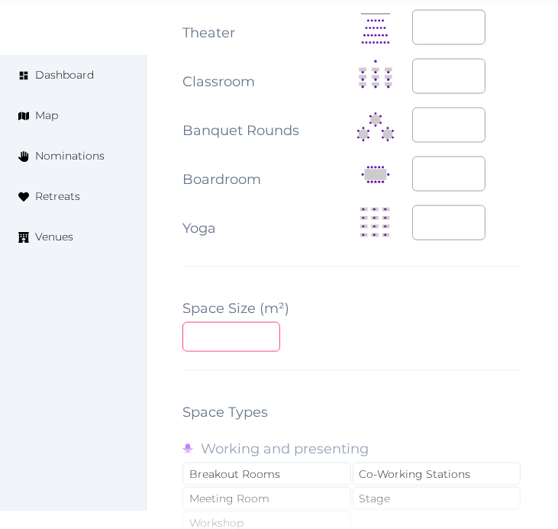
click at [227, 339] on input "number" at bounding box center [231, 337] width 98 height 30
type input "**"
click at [369, 362] on div "**********" at bounding box center [352, 102] width 340 height 1836
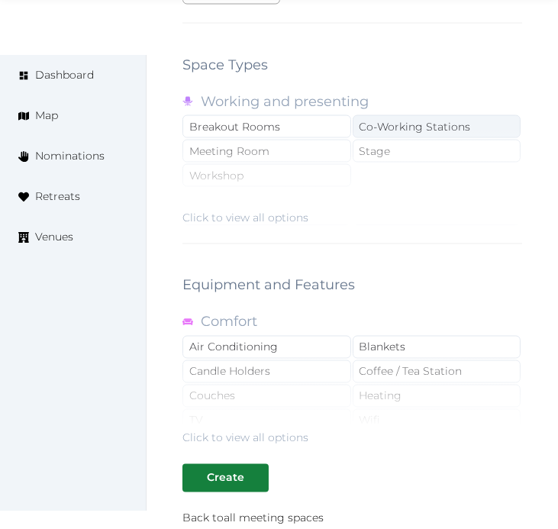
scroll to position [2356, 0]
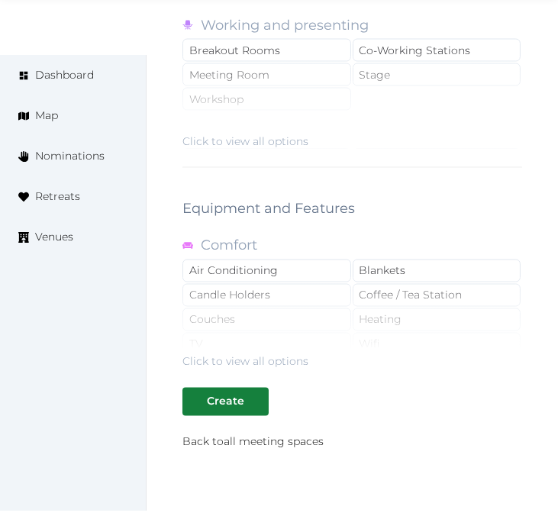
click at [288, 142] on div "Click to view all options" at bounding box center [245, 141] width 126 height 15
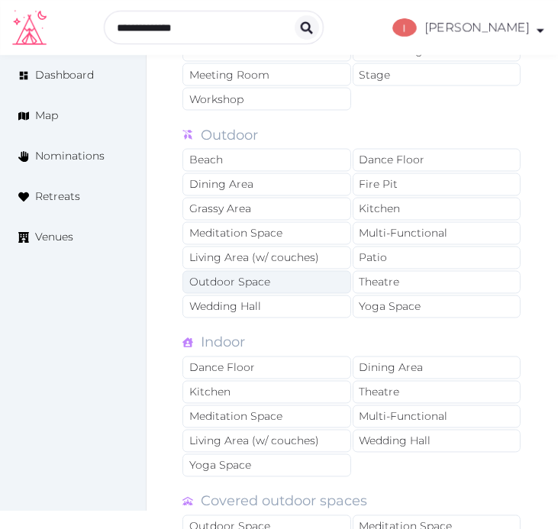
click at [309, 273] on div "Outdoor Space" at bounding box center [266, 282] width 169 height 23
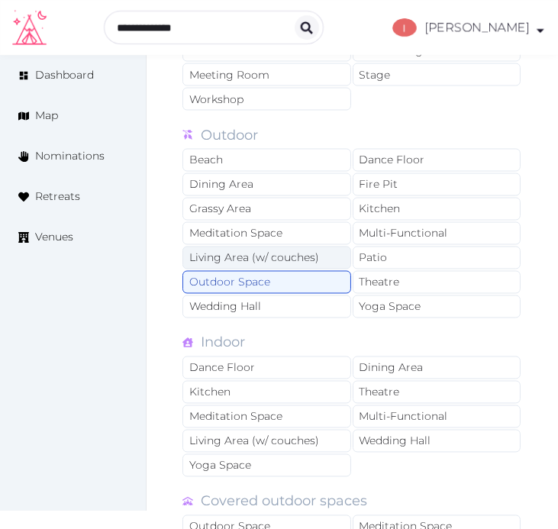
click at [318, 262] on div "Living Area (w/ couches)" at bounding box center [266, 257] width 169 height 23
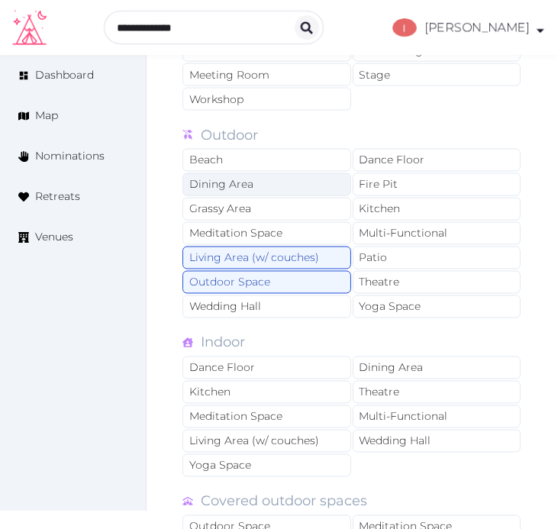
click at [279, 194] on div "Dining Area" at bounding box center [266, 184] width 169 height 23
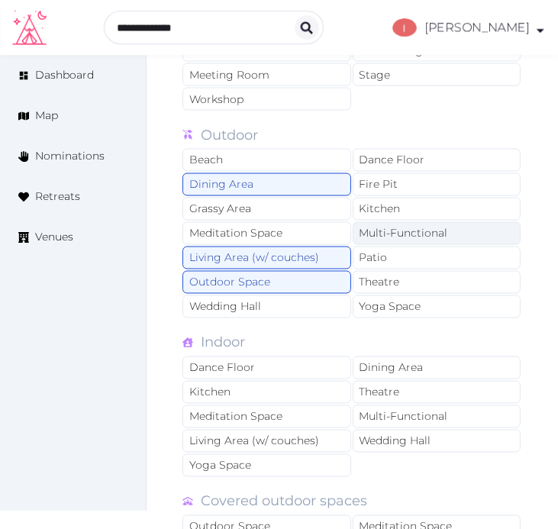
click at [385, 237] on div "Multi-Functional" at bounding box center [437, 233] width 169 height 23
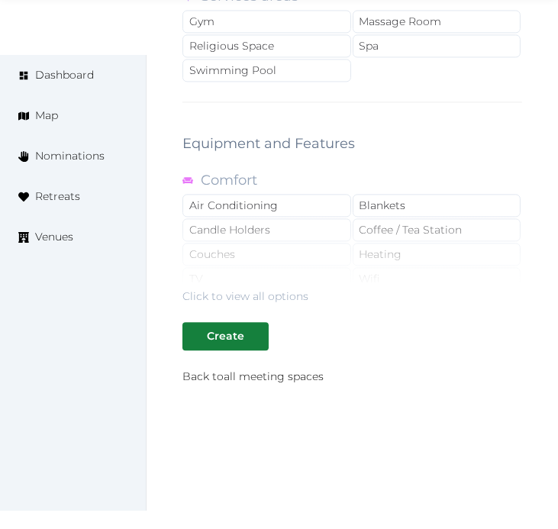
scroll to position [2977, 0]
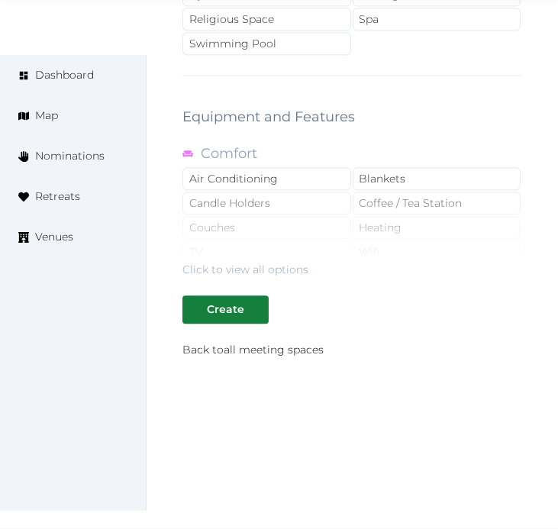
click at [283, 267] on div "Click to view all options" at bounding box center [245, 269] width 126 height 15
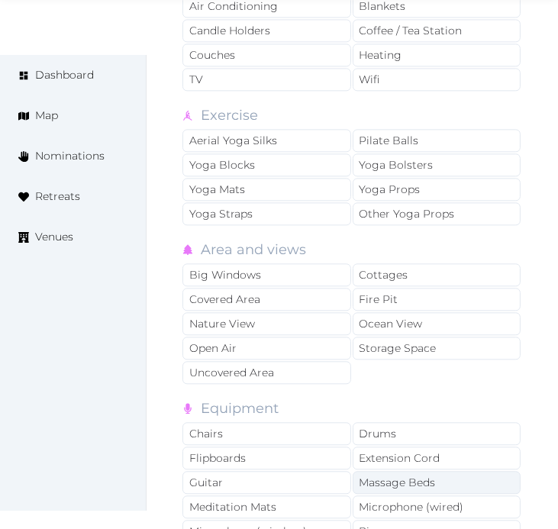
scroll to position [3147, 0]
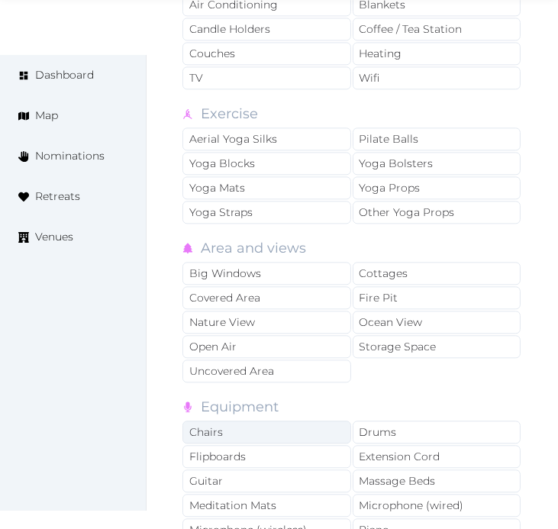
click at [307, 440] on div "Chairs" at bounding box center [266, 431] width 169 height 23
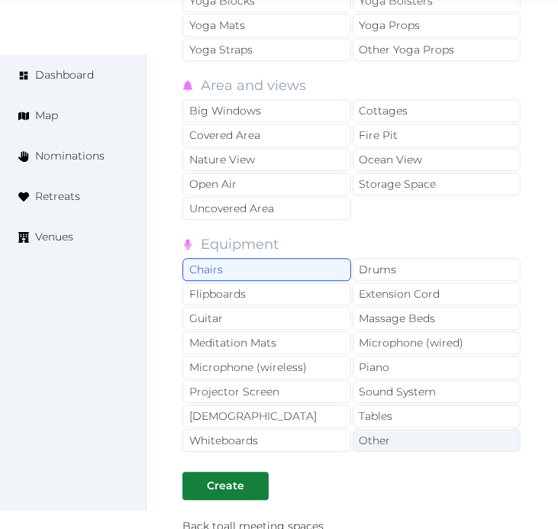
scroll to position [3316, 0]
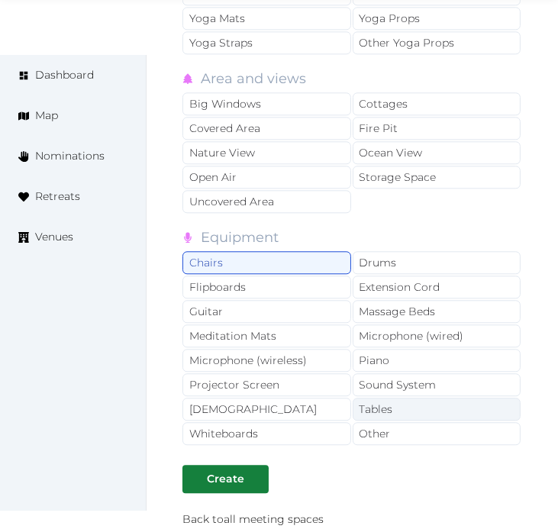
click at [404, 420] on div "Tables" at bounding box center [437, 409] width 169 height 23
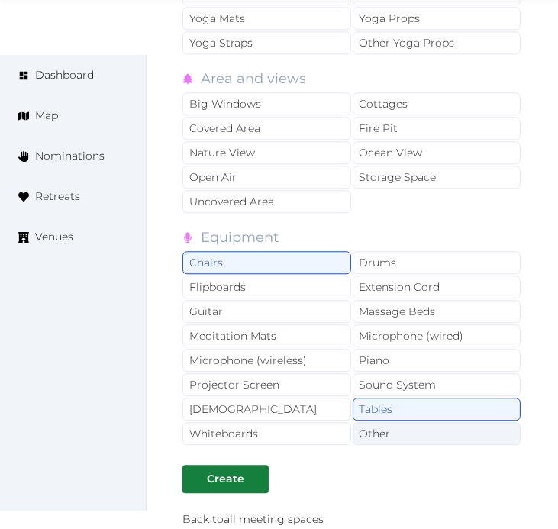
click at [389, 433] on div "Other" at bounding box center [437, 433] width 169 height 23
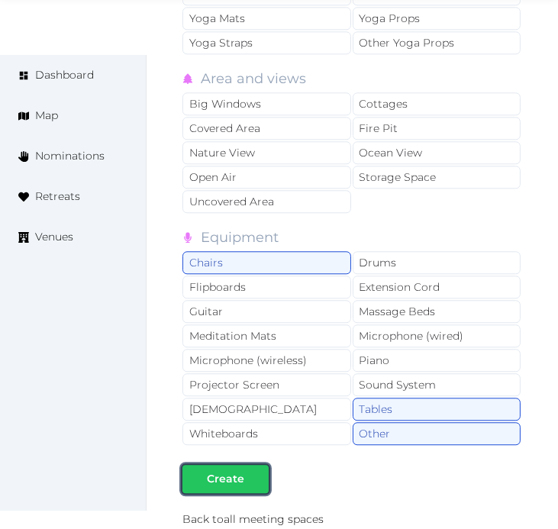
click at [217, 483] on div "Create" at bounding box center [225, 479] width 37 height 16
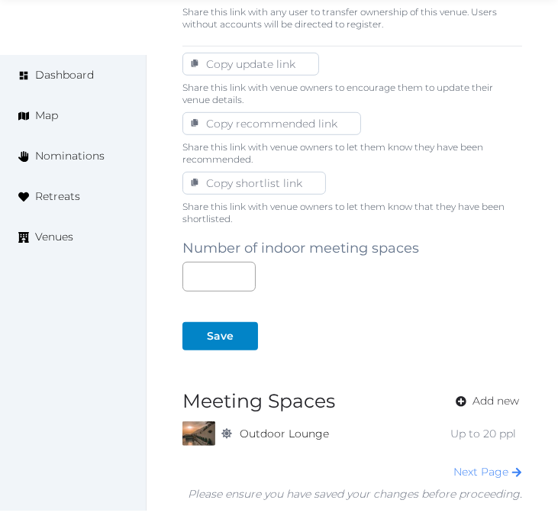
scroll to position [1017, 0]
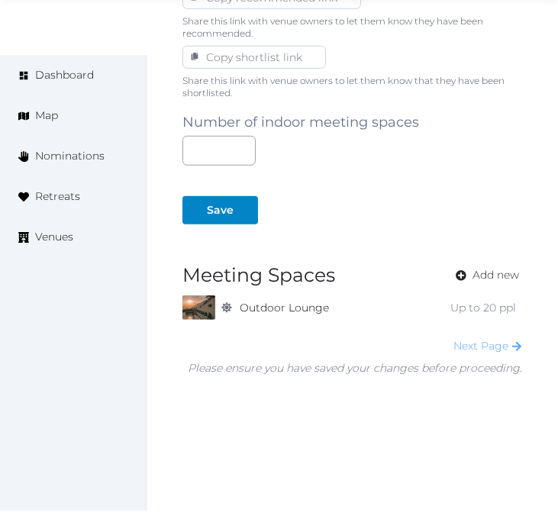
click at [484, 344] on link "Next Page" at bounding box center [487, 346] width 69 height 14
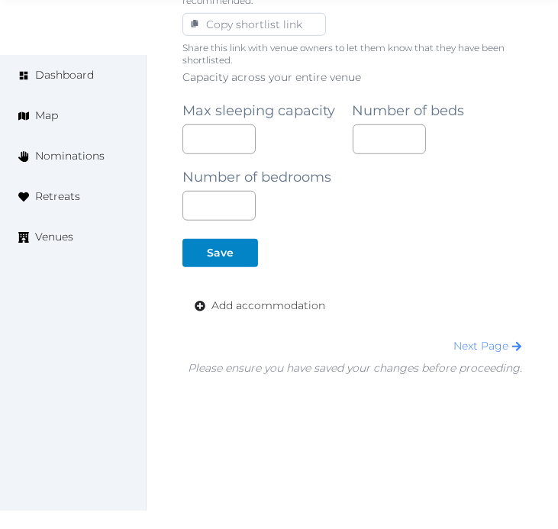
scroll to position [1068, 0]
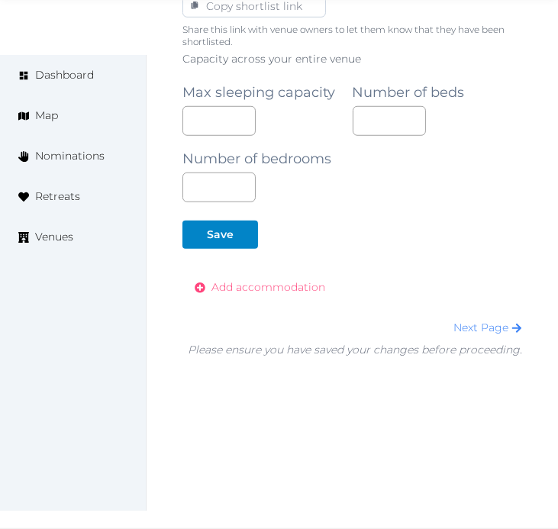
click at [317, 286] on span "Add accommodation" at bounding box center [268, 287] width 114 height 16
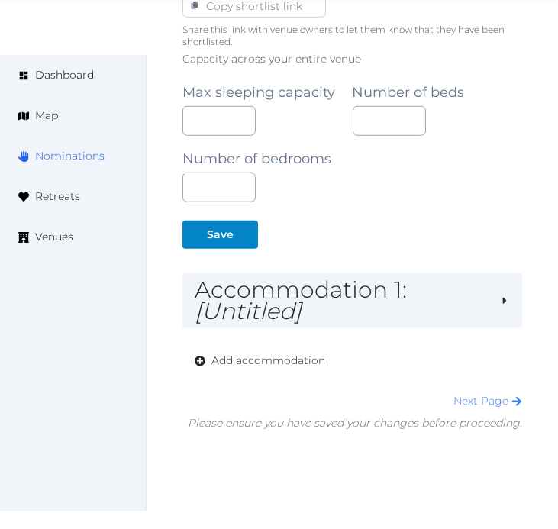
scroll to position [1142, 0]
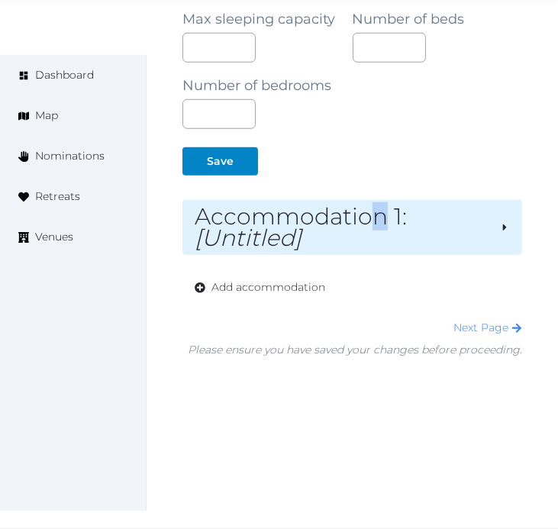
click at [376, 227] on h2 "Accommodation 1 : [Untitled]" at bounding box center [341, 227] width 293 height 43
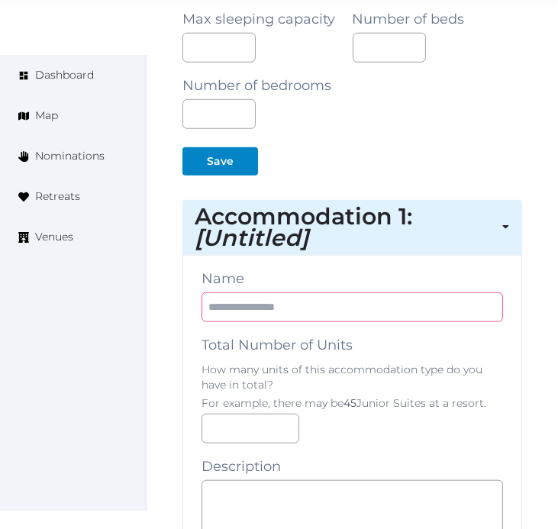
click at [353, 321] on input "text" at bounding box center [351, 307] width 301 height 30
paste input "*********"
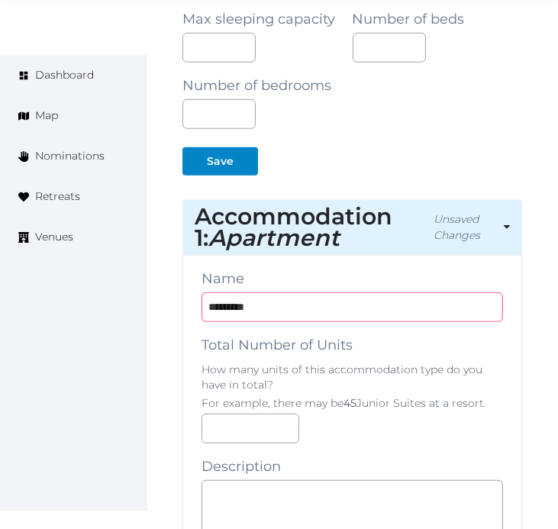
type input "*********"
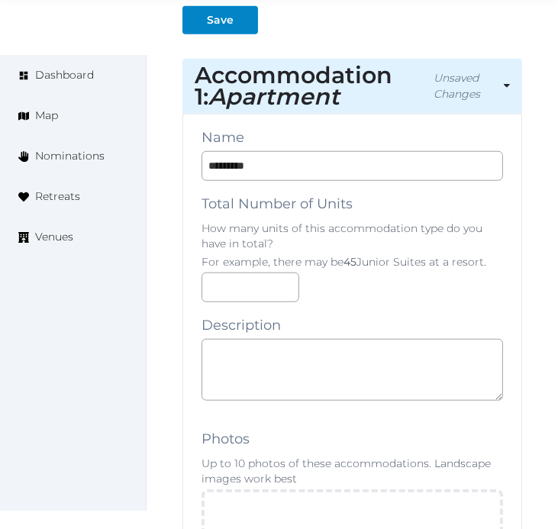
scroll to position [1311, 0]
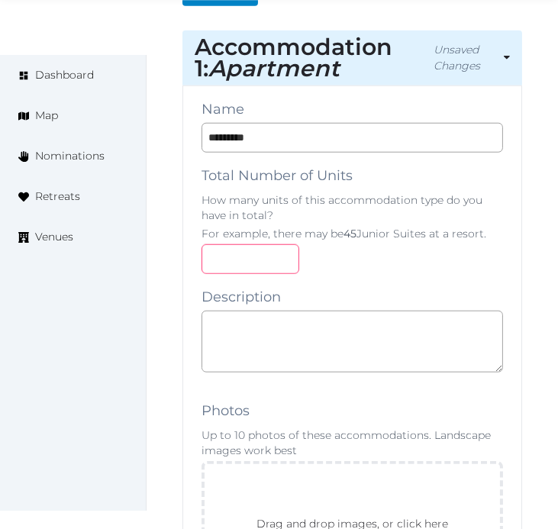
drag, startPoint x: 386, startPoint y: 256, endPoint x: 376, endPoint y: 282, distance: 27.8
click at [376, 272] on div at bounding box center [351, 259] width 301 height 30
click at [366, 332] on textarea at bounding box center [351, 342] width 301 height 62
type textarea "*"
paste textarea "**********"
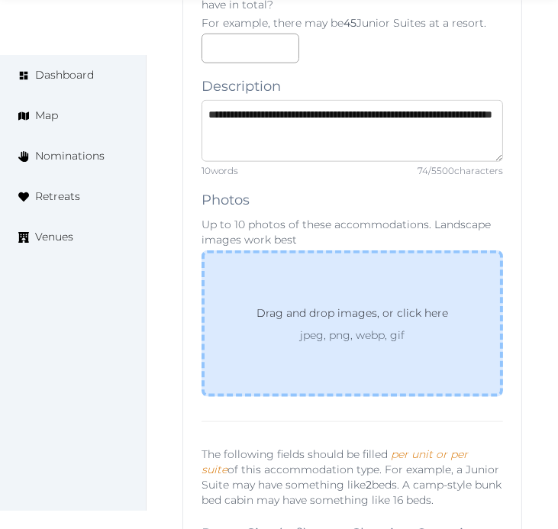
scroll to position [1566, 0]
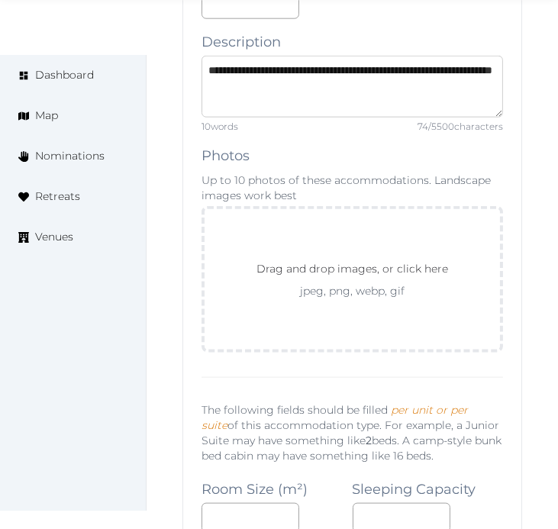
type textarea "**********"
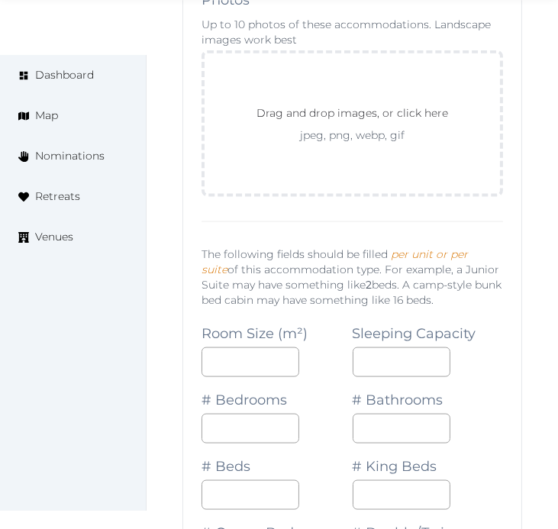
scroll to position [1735, 0]
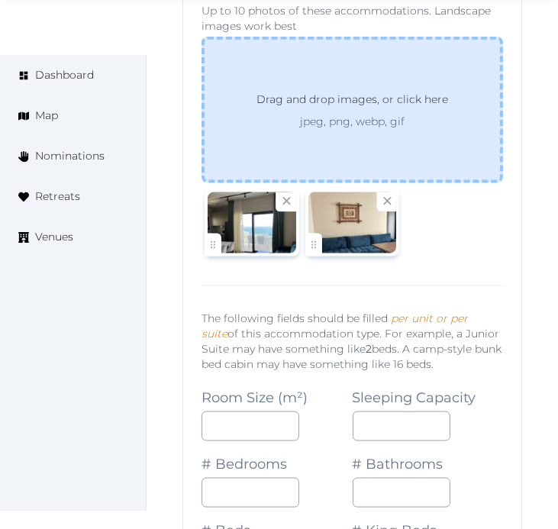
click at [441, 98] on p "Drag and drop images, or click here" at bounding box center [352, 102] width 216 height 23
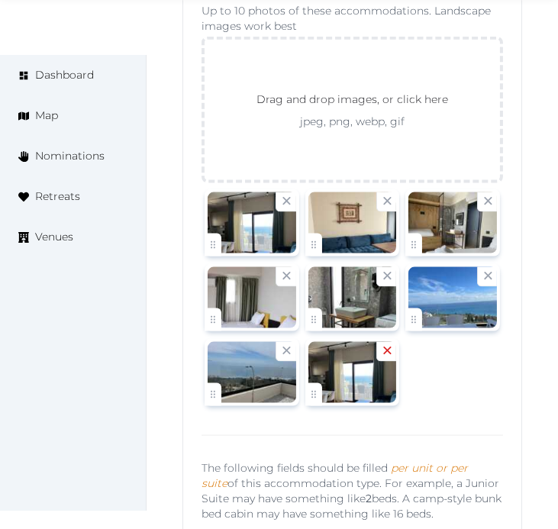
click at [391, 355] on icon at bounding box center [388, 351] width 8 height 8
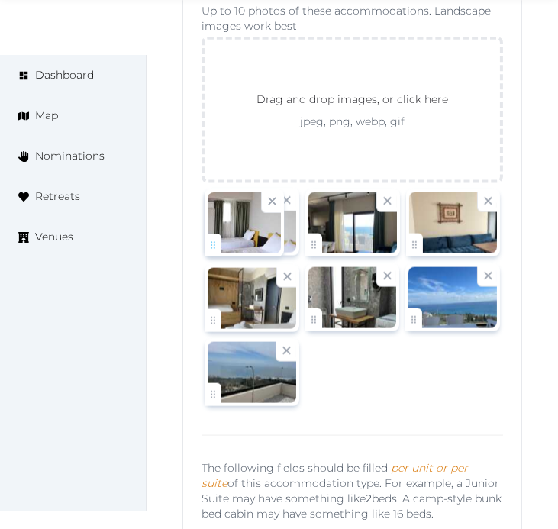
drag, startPoint x: 204, startPoint y: 310, endPoint x: 230, endPoint y: 217, distance: 96.1
click at [230, 217] on body "Irene Gonzales Account My Venue Listings My Retreats Logout Dashboard Map Nomin…" at bounding box center [279, 391] width 558 height 4253
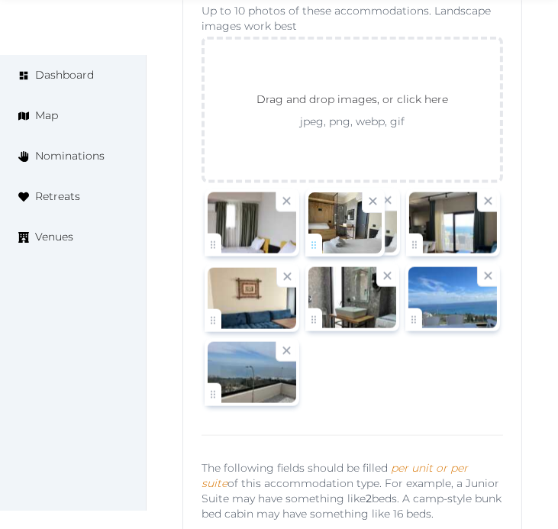
drag, startPoint x: 223, startPoint y: 320, endPoint x: 330, endPoint y: 246, distance: 130.4
click at [330, 246] on body "Irene Gonzales Account My Venue Listings My Retreats Logout Dashboard Map Nomin…" at bounding box center [279, 391] width 558 height 4253
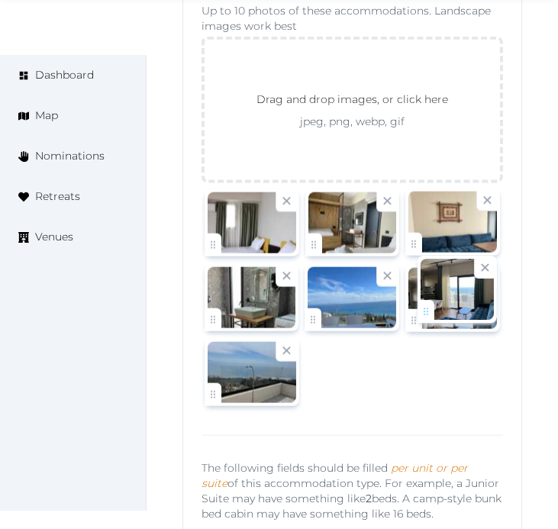
drag, startPoint x: 408, startPoint y: 241, endPoint x: 420, endPoint y: 307, distance: 66.6
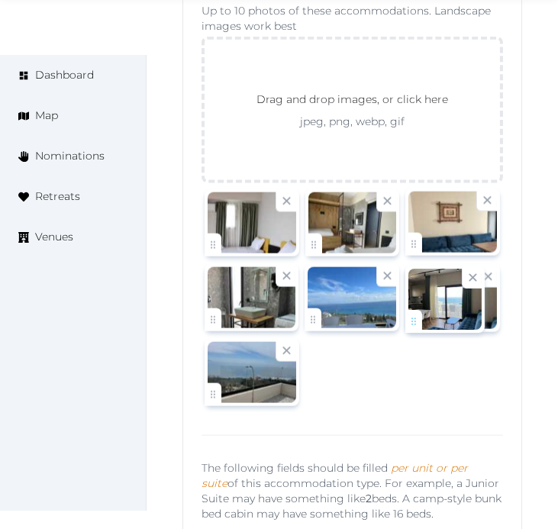
click at [420, 307] on body "Irene Gonzales Account My Venue Listings My Retreats Logout Dashboard Map Nomin…" at bounding box center [279, 391] width 558 height 4253
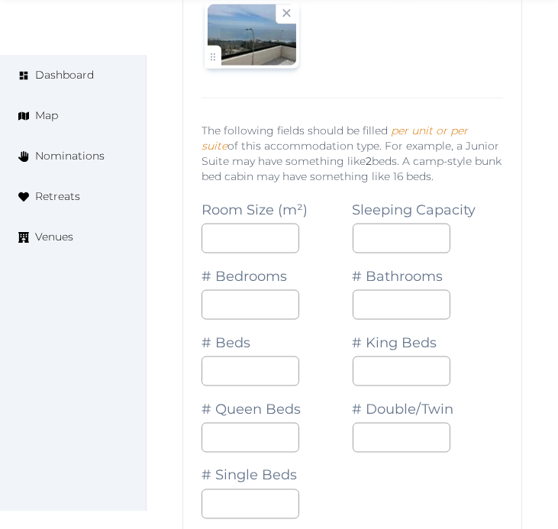
scroll to position [2074, 0]
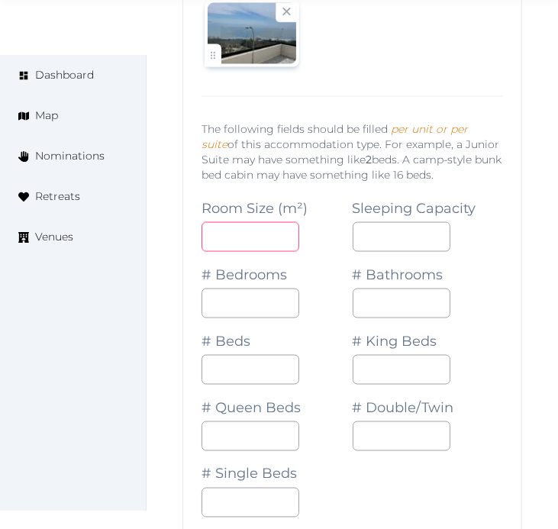
click at [241, 240] on input "number" at bounding box center [250, 237] width 98 height 30
click at [248, 234] on input "number" at bounding box center [250, 237] width 98 height 30
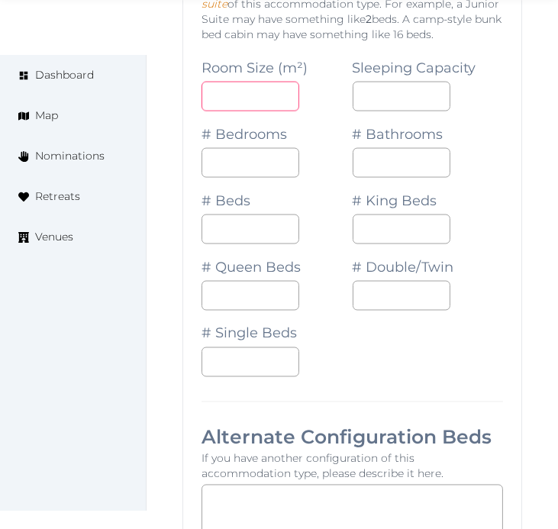
scroll to position [2244, 0]
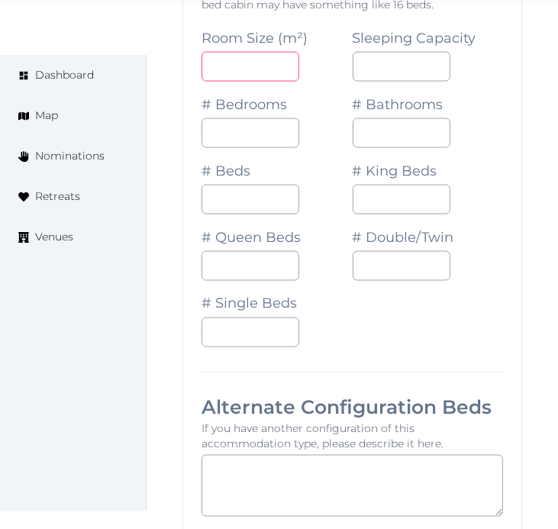
type input "**"
click at [379, 73] on input "number" at bounding box center [402, 67] width 98 height 30
type input "*"
click at [238, 130] on input "number" at bounding box center [250, 133] width 98 height 30
type input "*"
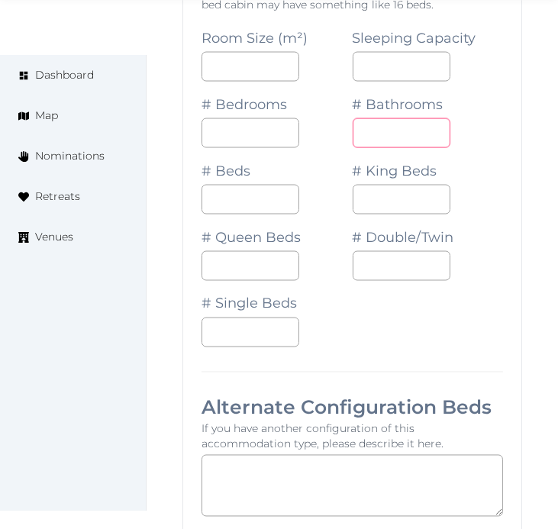
click at [382, 134] on input "number" at bounding box center [402, 133] width 98 height 30
type input "*"
click at [235, 208] on input "number" at bounding box center [250, 200] width 98 height 30
type input "*"
click at [292, 485] on textarea at bounding box center [351, 486] width 301 height 62
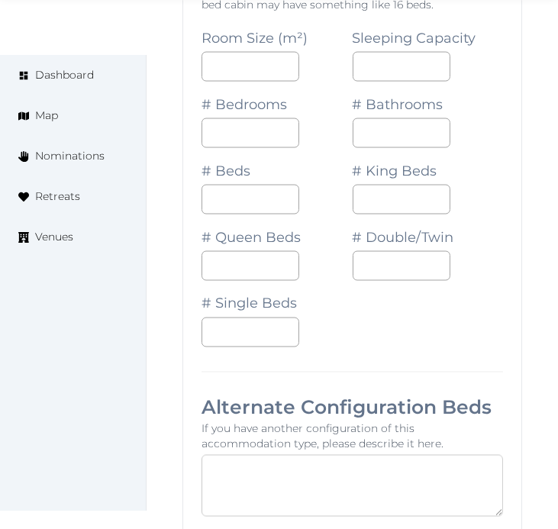
paste textarea "**********"
type textarea "**********"
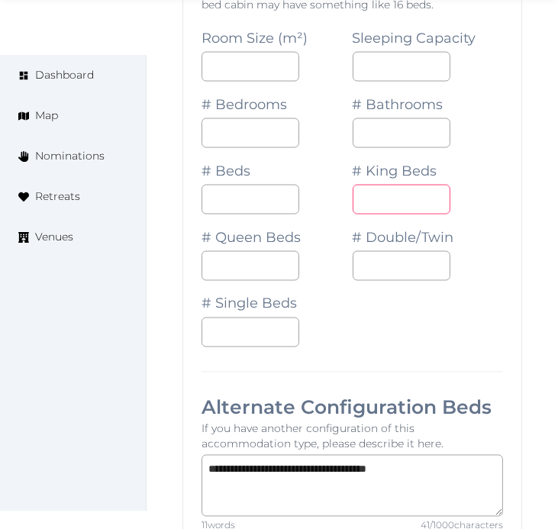
click at [374, 195] on input "number" at bounding box center [402, 200] width 98 height 30
click at [241, 264] on input "number" at bounding box center [250, 266] width 98 height 30
type input "*"
click at [404, 273] on input "number" at bounding box center [402, 266] width 98 height 30
type input "*"
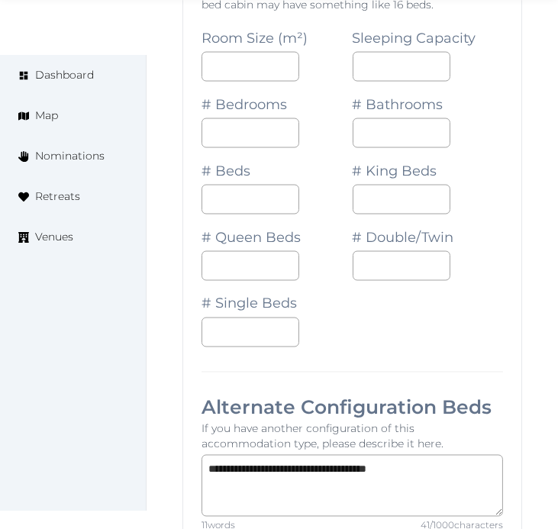
click at [362, 315] on div "Room Size (m²) ** Sleeping Capacity * # Bedrooms * # Bathrooms * # Beds * # Kin…" at bounding box center [351, 181] width 301 height 332
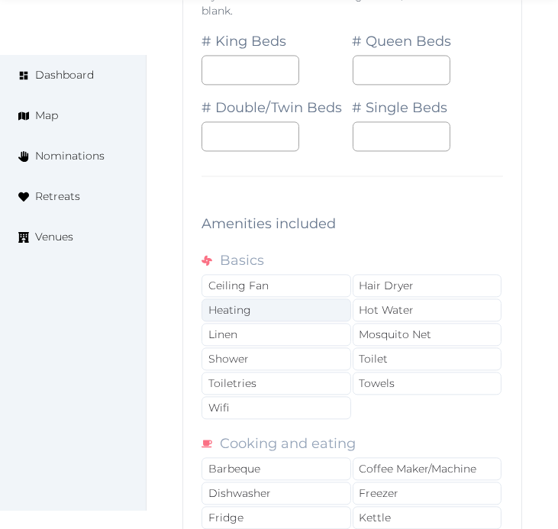
scroll to position [2837, 0]
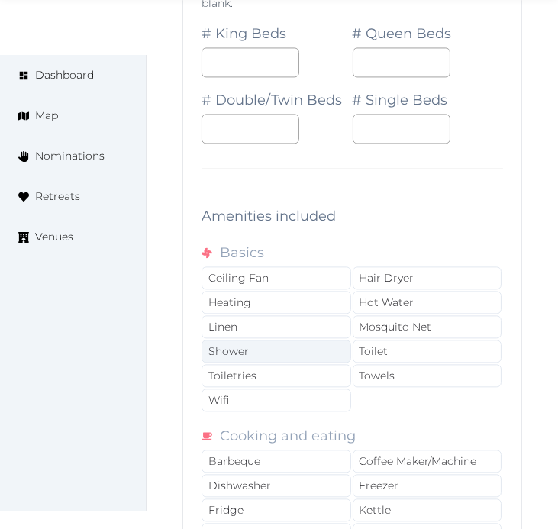
drag, startPoint x: 301, startPoint y: 330, endPoint x: 307, endPoint y: 349, distance: 20.0
click at [304, 333] on div "Linen" at bounding box center [276, 326] width 150 height 23
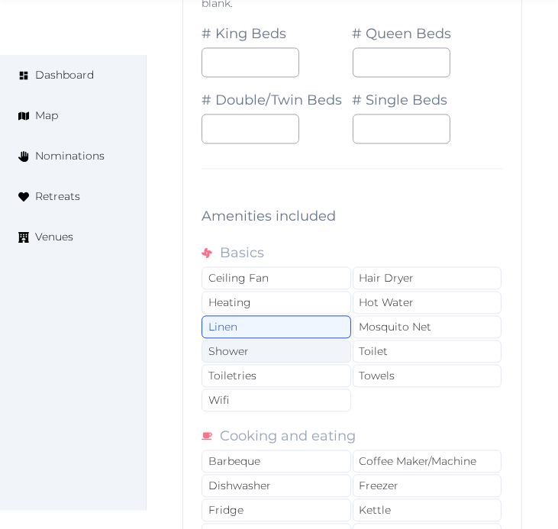
click at [305, 356] on div "Shower" at bounding box center [276, 351] width 150 height 23
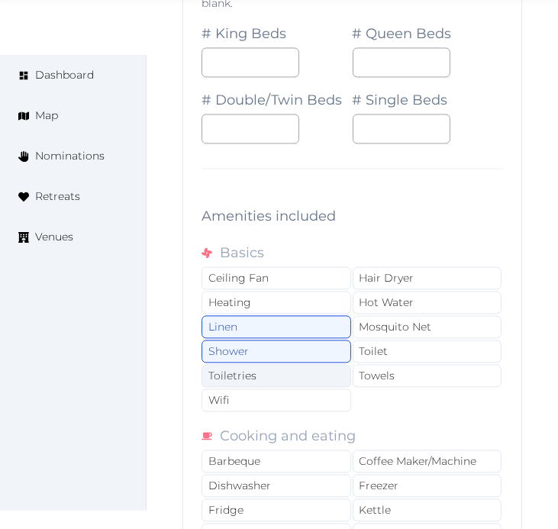
click at [296, 377] on div "Toiletries" at bounding box center [276, 375] width 150 height 23
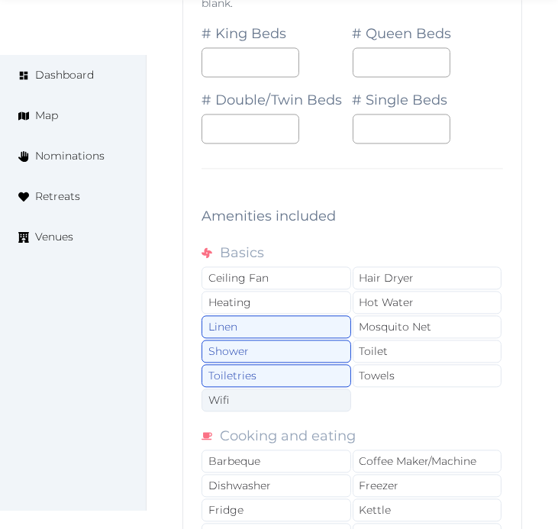
click at [310, 403] on div "Wifi" at bounding box center [276, 399] width 150 height 23
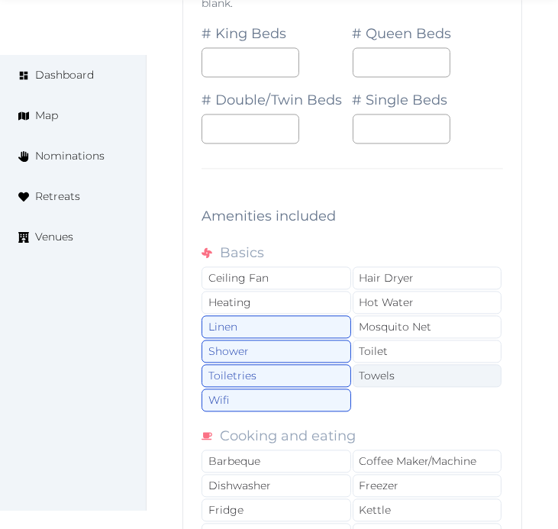
click at [385, 378] on div "Towels" at bounding box center [428, 375] width 150 height 23
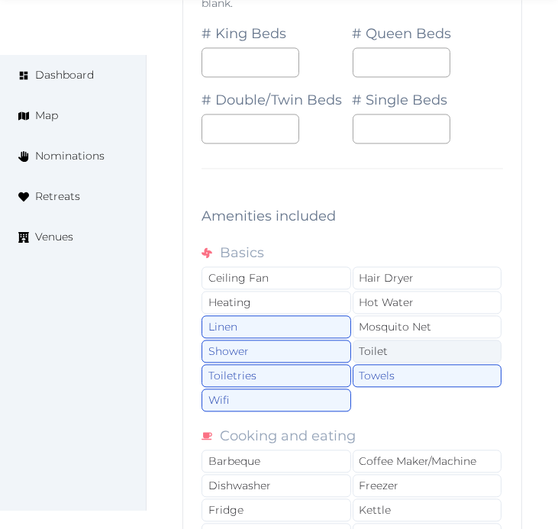
click at [389, 359] on div "Toilet" at bounding box center [428, 351] width 150 height 23
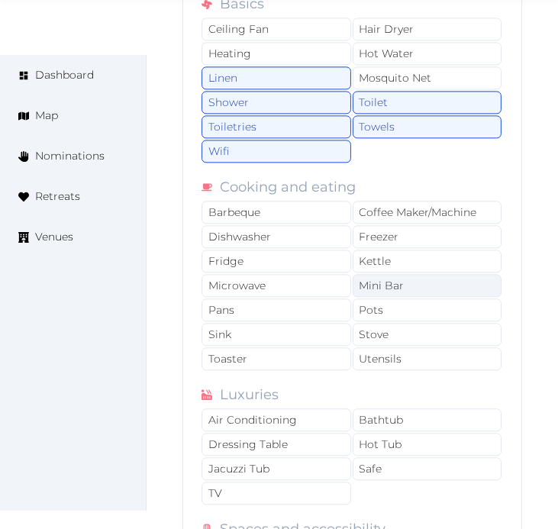
scroll to position [3092, 0]
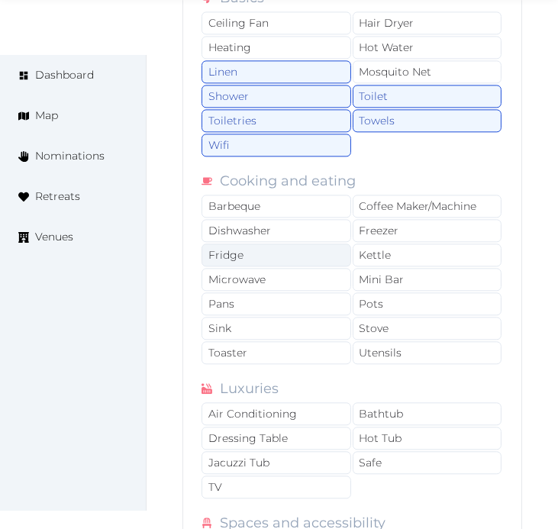
click at [288, 258] on div "Fridge" at bounding box center [276, 254] width 150 height 23
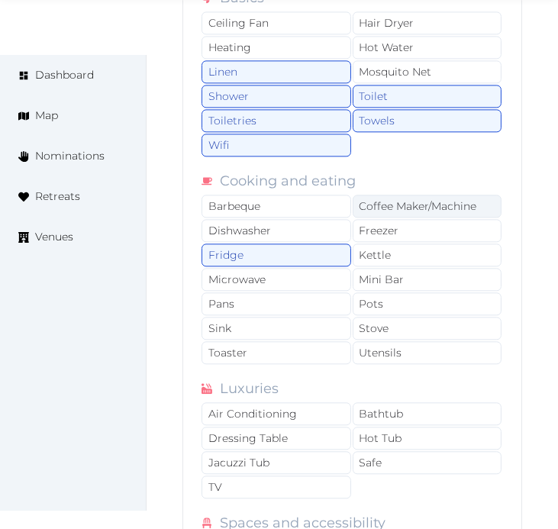
click at [467, 211] on div "Coffee Maker/Machine" at bounding box center [428, 206] width 150 height 23
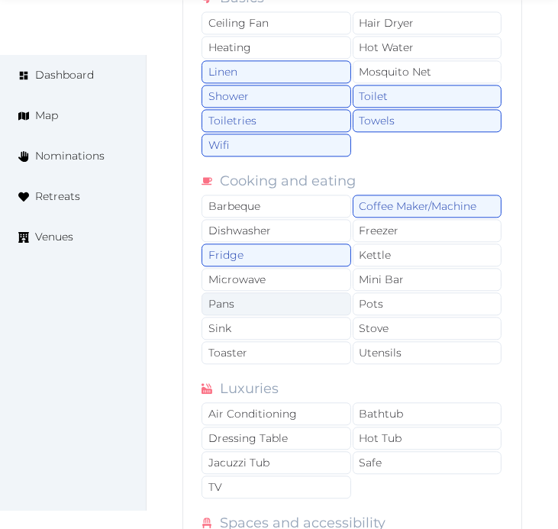
scroll to position [3177, 0]
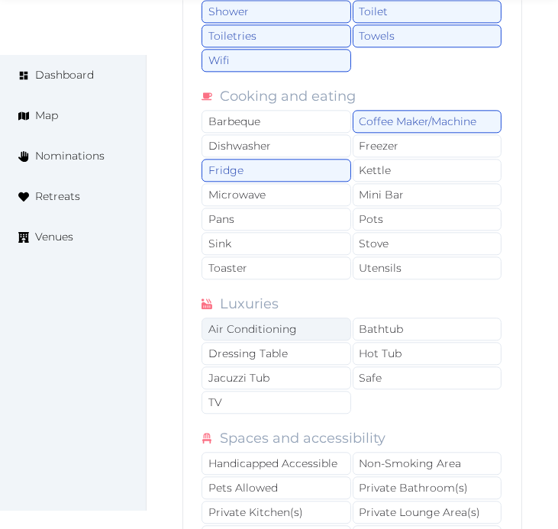
click at [329, 332] on div "Air Conditioning" at bounding box center [276, 328] width 150 height 23
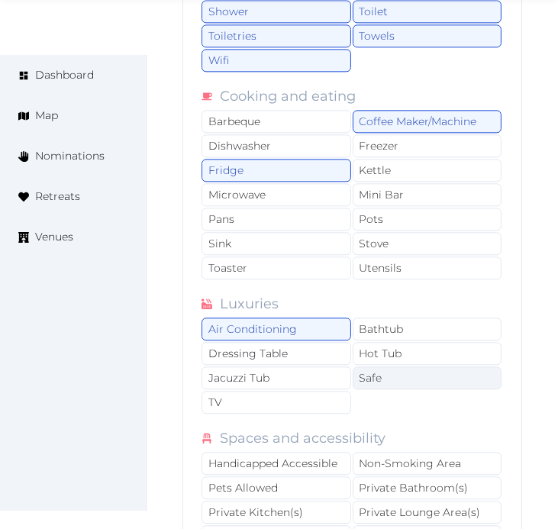
drag, startPoint x: 417, startPoint y: 380, endPoint x: 408, endPoint y: 379, distance: 8.4
click at [412, 379] on div "Safe" at bounding box center [428, 377] width 150 height 23
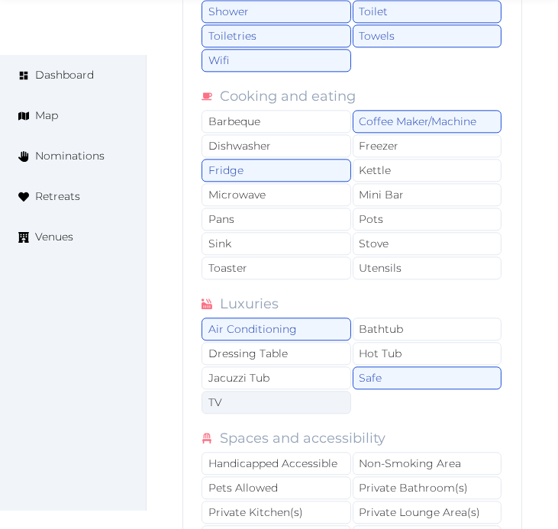
click at [324, 412] on div "TV" at bounding box center [276, 402] width 150 height 23
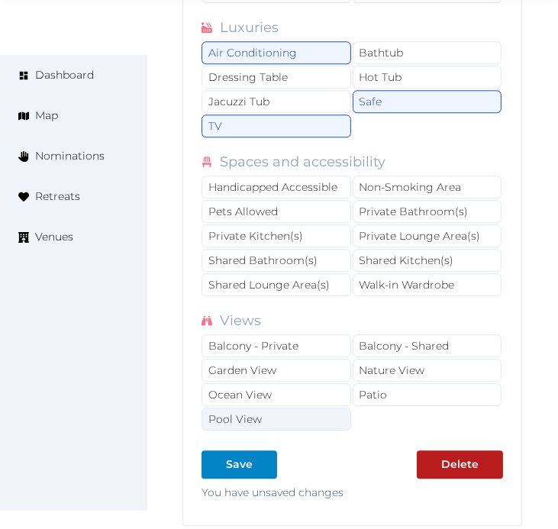
scroll to position [3600, 0]
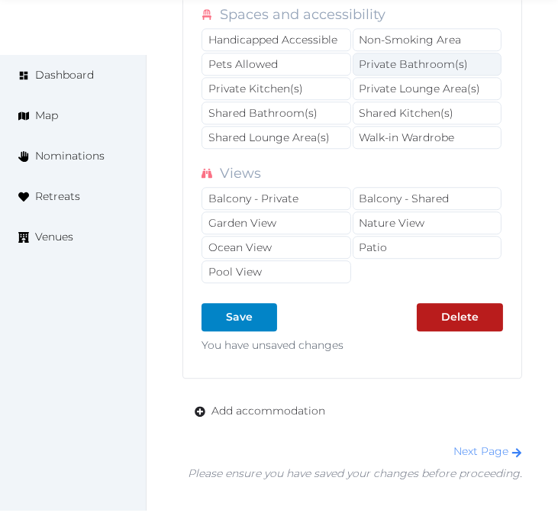
click at [379, 71] on div "Private Bathroom(s)" at bounding box center [428, 64] width 150 height 23
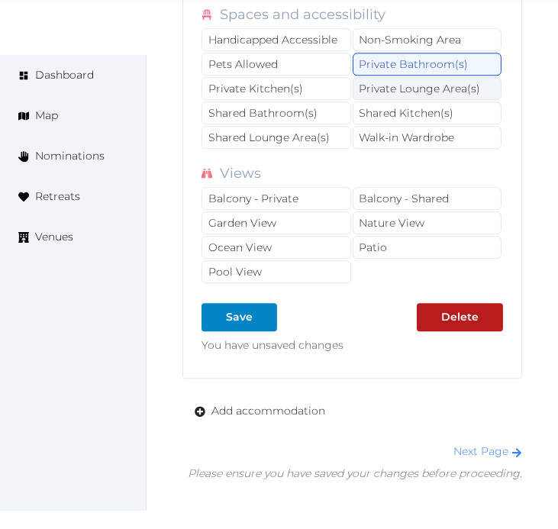
click at [386, 84] on div "Private Lounge Area(s)" at bounding box center [428, 88] width 150 height 23
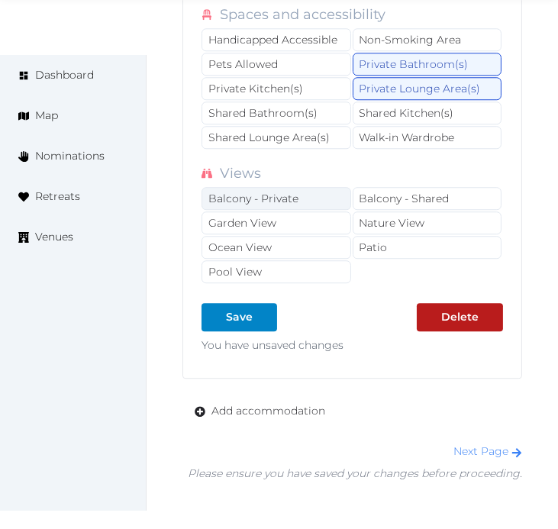
click at [308, 210] on div "Balcony - Private" at bounding box center [276, 198] width 150 height 23
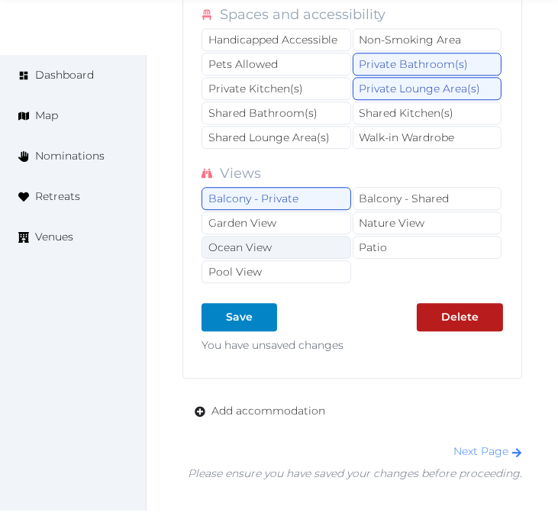
click at [322, 250] on div "Ocean View" at bounding box center [276, 247] width 150 height 23
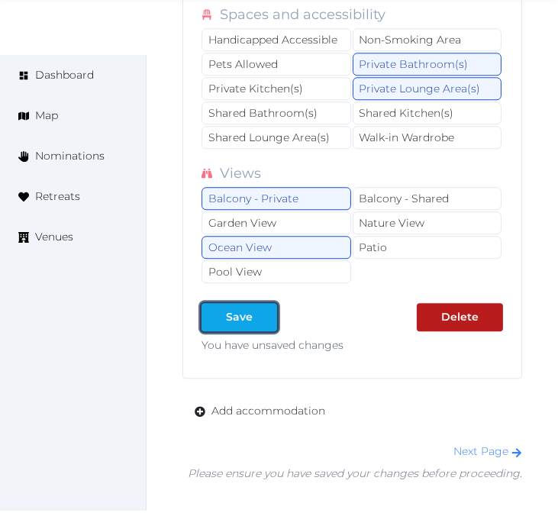
click at [262, 316] on div at bounding box center [265, 317] width 18 height 16
type input "*"
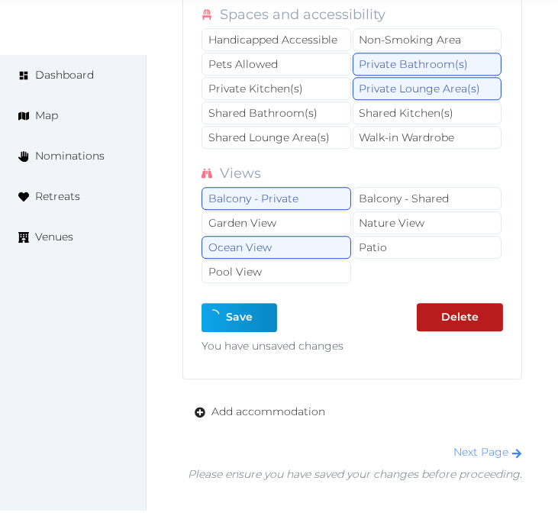
type input "*"
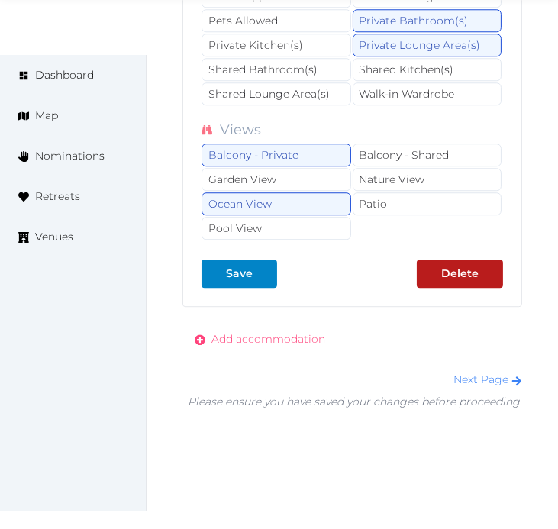
scroll to position [3686, 0]
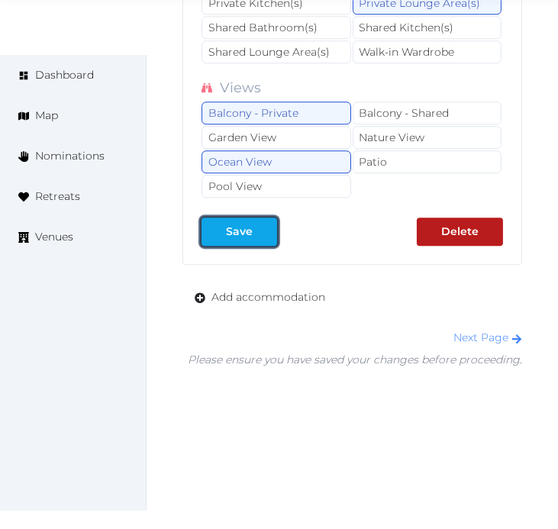
click at [256, 240] on div at bounding box center [265, 232] width 18 height 16
click at [492, 341] on link "Next Page" at bounding box center [487, 337] width 69 height 14
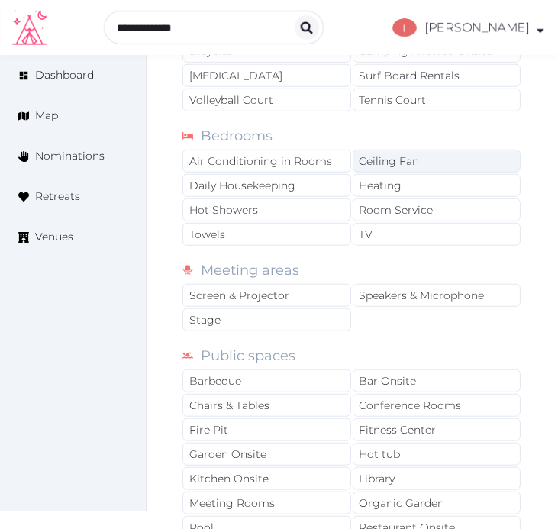
scroll to position [1187, 0]
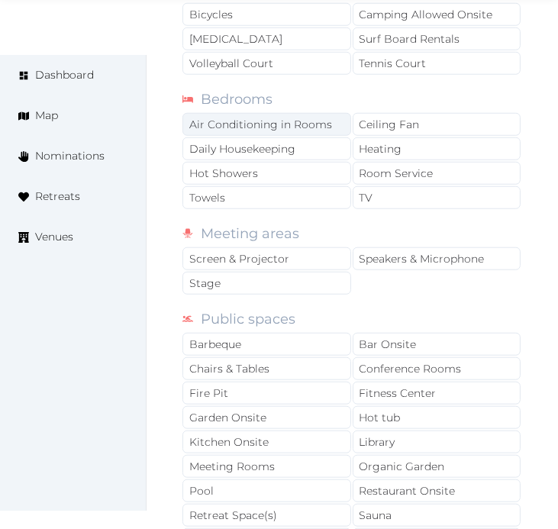
click at [330, 115] on div "Air Conditioning in Rooms" at bounding box center [266, 124] width 169 height 23
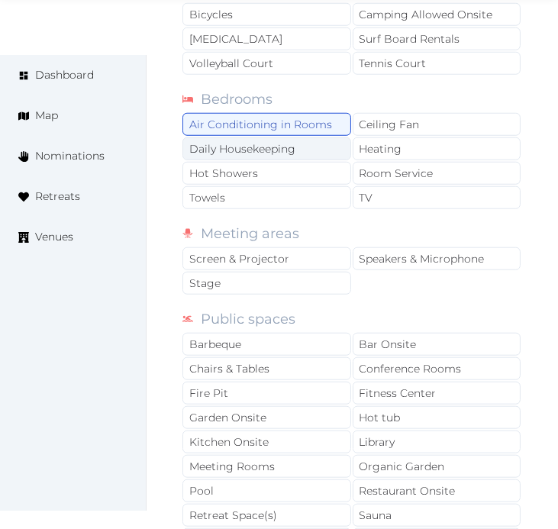
click at [314, 146] on div "Daily Housekeeping" at bounding box center [266, 148] width 169 height 23
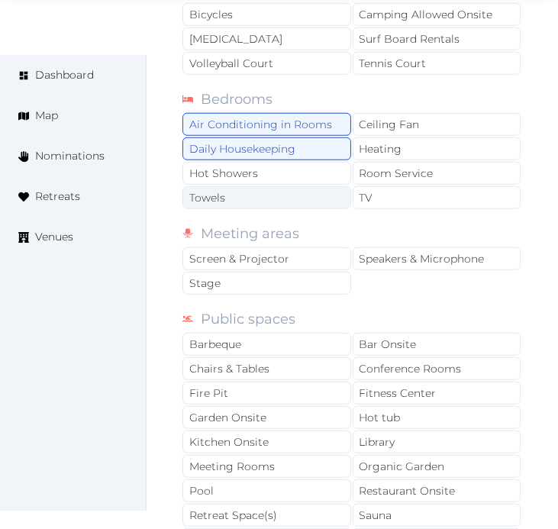
drag, startPoint x: 306, startPoint y: 179, endPoint x: 311, endPoint y: 197, distance: 18.3
click at [306, 184] on div "Hot Showers" at bounding box center [266, 173] width 169 height 23
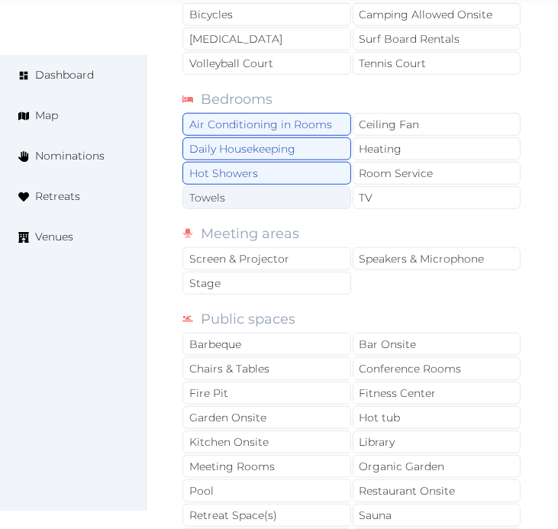
click at [313, 200] on div "Towels" at bounding box center [266, 197] width 169 height 23
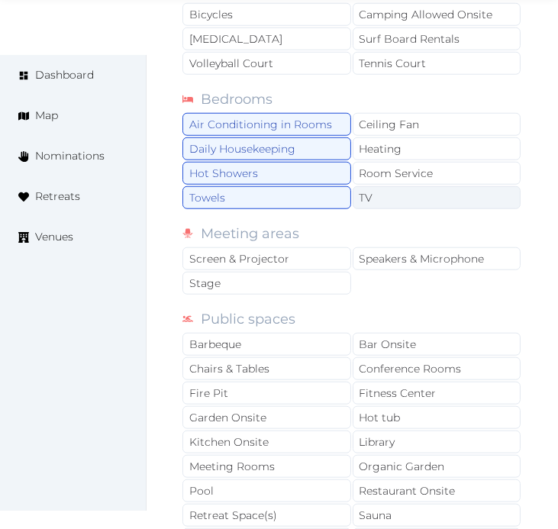
click at [353, 195] on div "TV" at bounding box center [437, 197] width 169 height 23
click at [370, 186] on div "TV" at bounding box center [437, 197] width 169 height 23
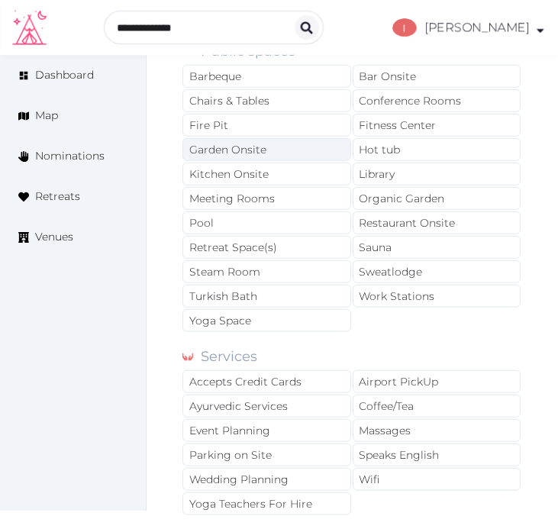
scroll to position [1441, 0]
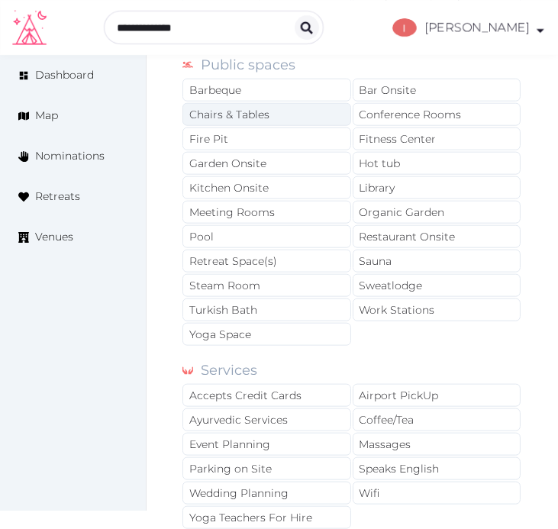
click at [306, 115] on div "Chairs & Tables" at bounding box center [266, 114] width 169 height 23
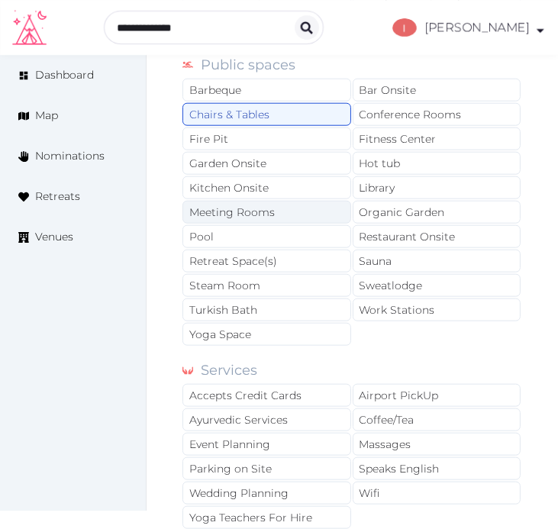
click at [285, 218] on div "Meeting Rooms" at bounding box center [266, 212] width 169 height 23
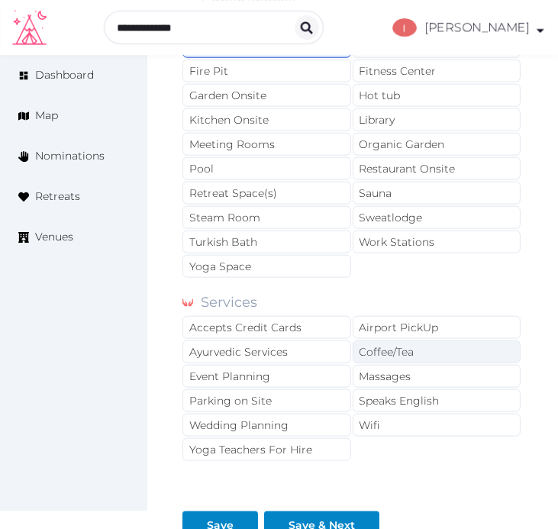
scroll to position [1611, 0]
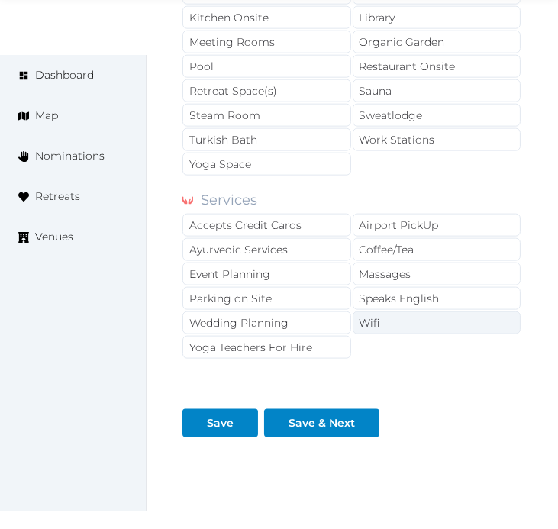
click at [380, 329] on div "Wifi" at bounding box center [437, 322] width 169 height 23
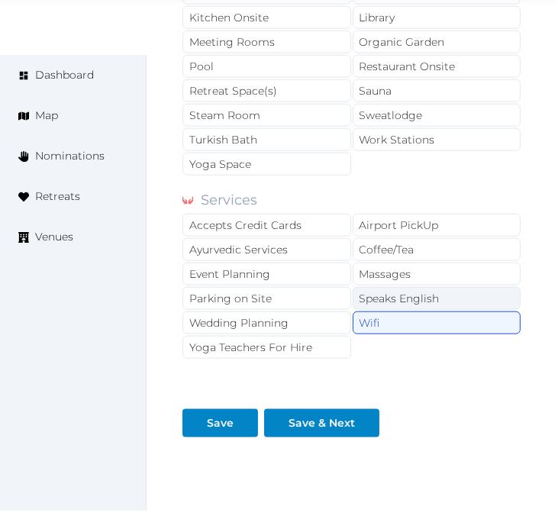
click at [389, 295] on div "Speaks English" at bounding box center [437, 298] width 169 height 23
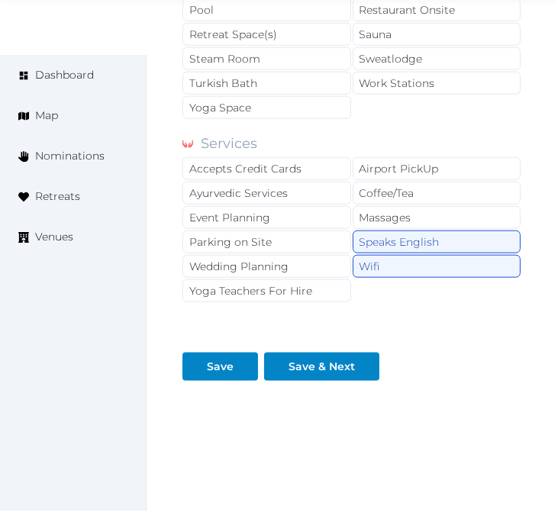
scroll to position [1694, 0]
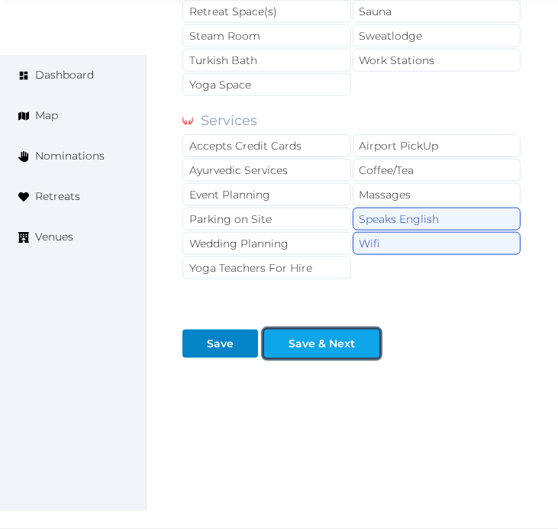
click at [346, 334] on button "Save & Next" at bounding box center [321, 344] width 115 height 28
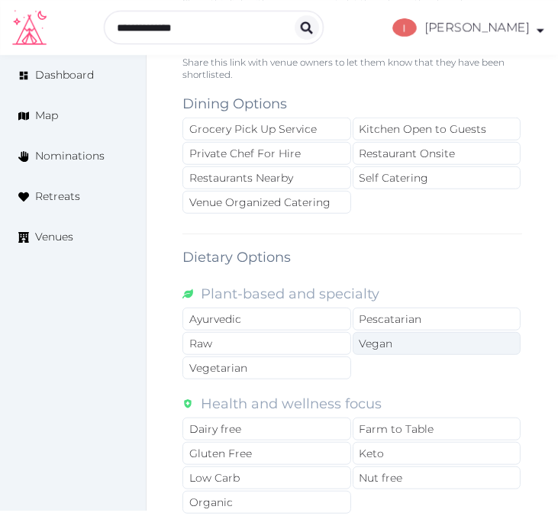
scroll to position [1017, 0]
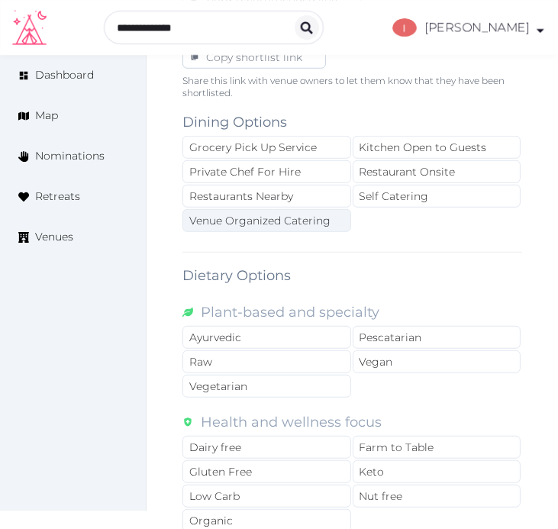
click at [296, 220] on div "Venue Organized Catering" at bounding box center [266, 220] width 169 height 23
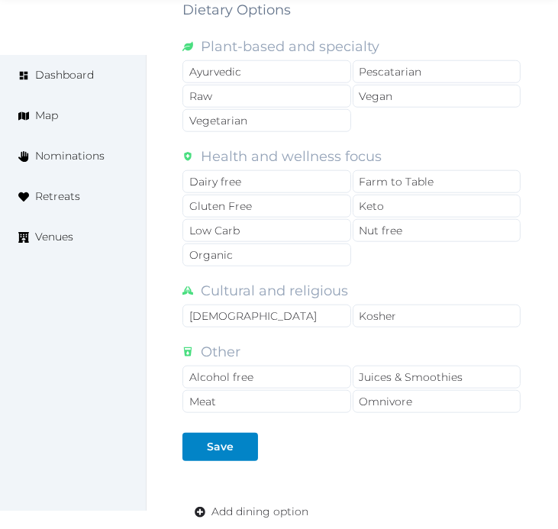
scroll to position [1441, 0]
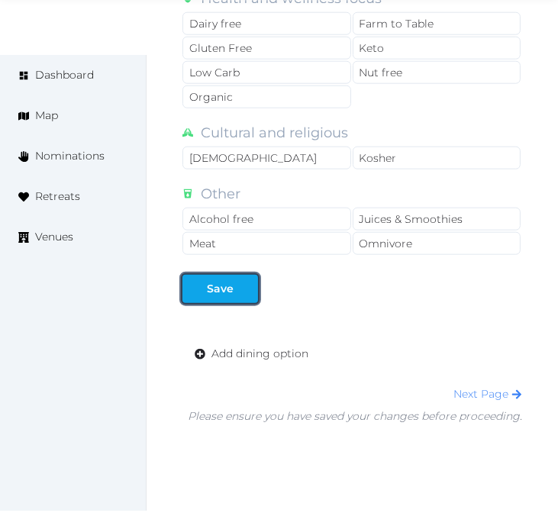
click at [215, 300] on button "Save" at bounding box center [220, 289] width 76 height 28
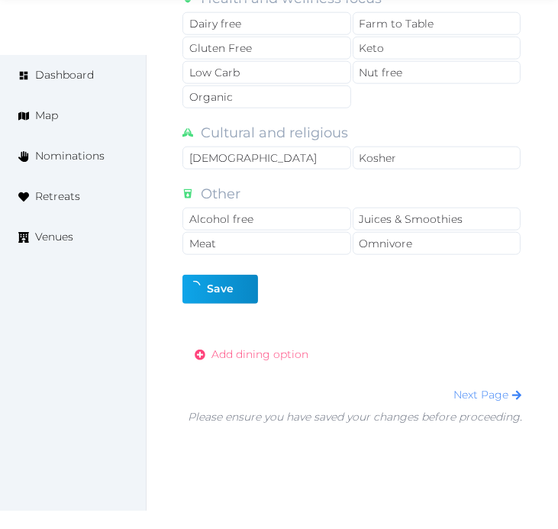
click at [253, 362] on span "Add dining option" at bounding box center [259, 354] width 97 height 16
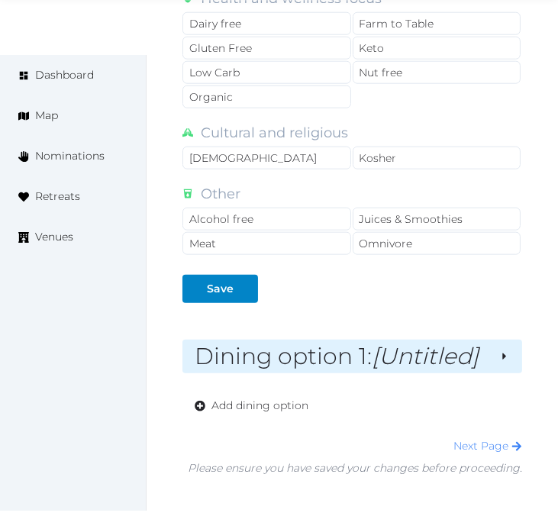
click at [392, 341] on div "Dining option 1 : [Untitled]" at bounding box center [352, 357] width 340 height 34
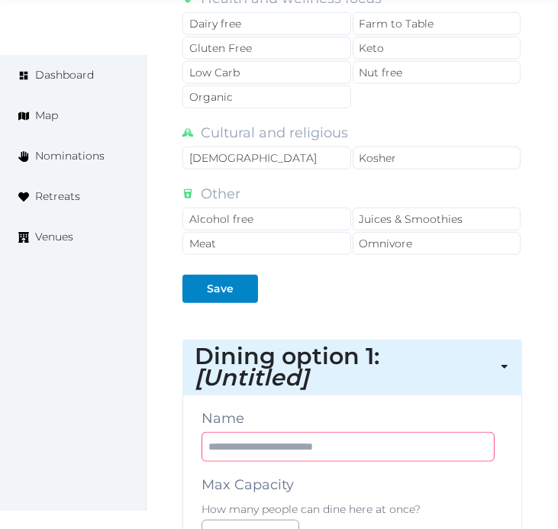
click at [362, 438] on input "text" at bounding box center [347, 447] width 293 height 30
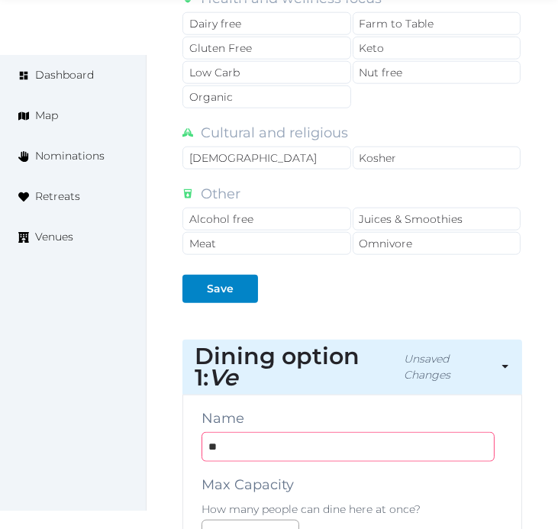
type input "**********"
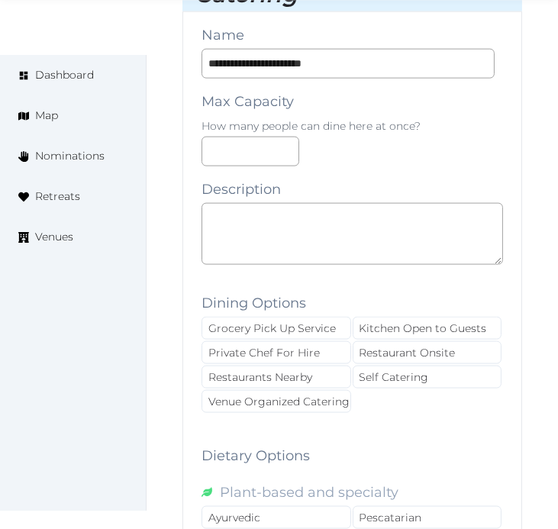
scroll to position [1865, 0]
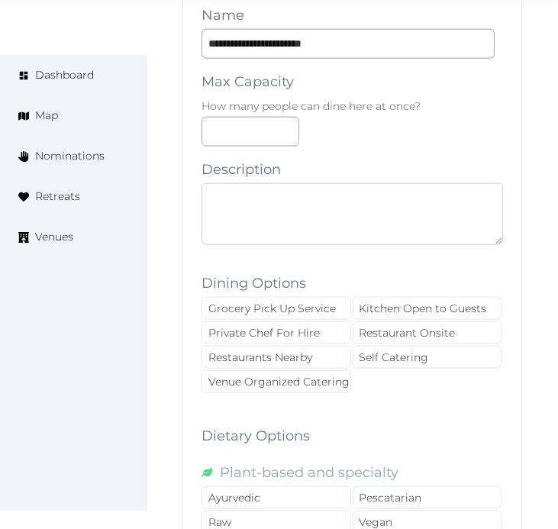
click at [355, 204] on textarea at bounding box center [351, 214] width 301 height 62
paste textarea "**********"
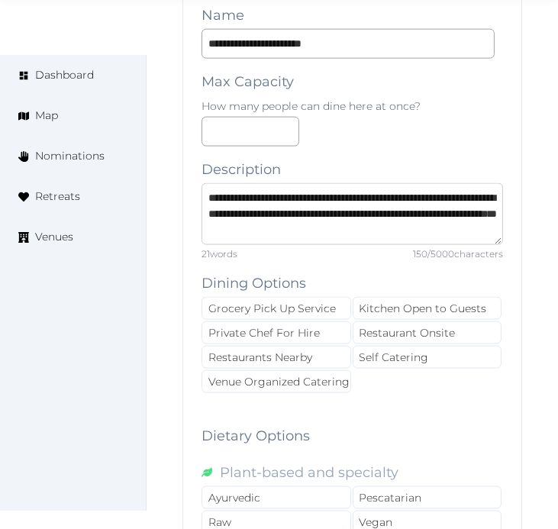
scroll to position [21, 0]
drag, startPoint x: 301, startPoint y: 202, endPoint x: 531, endPoint y: 210, distance: 230.6
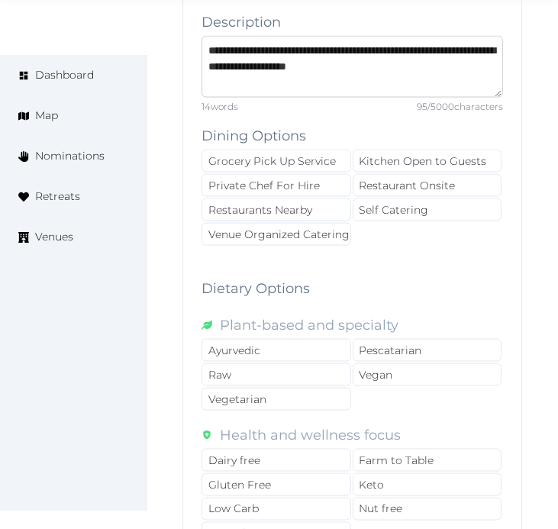
scroll to position [2034, 0]
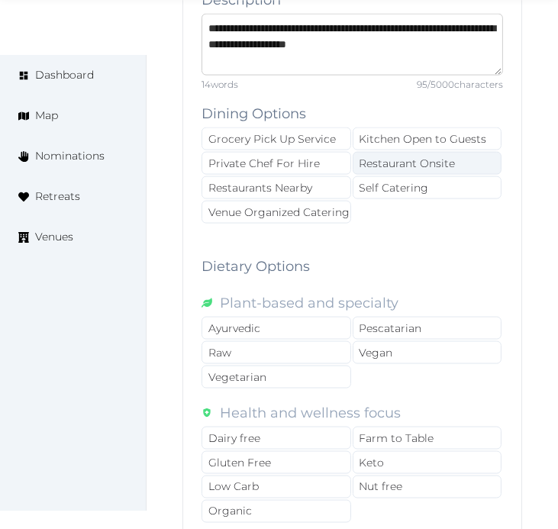
type textarea "**********"
click at [369, 170] on div "Restaurant Onsite" at bounding box center [428, 163] width 150 height 23
click at [398, 169] on div "Restaurant Onsite" at bounding box center [428, 163] width 150 height 23
click at [351, 214] on div "Grocery Pick Up Service Kitchen Open to Guests Private Chef For Hire Restaurant…" at bounding box center [351, 176] width 301 height 98
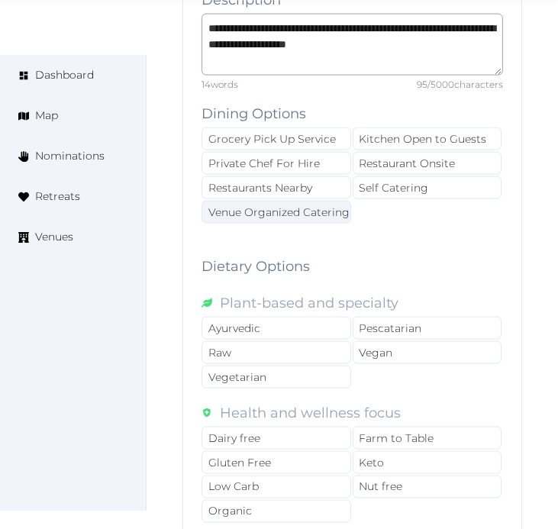
click at [324, 210] on div "Venue Organized Catering" at bounding box center [276, 212] width 150 height 23
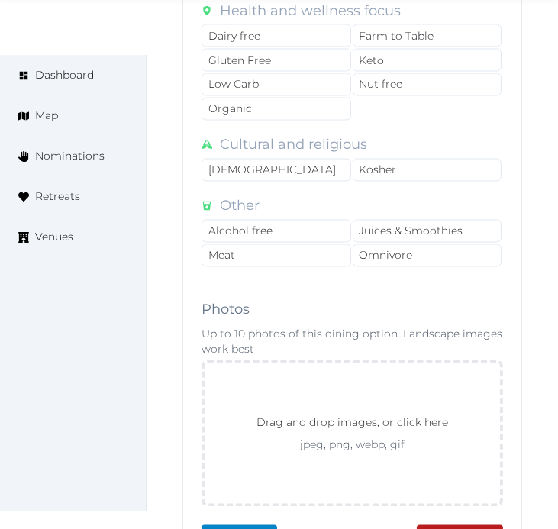
scroll to position [2628, 0]
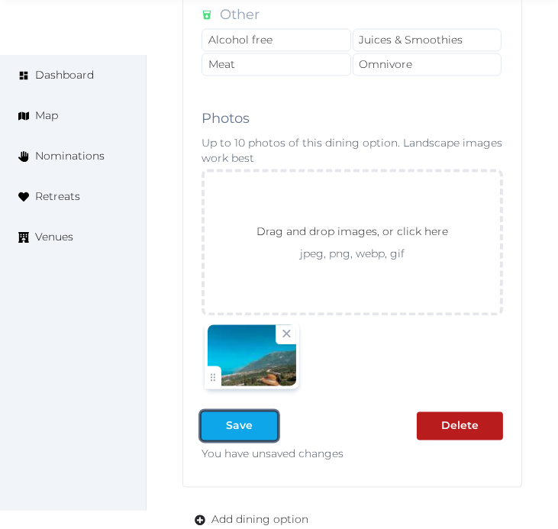
click at [234, 430] on div "Save" at bounding box center [239, 425] width 27 height 16
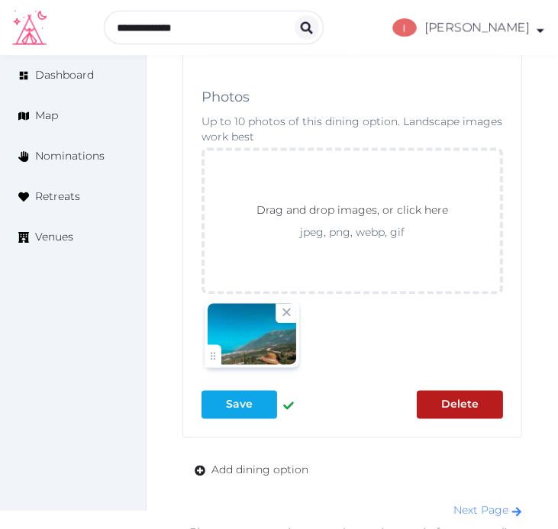
scroll to position [2607, 0]
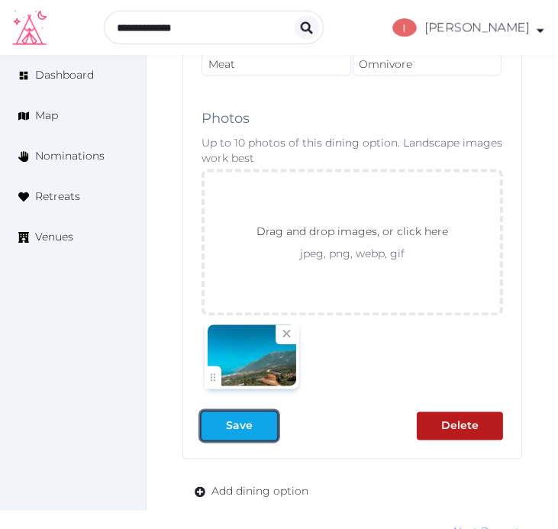
click at [250, 432] on div "Save" at bounding box center [239, 425] width 27 height 16
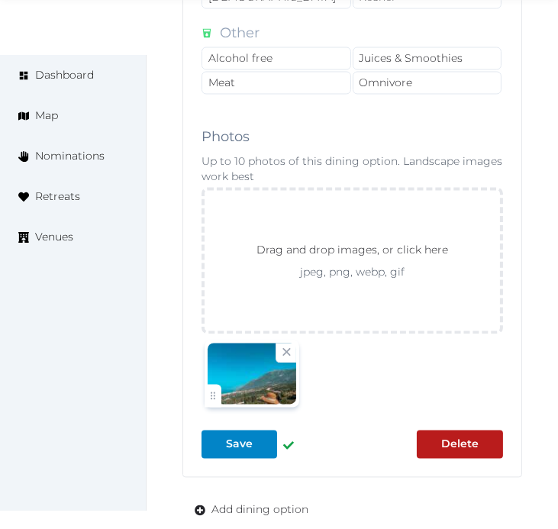
scroll to position [2776, 0]
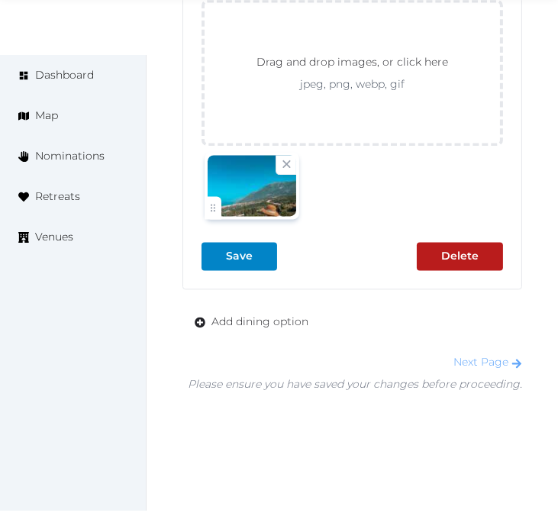
click at [475, 366] on link "Next Page" at bounding box center [487, 362] width 69 height 14
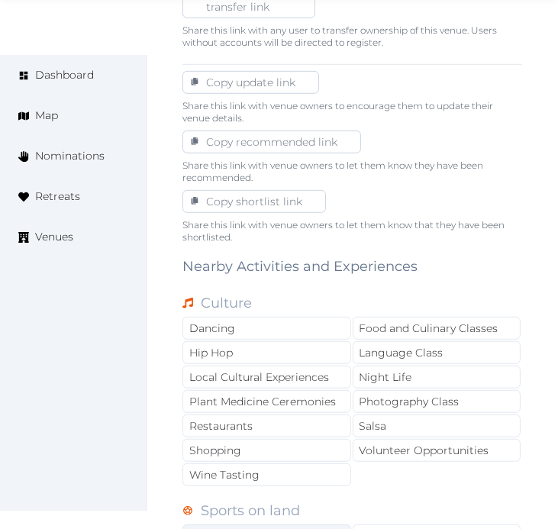
scroll to position [1017, 0]
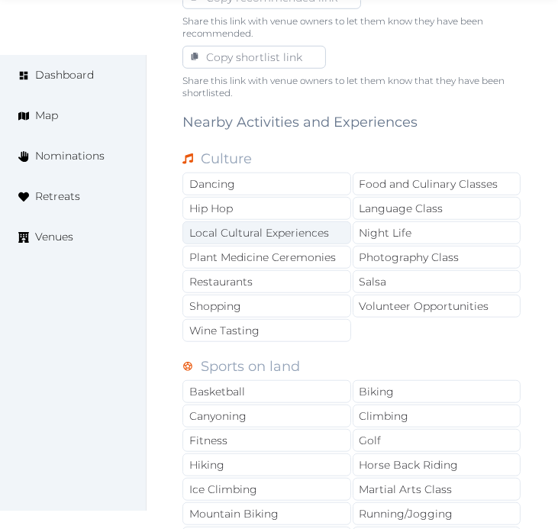
click at [325, 227] on div "Local Cultural Experiences" at bounding box center [266, 232] width 169 height 23
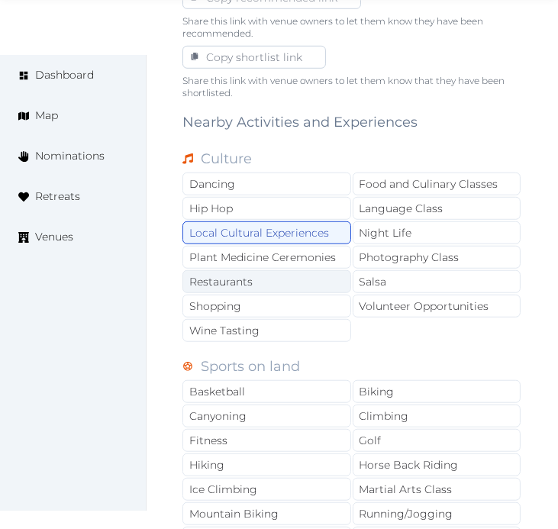
click at [301, 287] on div "Restaurants" at bounding box center [266, 281] width 169 height 23
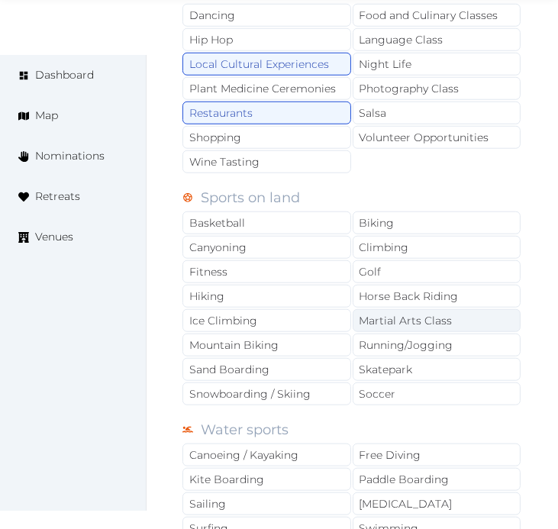
scroll to position [1187, 0]
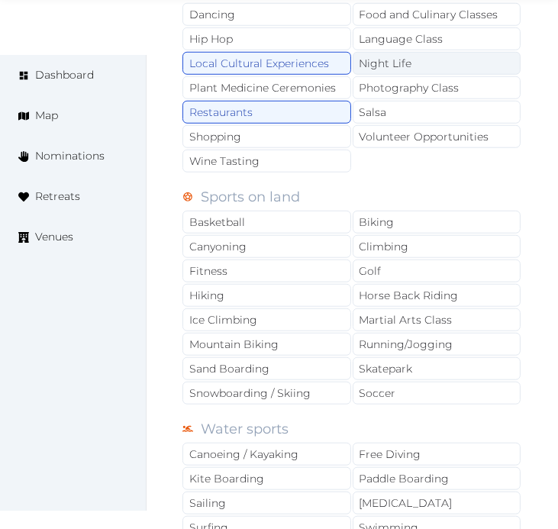
click at [425, 56] on div "Night Life" at bounding box center [437, 63] width 169 height 23
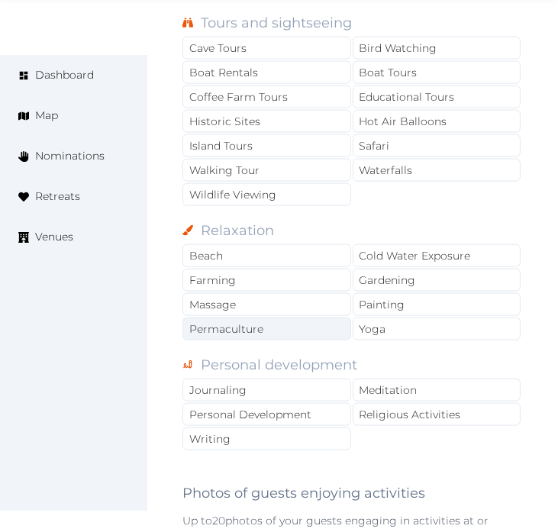
scroll to position [1780, 0]
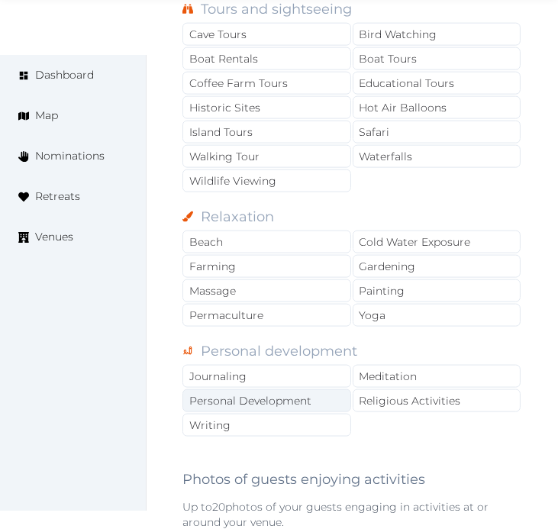
click at [313, 395] on div "Personal Development" at bounding box center [266, 400] width 169 height 23
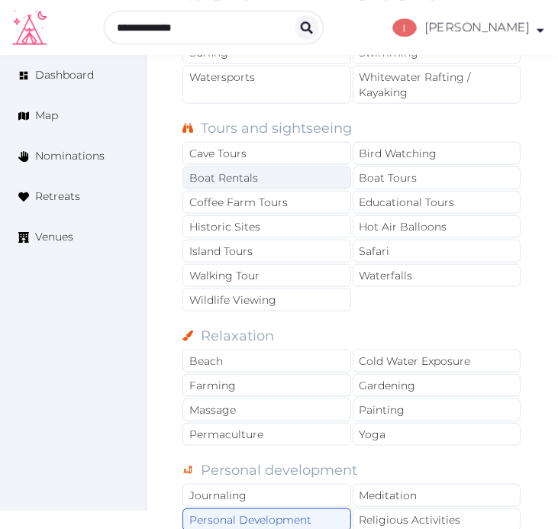
scroll to position [1611, 0]
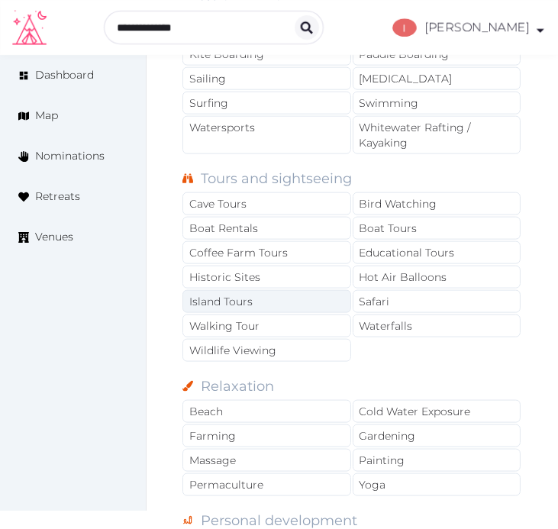
click at [295, 313] on div "Island Tours" at bounding box center [266, 301] width 169 height 23
click at [298, 304] on div "Island Tours" at bounding box center [266, 301] width 169 height 23
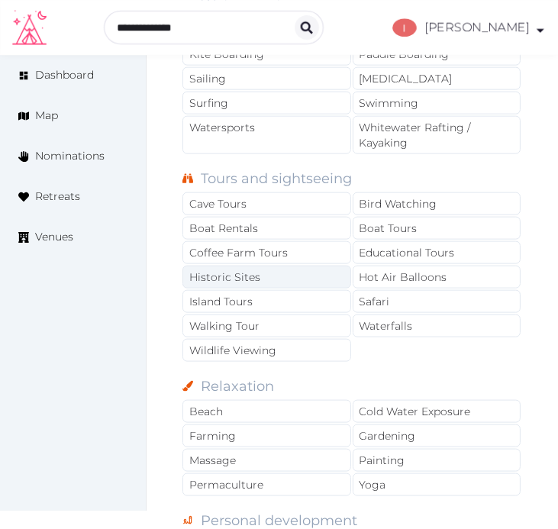
click at [300, 279] on div "Historic Sites" at bounding box center [266, 277] width 169 height 23
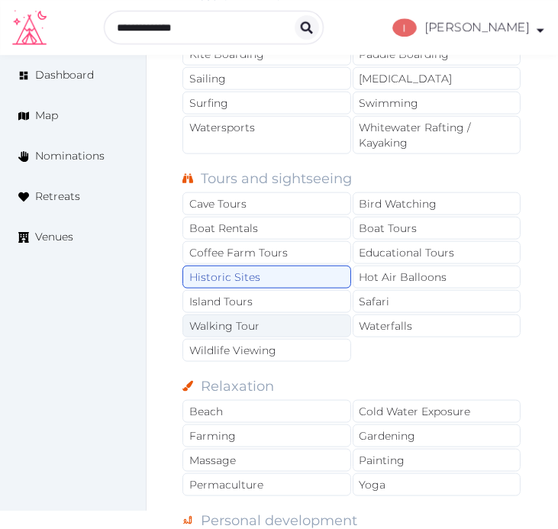
click at [279, 329] on div "Walking Tour" at bounding box center [266, 325] width 169 height 23
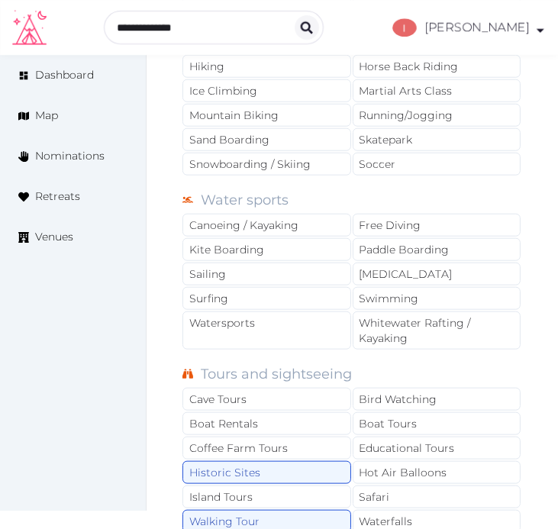
scroll to position [1441, 0]
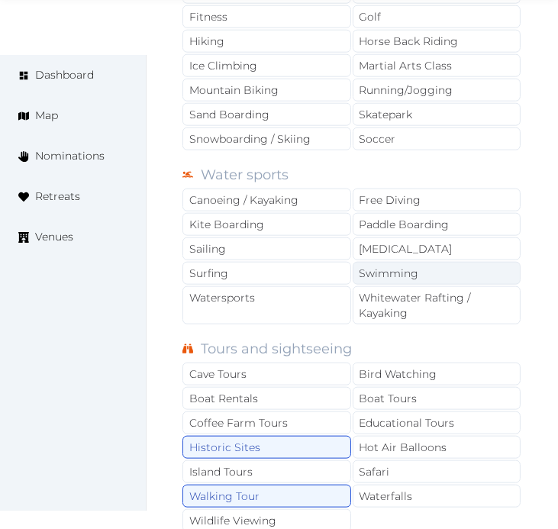
click at [395, 276] on div "Swimming" at bounding box center [437, 273] width 169 height 23
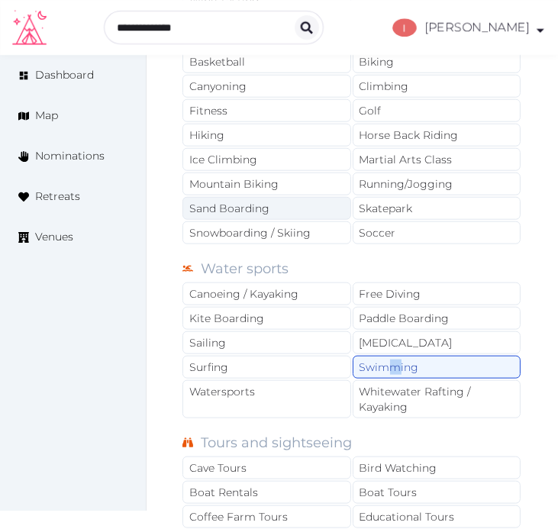
scroll to position [1356, 0]
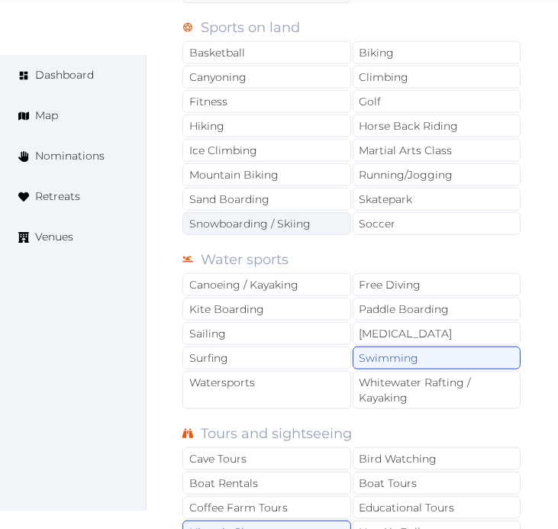
drag, startPoint x: 279, startPoint y: 109, endPoint x: 318, endPoint y: 226, distance: 123.3
click at [281, 108] on div "Fitness" at bounding box center [266, 101] width 169 height 23
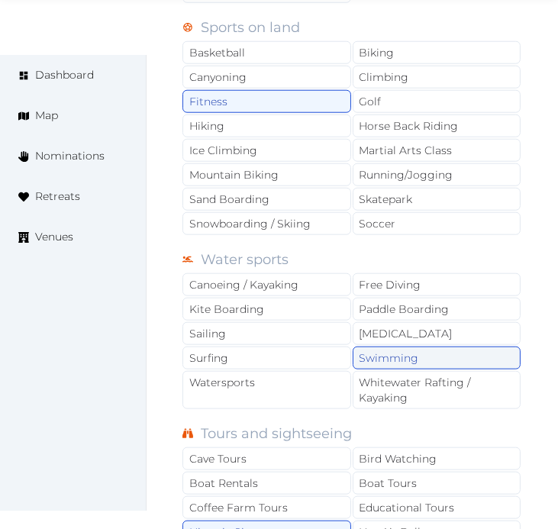
click at [385, 360] on div "Swimming" at bounding box center [437, 357] width 169 height 23
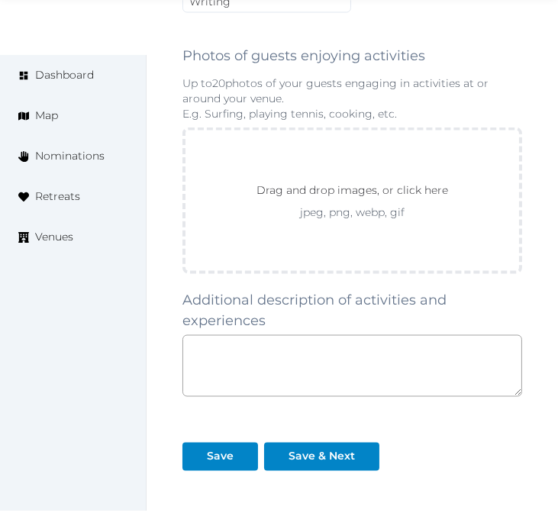
scroll to position [2322, 0]
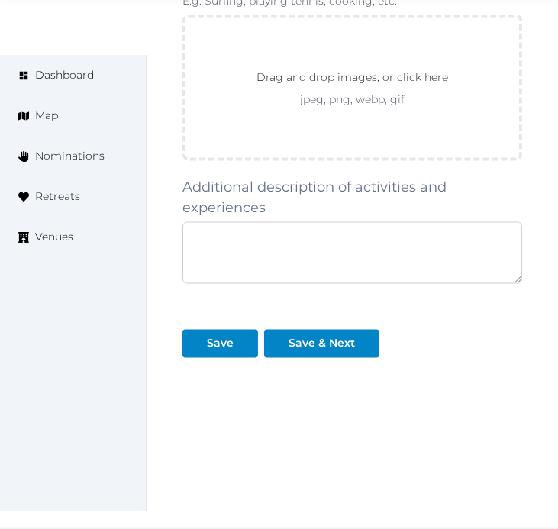
click at [382, 271] on textarea at bounding box center [352, 253] width 340 height 62
paste textarea "**********"
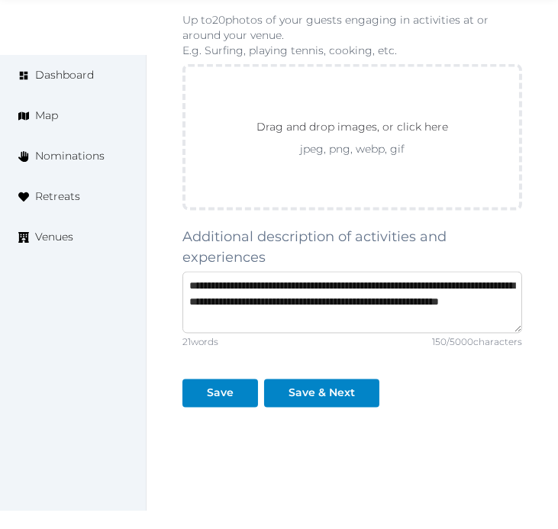
scroll to position [2153, 0]
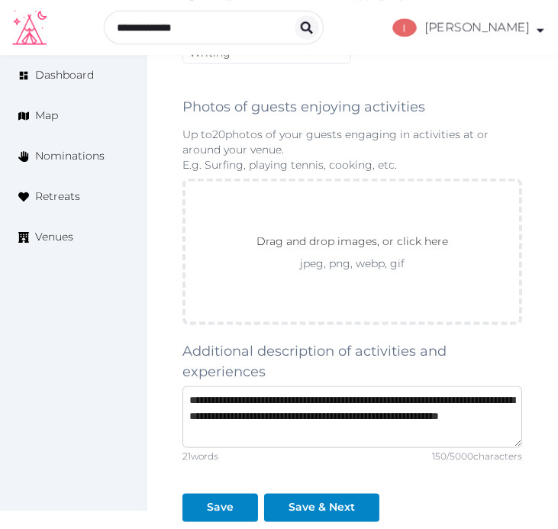
click at [404, 391] on textarea "**********" at bounding box center [352, 417] width 340 height 62
paste textarea
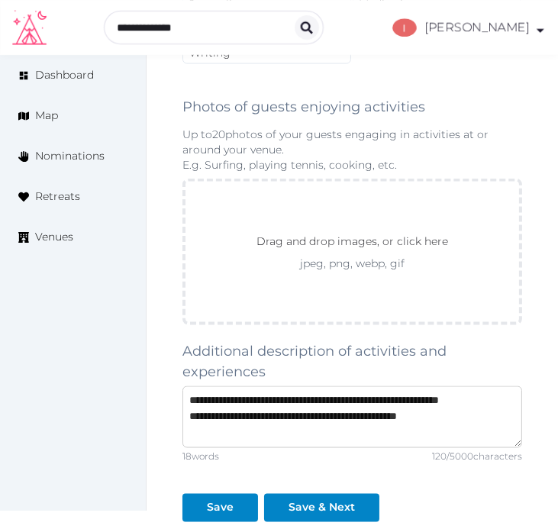
click at [189, 439] on textarea "**********" at bounding box center [352, 417] width 340 height 62
type textarea "**********"
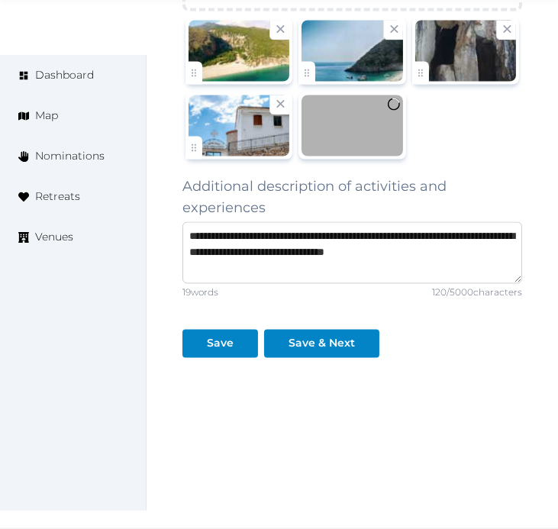
scroll to position [2472, 0]
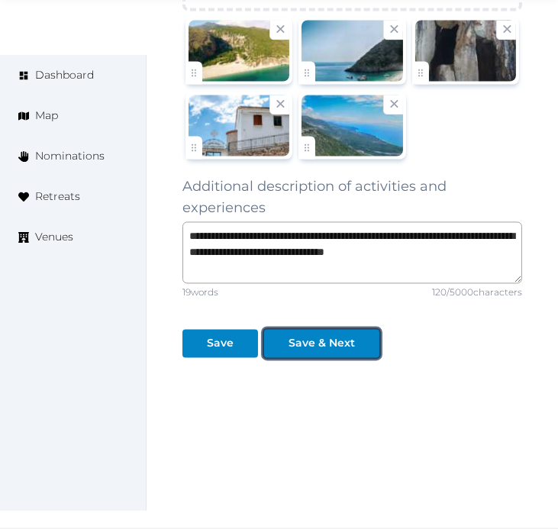
click at [359, 349] on div at bounding box center [367, 344] width 18 height 16
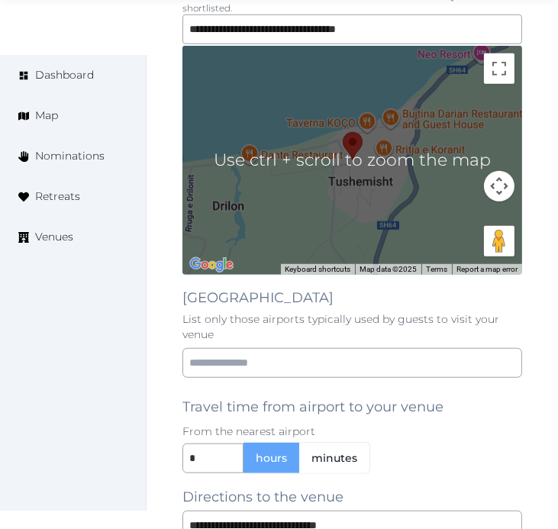
scroll to position [1271, 0]
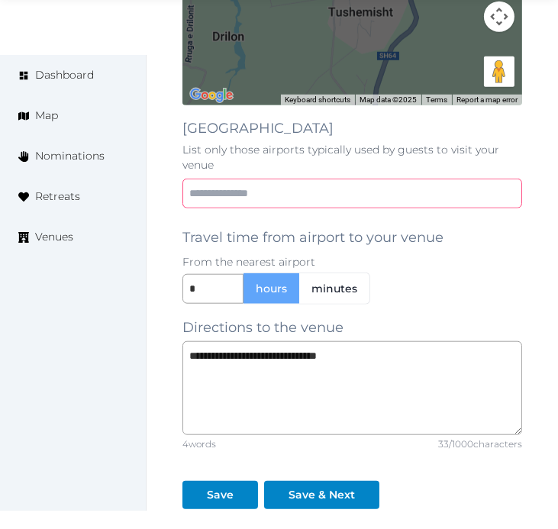
click at [302, 185] on input "text" at bounding box center [352, 194] width 340 height 30
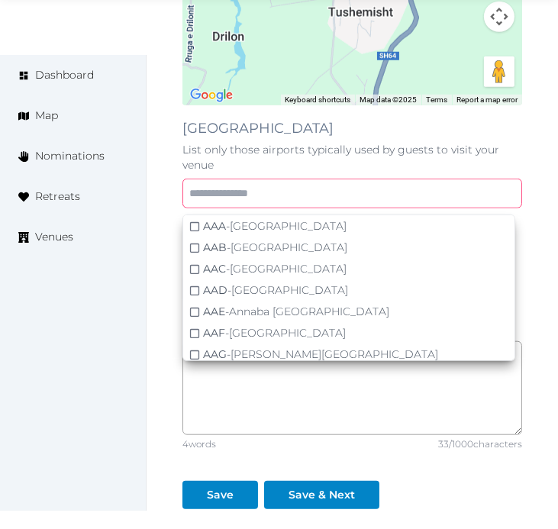
click at [340, 201] on input "text" at bounding box center [352, 194] width 340 height 30
paste input "**********"
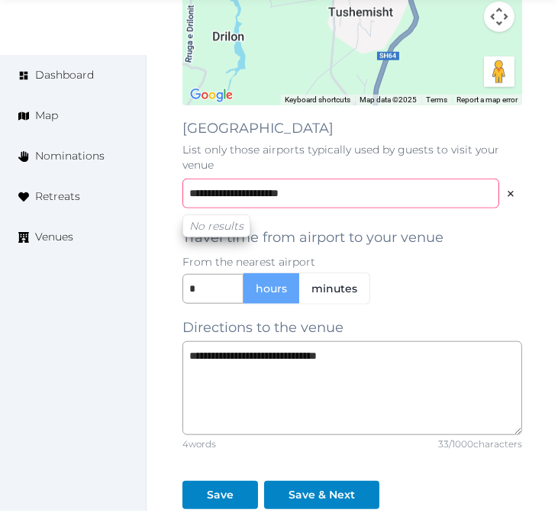
drag, startPoint x: 196, startPoint y: 187, endPoint x: 179, endPoint y: 161, distance: 30.9
click at [280, 195] on input "**********" at bounding box center [340, 194] width 317 height 30
type input "**********"
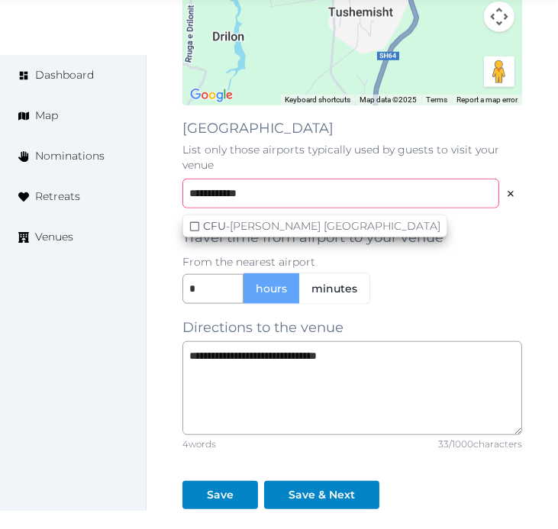
click at [328, 179] on input "**********" at bounding box center [340, 194] width 317 height 30
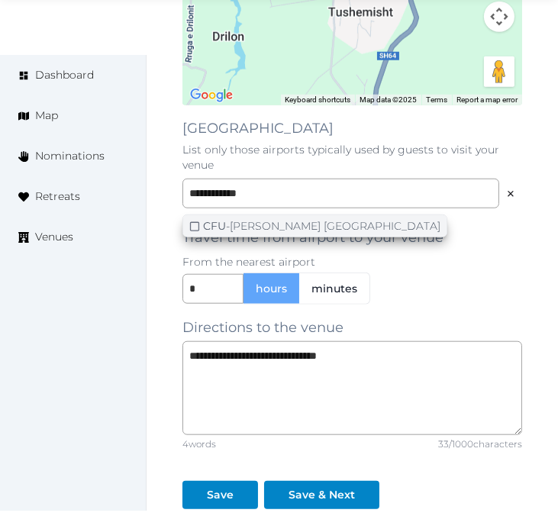
click at [400, 225] on div "CFU - [PERSON_NAME] [GEOGRAPHIC_DATA]" at bounding box center [321, 225] width 237 height 15
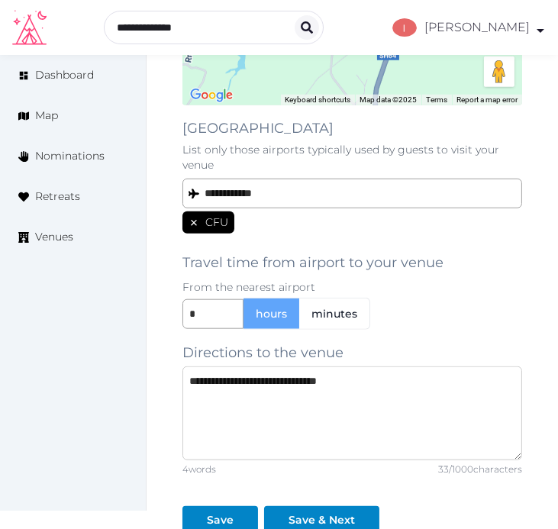
click at [285, 382] on textarea "**********" at bounding box center [352, 413] width 340 height 94
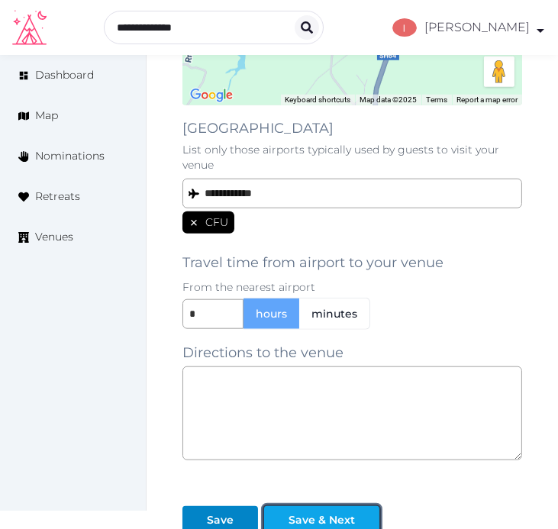
click at [323, 516] on div "Save & Next" at bounding box center [321, 520] width 66 height 16
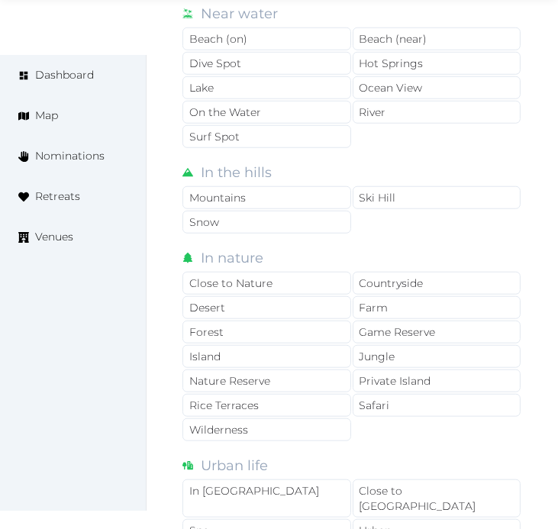
scroll to position [1187, 0]
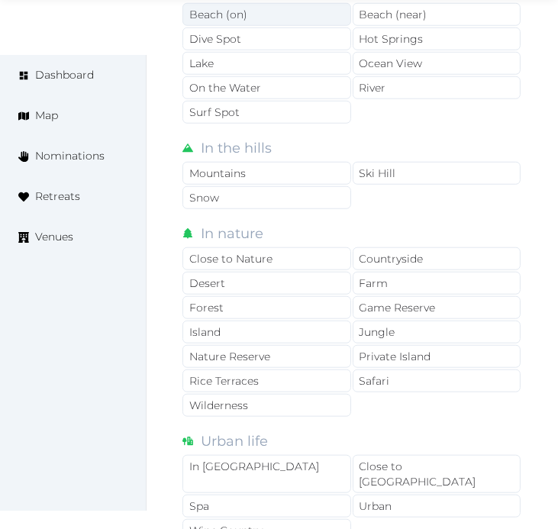
click at [263, 21] on div "Beach (on)" at bounding box center [266, 14] width 169 height 23
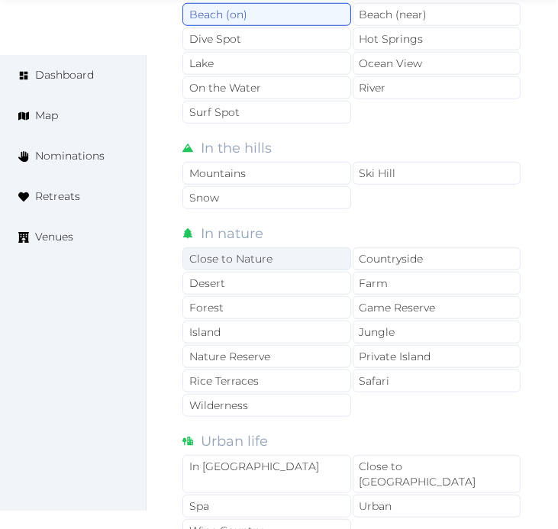
click at [322, 256] on div "Close to Nature" at bounding box center [266, 258] width 169 height 23
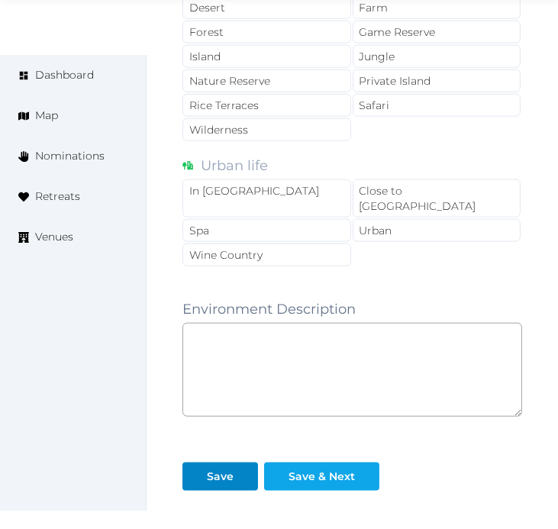
scroll to position [1582, 0]
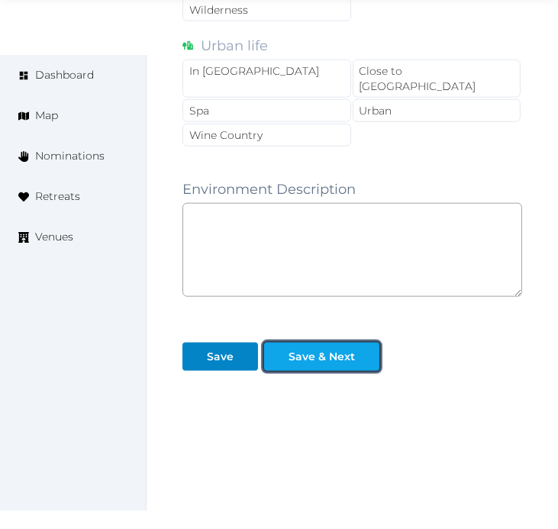
click at [330, 349] on div "Save & Next" at bounding box center [321, 357] width 66 height 16
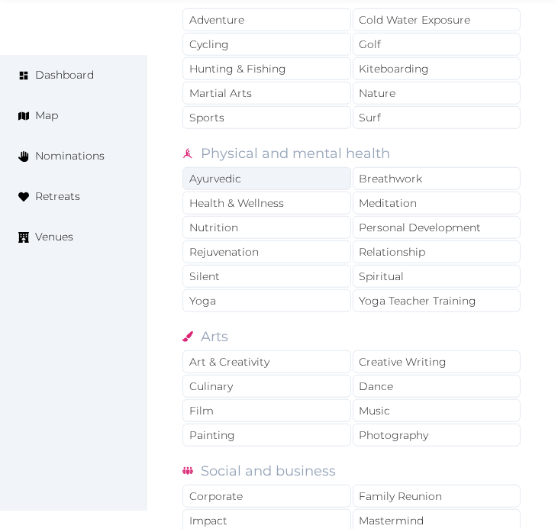
scroll to position [1187, 0]
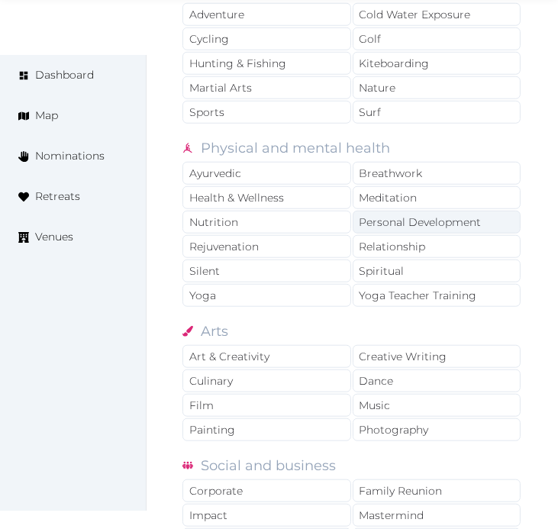
click at [435, 224] on div "Personal Development" at bounding box center [437, 222] width 169 height 23
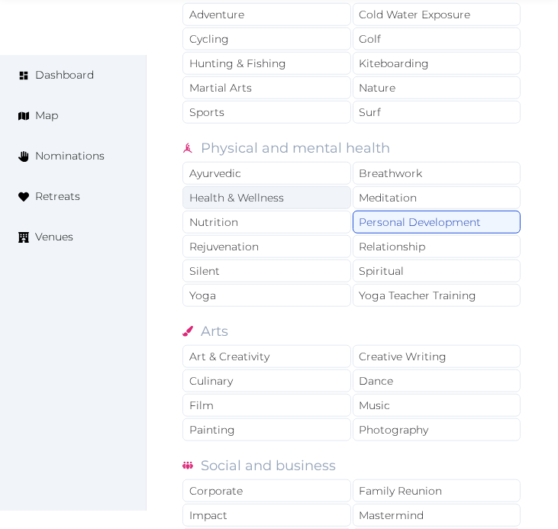
click at [298, 200] on div "Health & Wellness" at bounding box center [266, 197] width 169 height 23
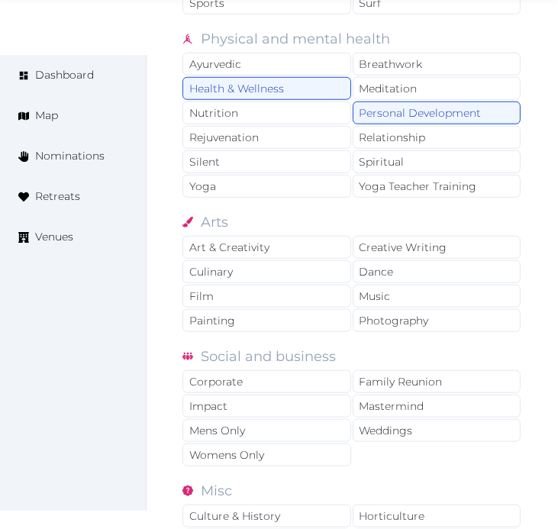
scroll to position [1441, 0]
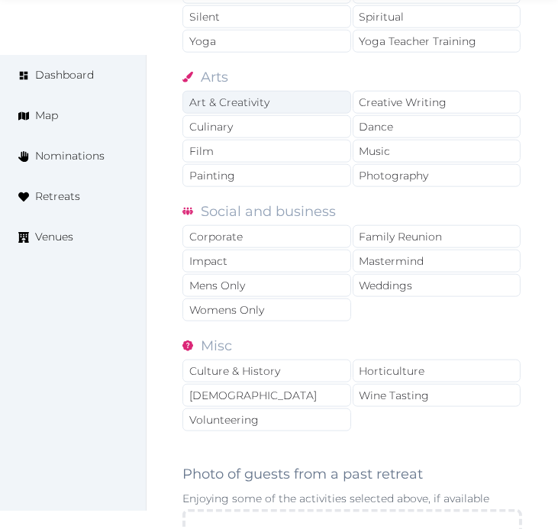
click at [244, 95] on div "Art & Creativity" at bounding box center [266, 102] width 169 height 23
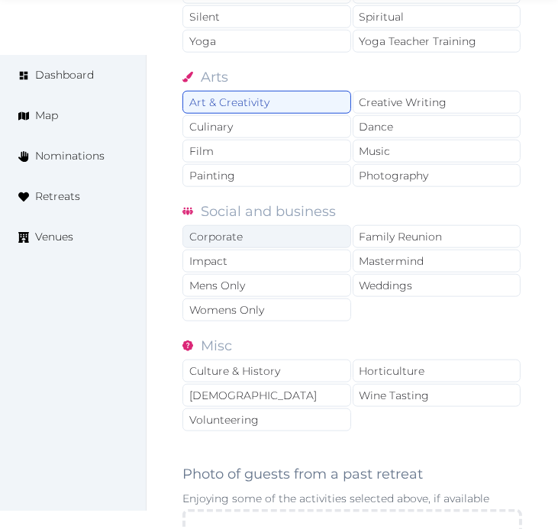
click at [299, 240] on div "Corporate" at bounding box center [266, 236] width 169 height 23
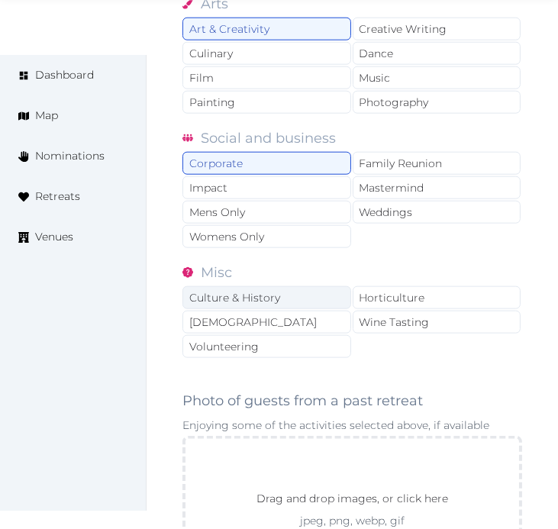
scroll to position [1611, 0]
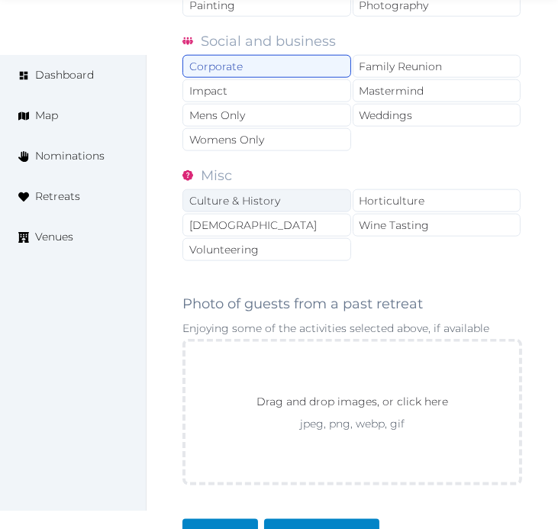
click at [311, 192] on div "Culture & History" at bounding box center [266, 200] width 169 height 23
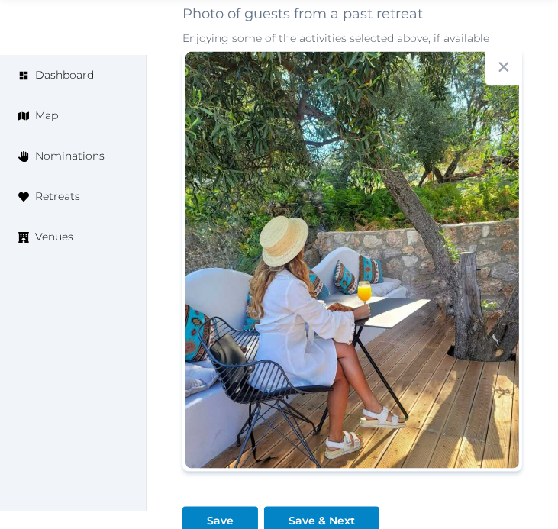
scroll to position [2082, 0]
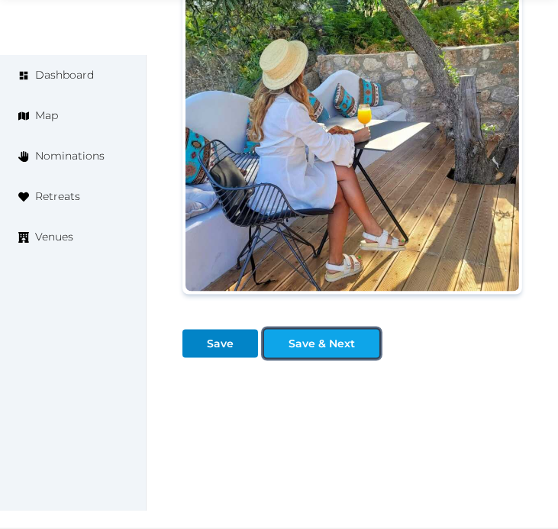
click at [352, 346] on div "Save & Next" at bounding box center [321, 344] width 66 height 16
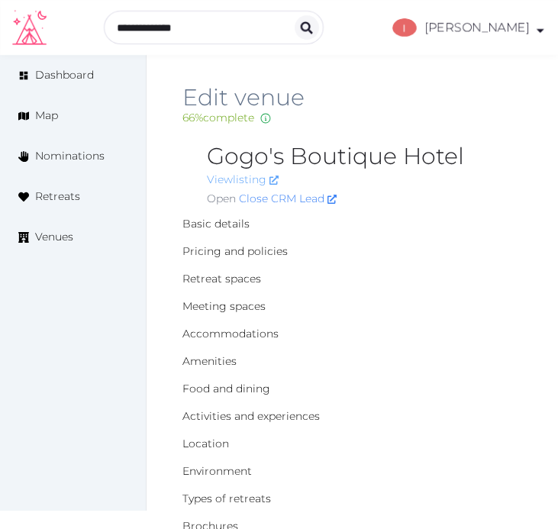
click at [258, 183] on link "View listing" at bounding box center [243, 179] width 72 height 14
click at [318, 195] on link "Close CRM Lead" at bounding box center [288, 199] width 98 height 16
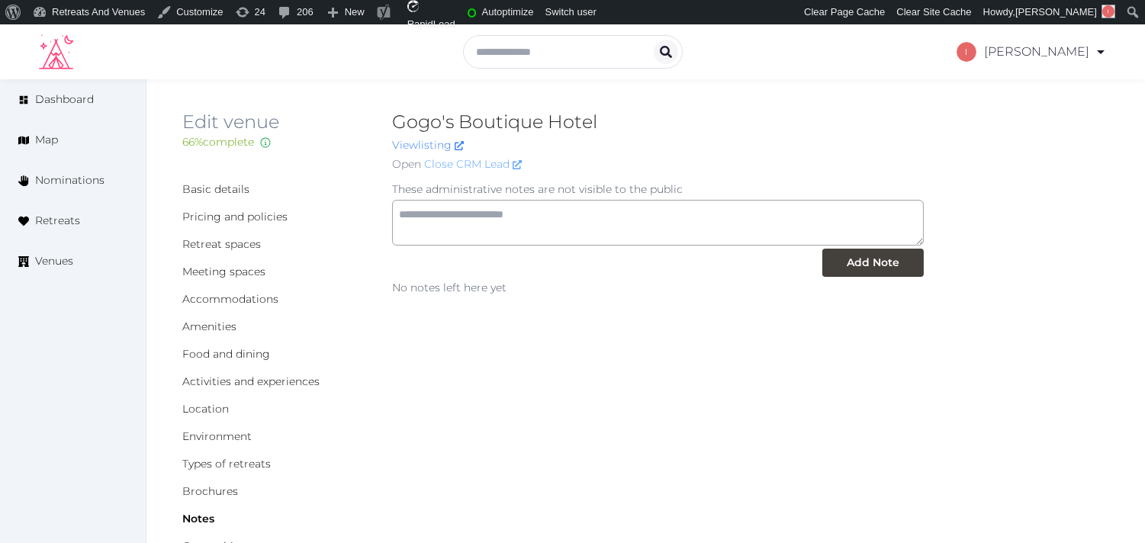
click at [478, 163] on link "Close CRM Lead" at bounding box center [473, 164] width 98 height 16
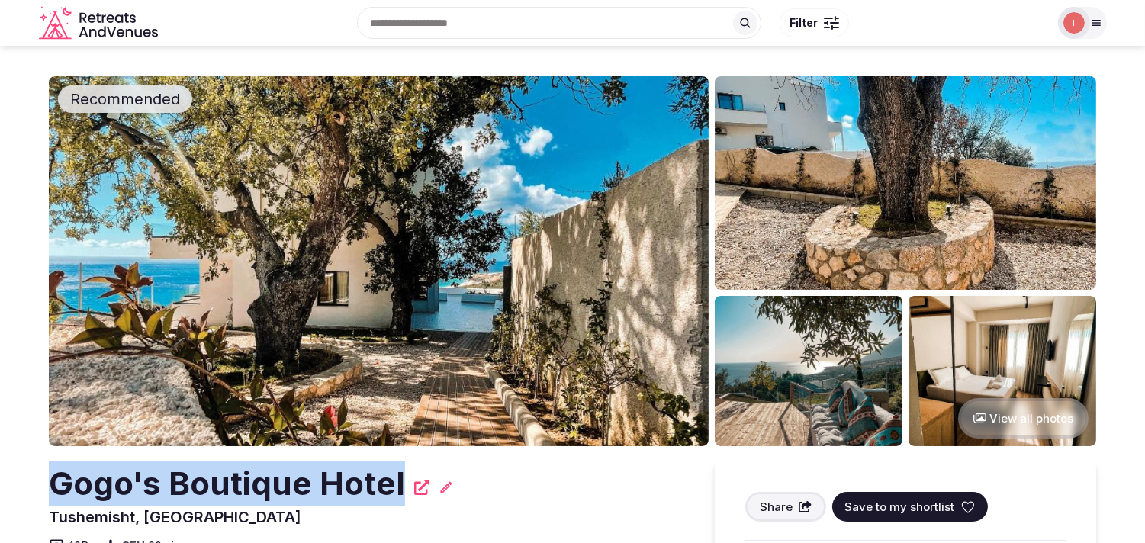
drag, startPoint x: 43, startPoint y: 488, endPoint x: 401, endPoint y: 471, distance: 358.3
click at [401, 478] on section "Recommended View all photos [PERSON_NAME]'s Boutique Hotel Tushemisht, [GEOGRAP…" at bounding box center [572, 528] width 1145 height 965
copy h2 "Gogo's Boutique Hotel"
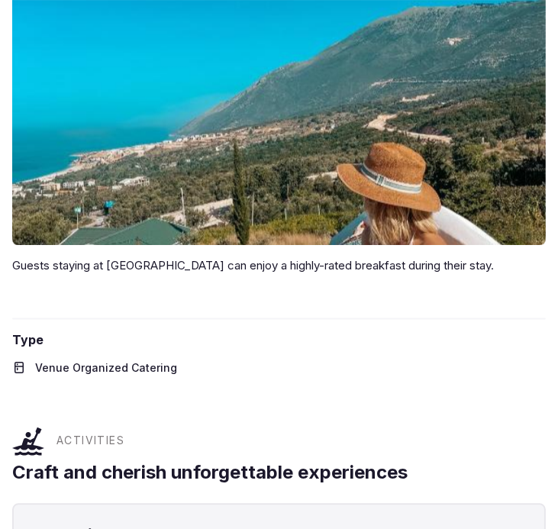
scroll to position [3137, 0]
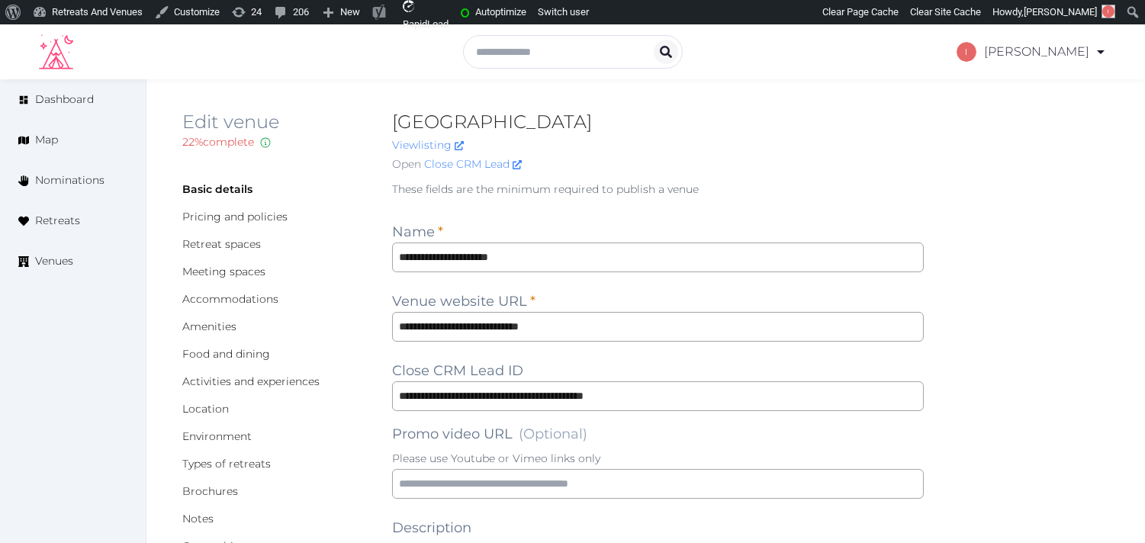
click at [882, 124] on h2 "[GEOGRAPHIC_DATA]" at bounding box center [658, 122] width 532 height 24
click at [530, 332] on input "**********" at bounding box center [658, 327] width 532 height 30
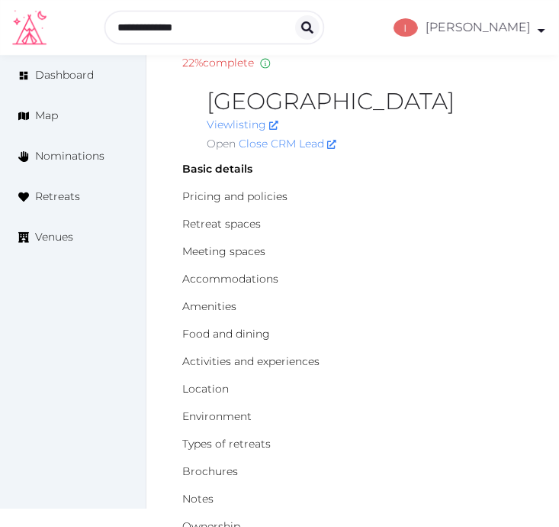
scroll to position [85, 0]
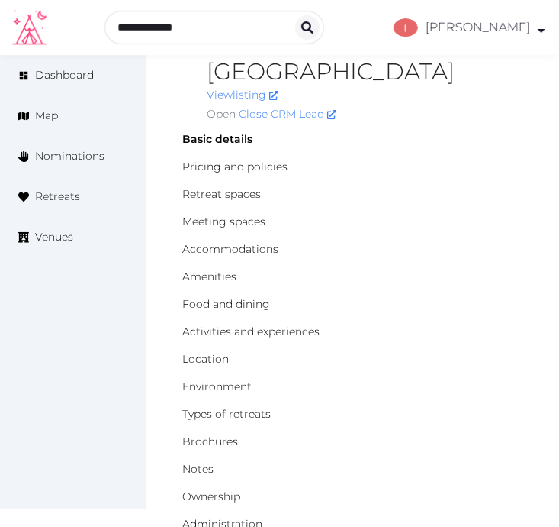
click at [344, 71] on h2 "[GEOGRAPHIC_DATA]" at bounding box center [365, 72] width 317 height 24
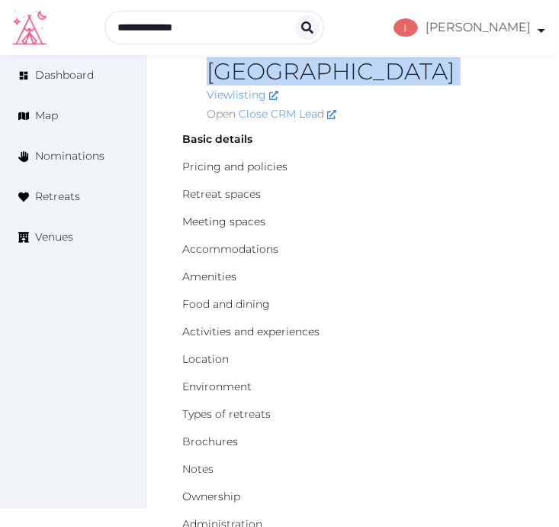
click at [344, 71] on h2 "[GEOGRAPHIC_DATA]" at bounding box center [365, 72] width 317 height 24
copy h2 "[GEOGRAPHIC_DATA]"
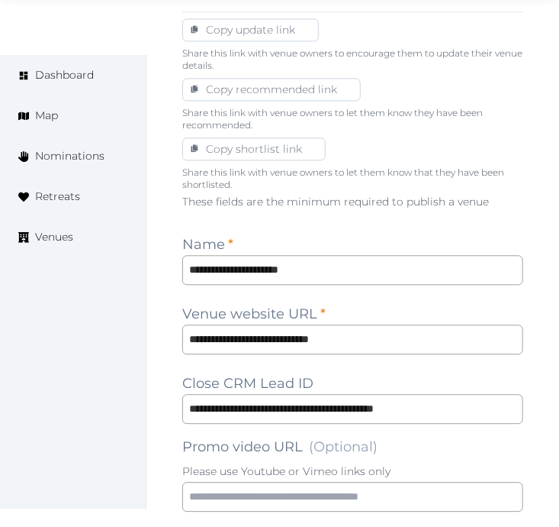
scroll to position [932, 0]
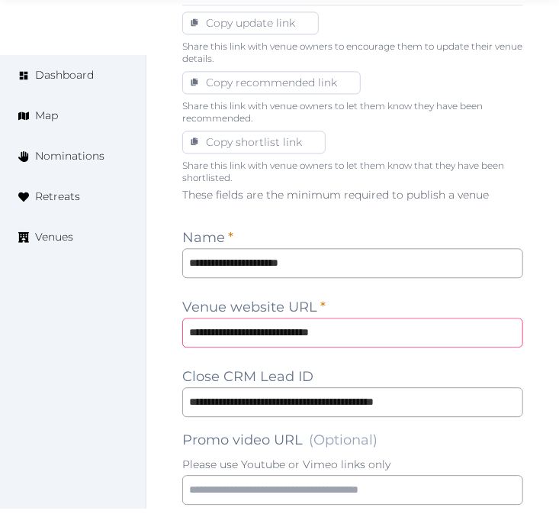
click at [448, 318] on input "**********" at bounding box center [352, 332] width 341 height 30
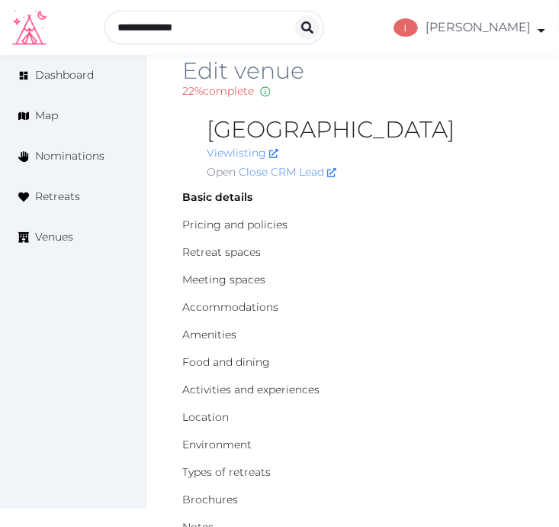
scroll to position [0, 0]
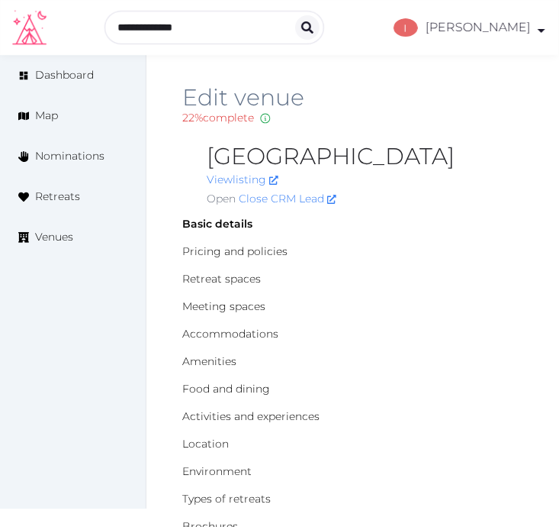
click at [448, 114] on div "22 % complete Fill out all the fields in your listing to increase its completio…" at bounding box center [352, 118] width 341 height 16
